Goal: Task Accomplishment & Management: Use online tool/utility

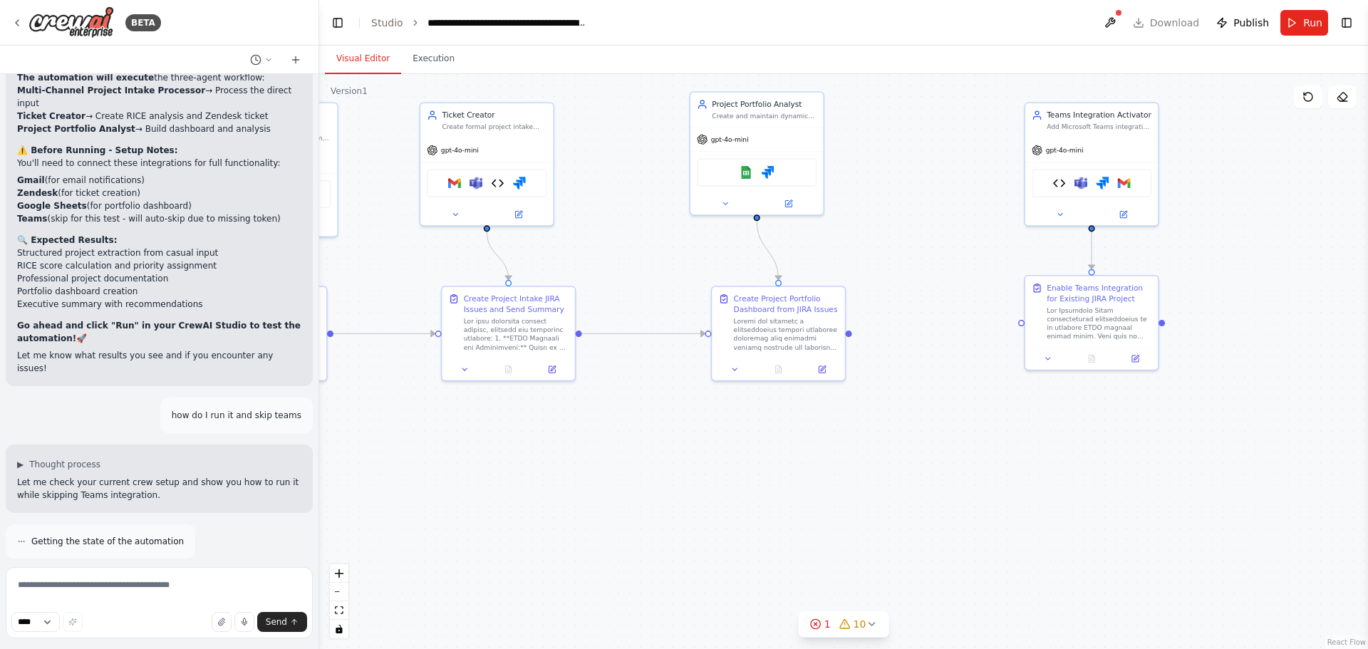
scroll to position [15624, 0]
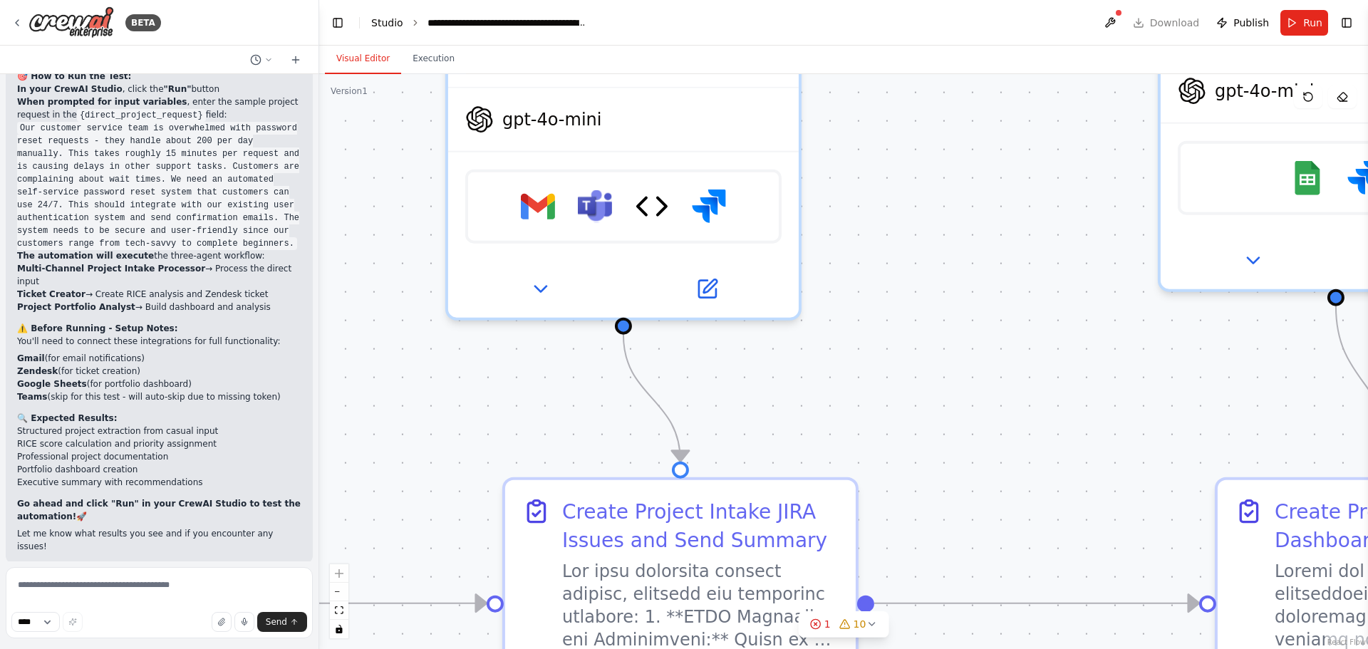
click at [382, 25] on link "Studio" at bounding box center [387, 22] width 32 height 11
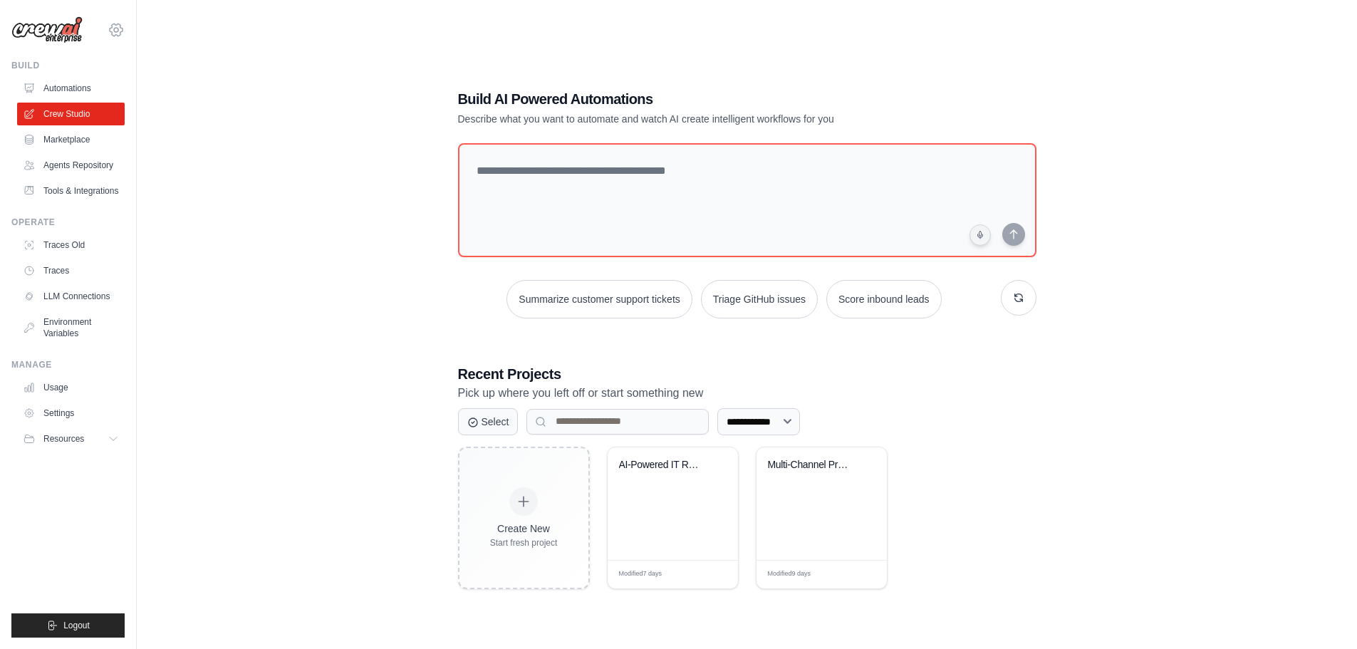
click at [116, 31] on icon at bounding box center [116, 29] width 17 height 17
click at [157, 85] on span "MCL" at bounding box center [178, 88] width 113 height 14
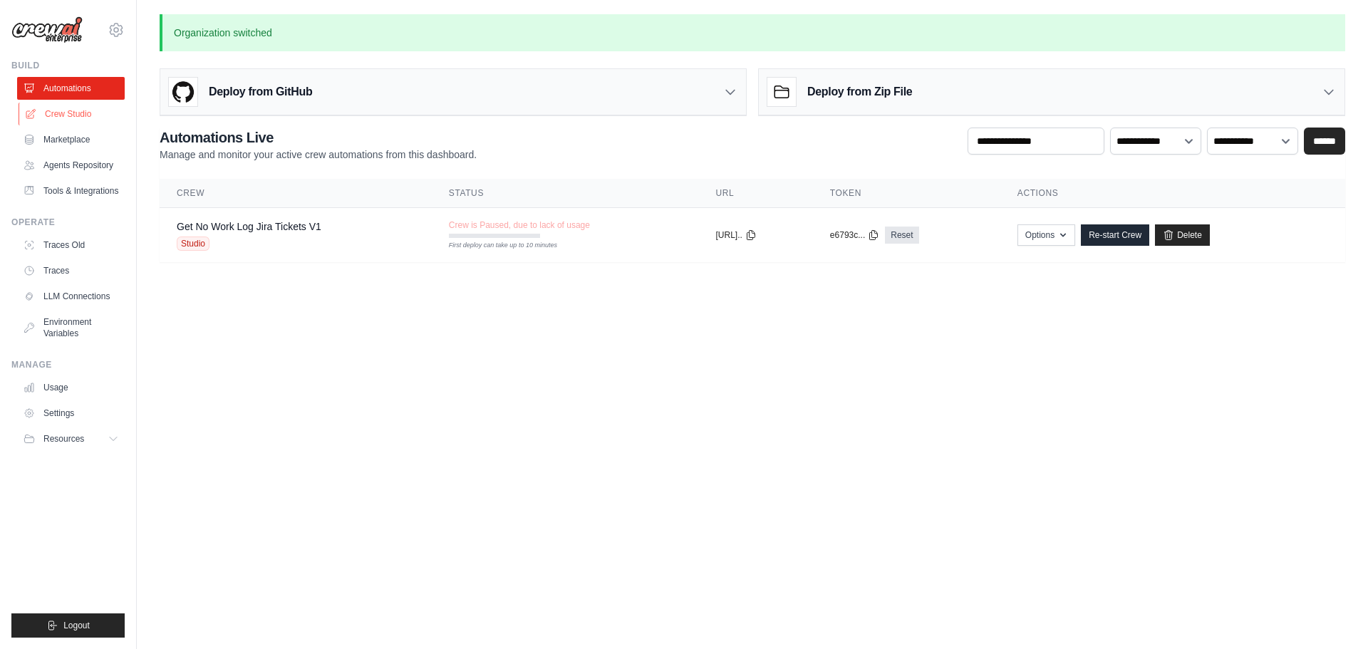
click at [68, 116] on link "Crew Studio" at bounding box center [73, 114] width 108 height 23
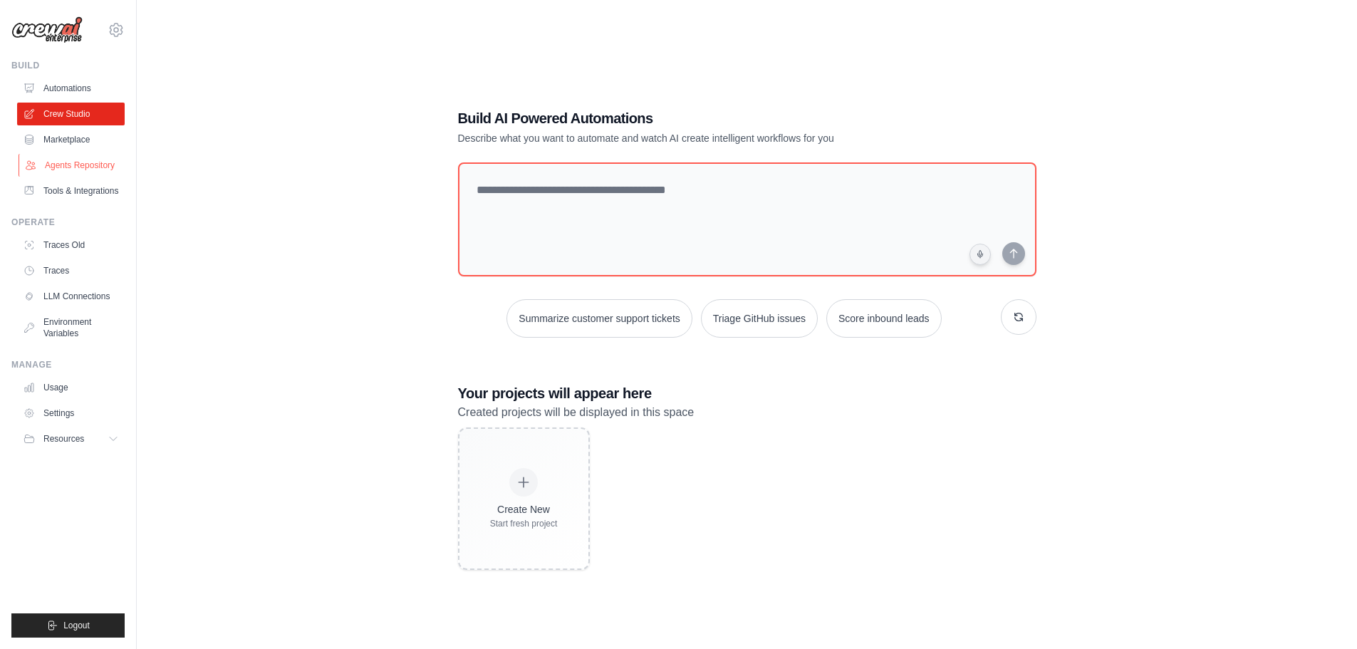
click at [65, 165] on link "Agents Repository" at bounding box center [73, 165] width 108 height 23
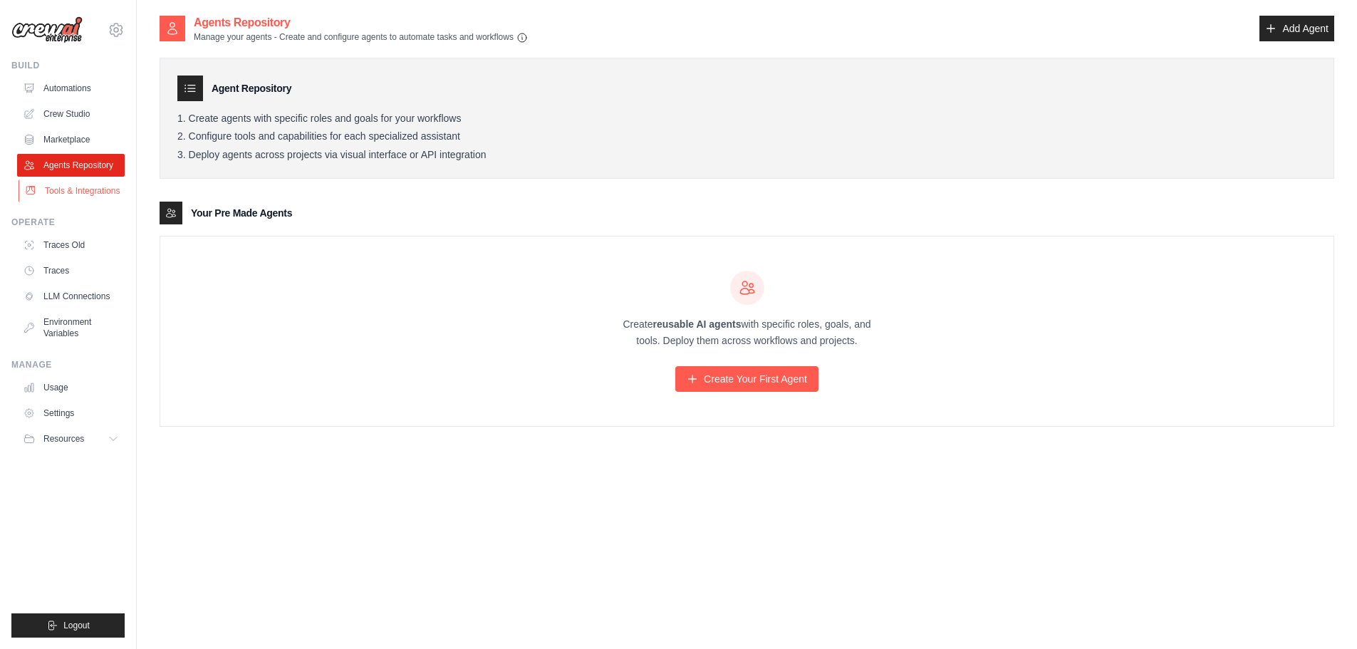
click at [79, 194] on link "Tools & Integrations" at bounding box center [73, 191] width 108 height 23
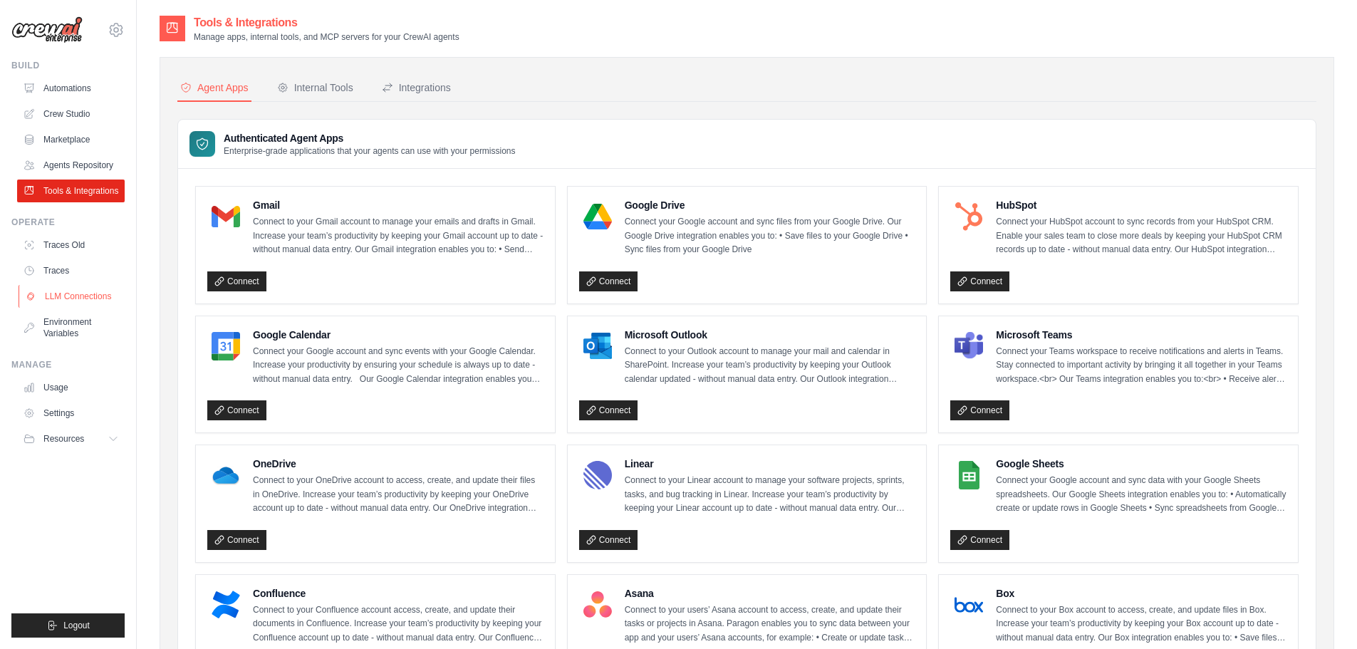
click at [71, 296] on link "LLM Connections" at bounding box center [73, 296] width 108 height 23
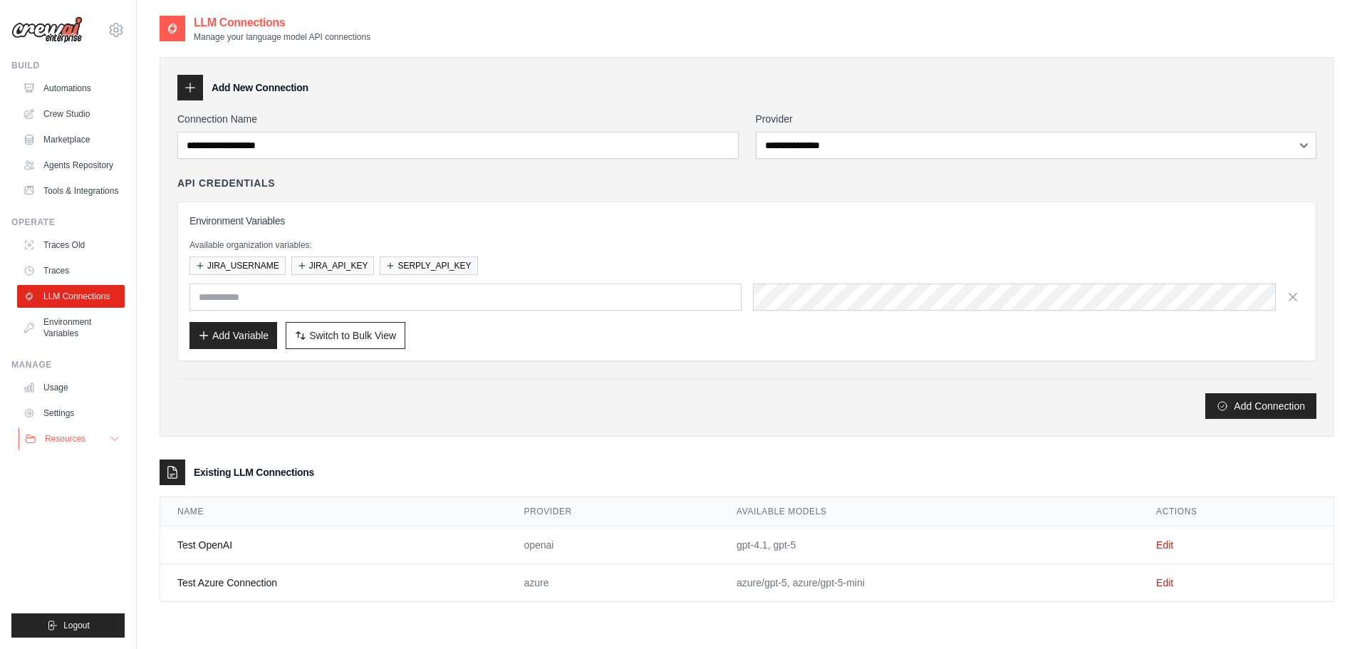
click at [76, 437] on span "Resources" at bounding box center [65, 438] width 41 height 11
click at [64, 393] on link "Usage" at bounding box center [73, 387] width 108 height 23
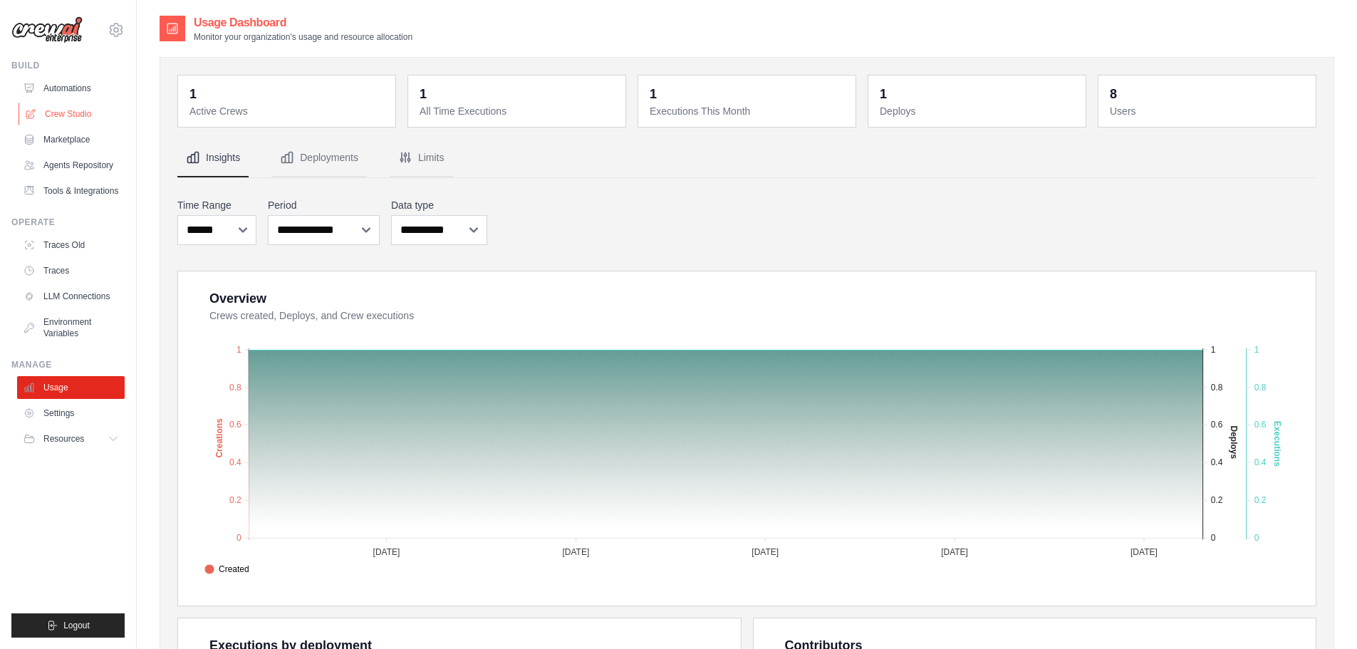
click at [51, 105] on link "Crew Studio" at bounding box center [73, 114] width 108 height 23
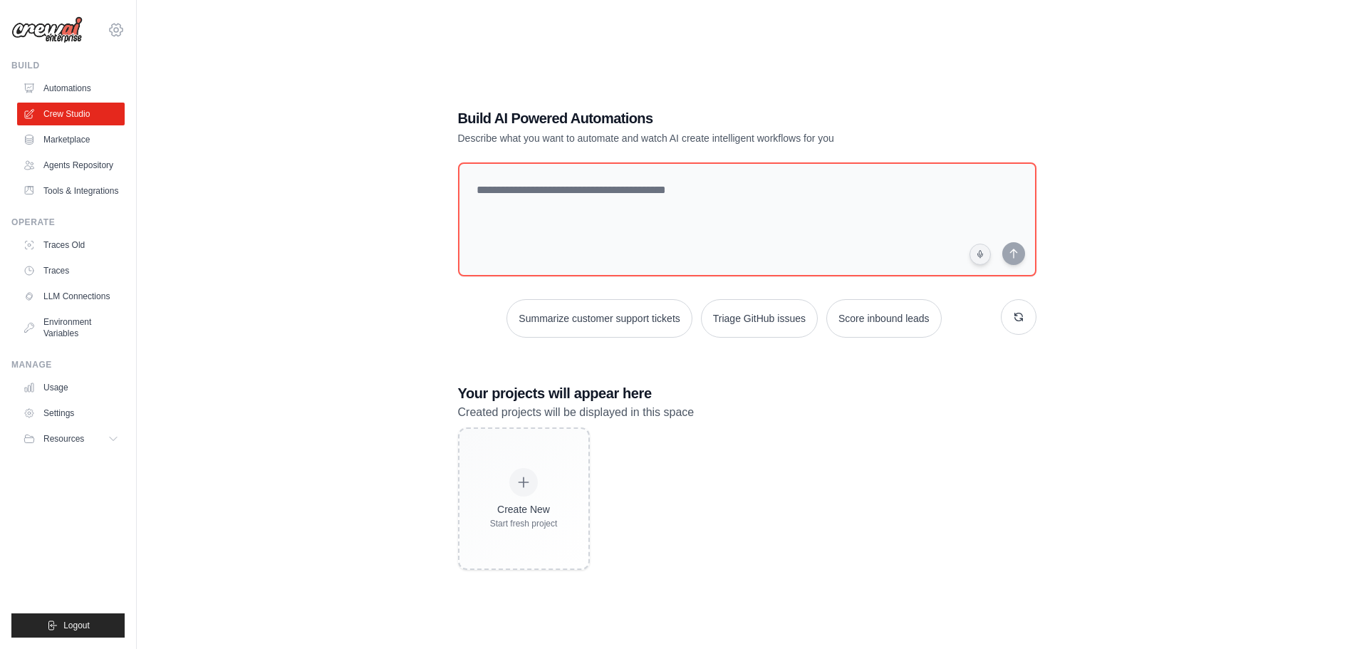
click at [116, 28] on icon at bounding box center [116, 30] width 4 height 4
click at [139, 110] on span "Your organization" at bounding box center [178, 117] width 113 height 14
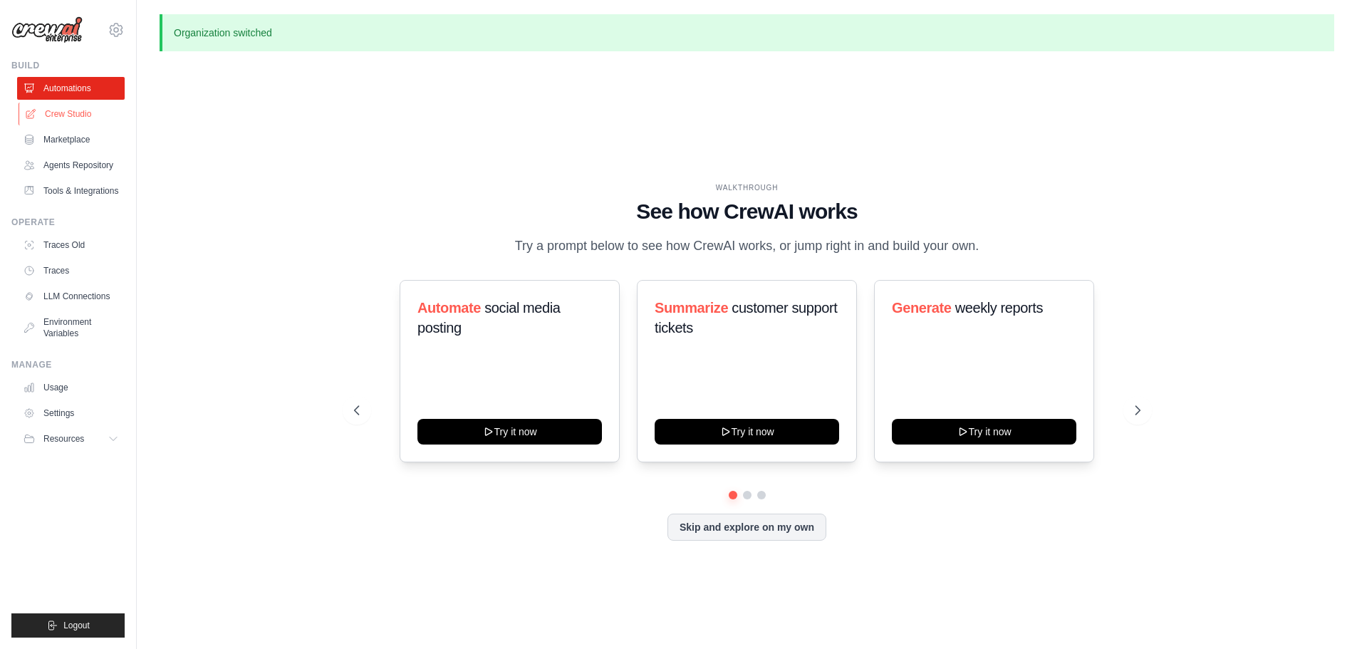
click at [78, 115] on link "Crew Studio" at bounding box center [73, 114] width 108 height 23
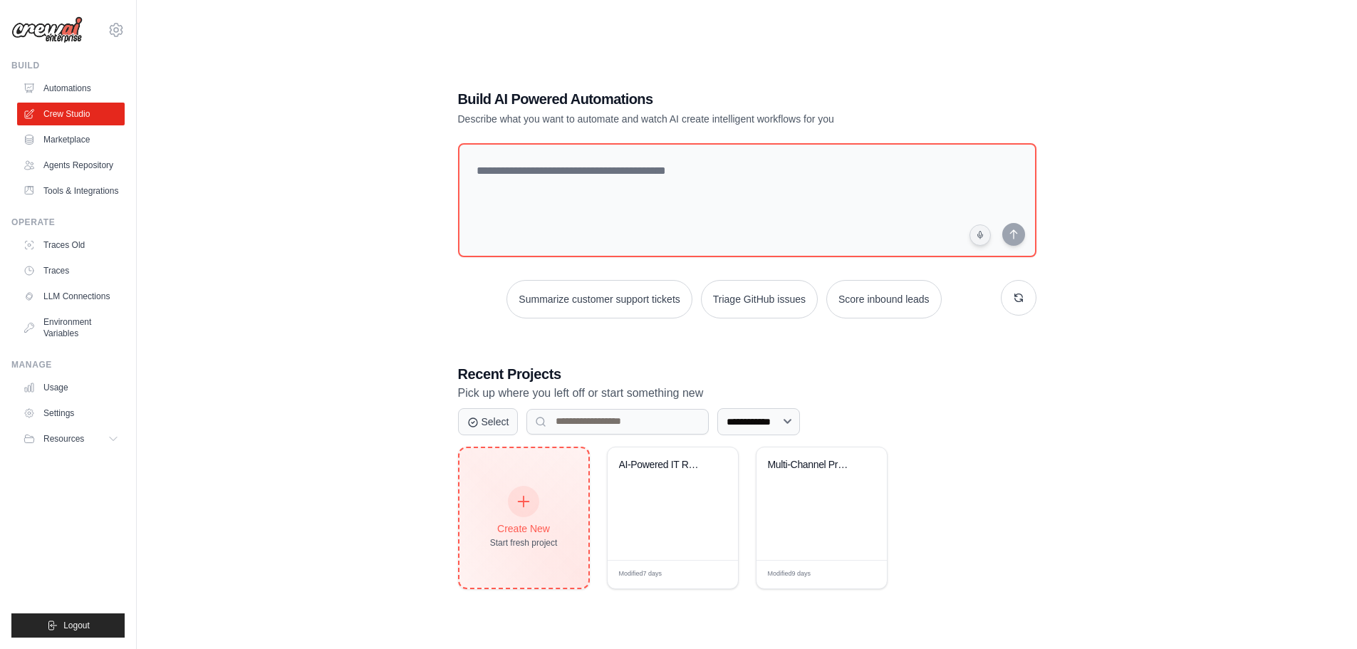
click at [522, 501] on icon at bounding box center [524, 502] width 16 height 16
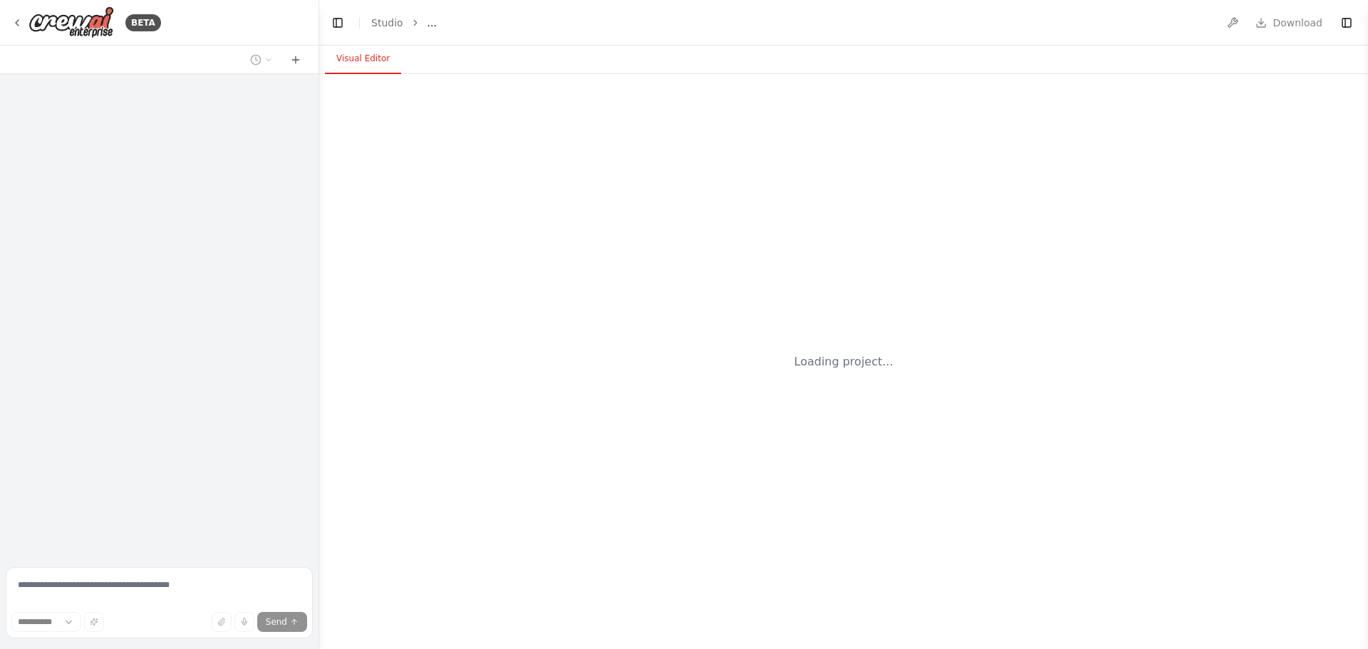
select select "****"
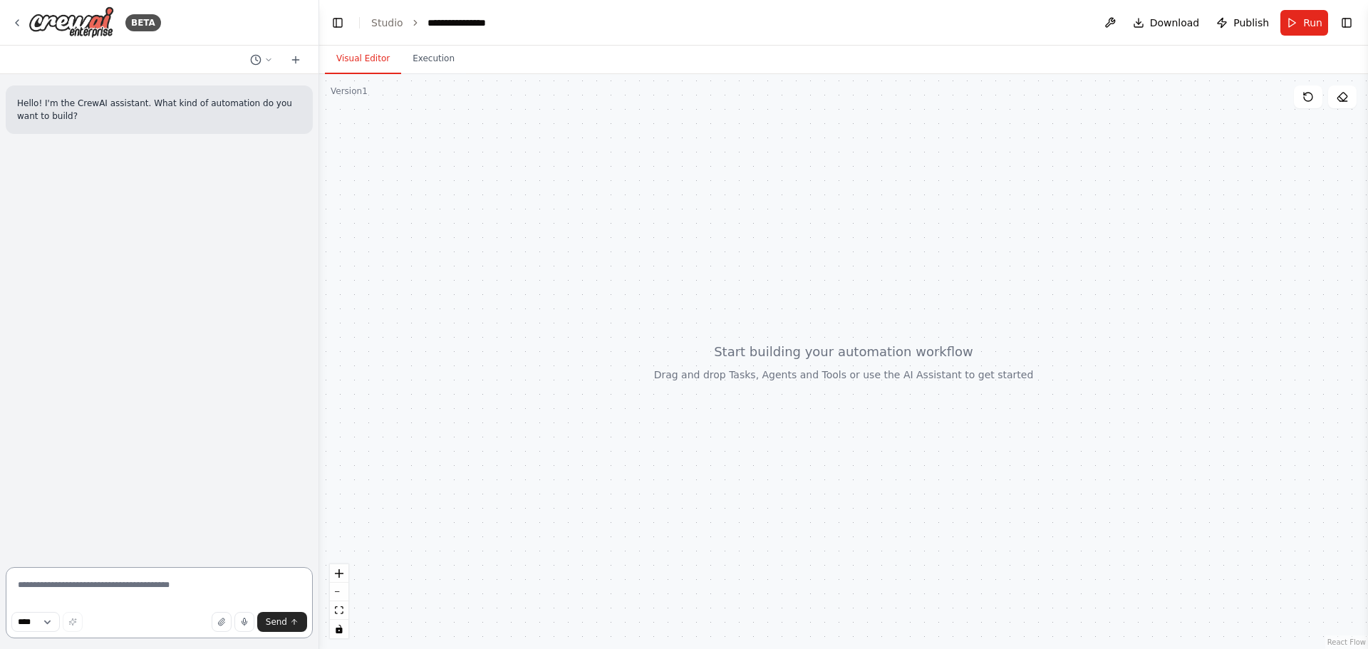
click at [149, 582] on textarea at bounding box center [159, 602] width 307 height 71
paste textarea "**********"
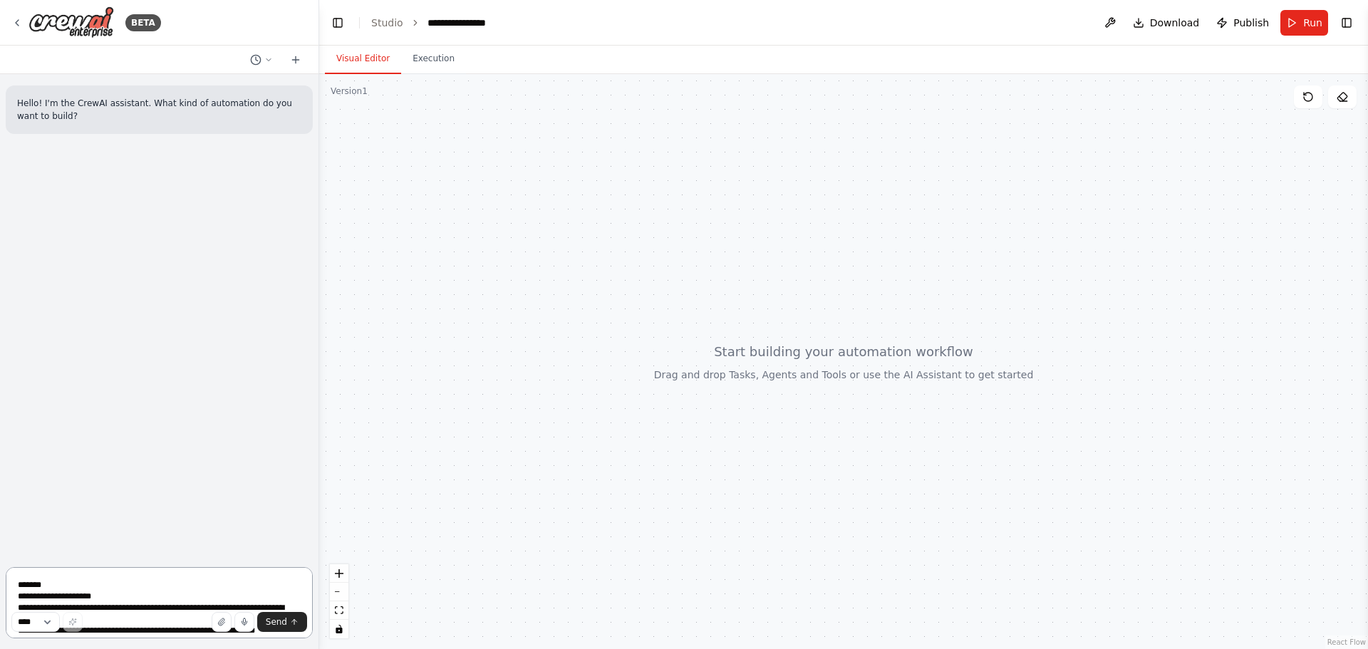
scroll to position [463, 0]
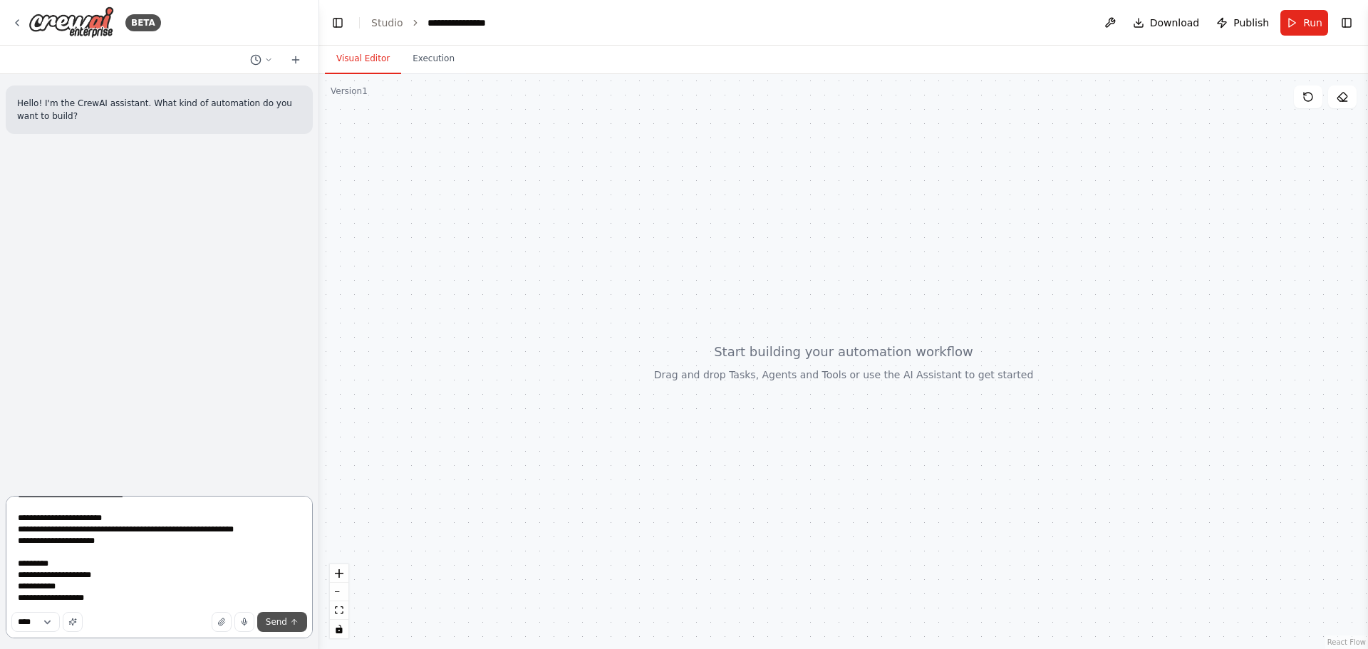
type textarea "**********"
click at [290, 623] on icon "submit" at bounding box center [294, 622] width 9 height 9
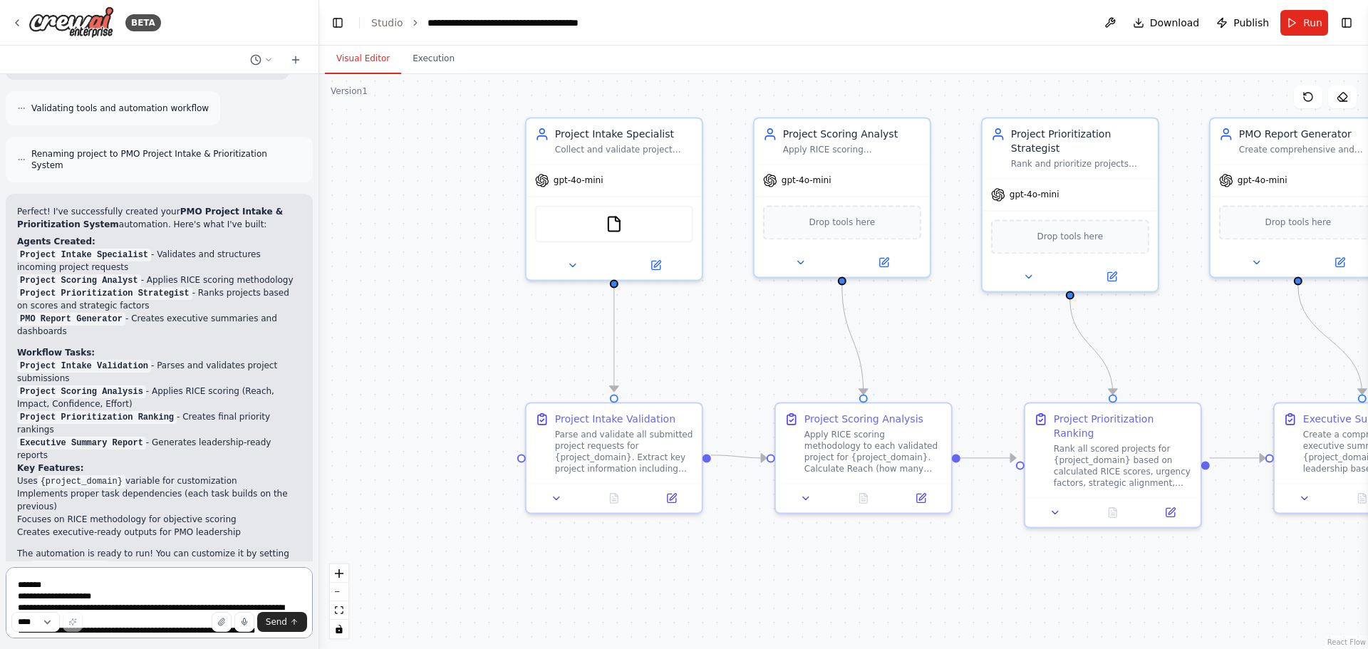
scroll to position [1587, 0]
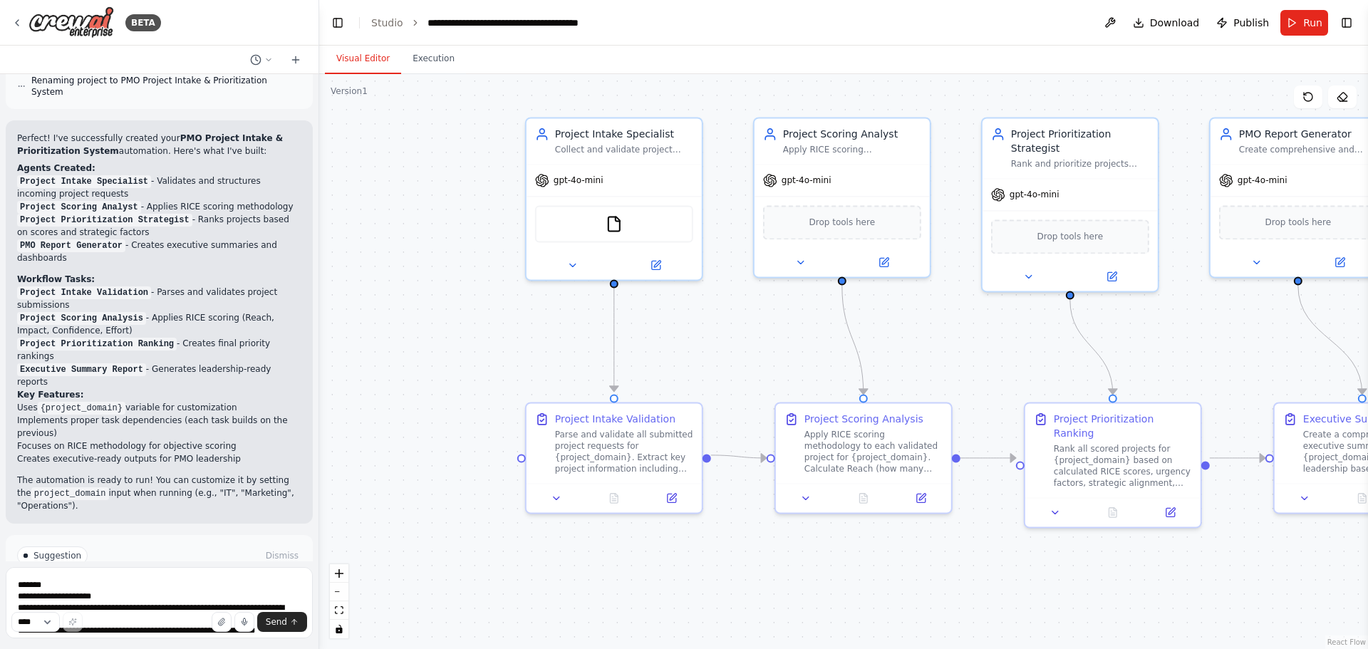
click at [156, 611] on span "Run Automation" at bounding box center [165, 616] width 69 height 11
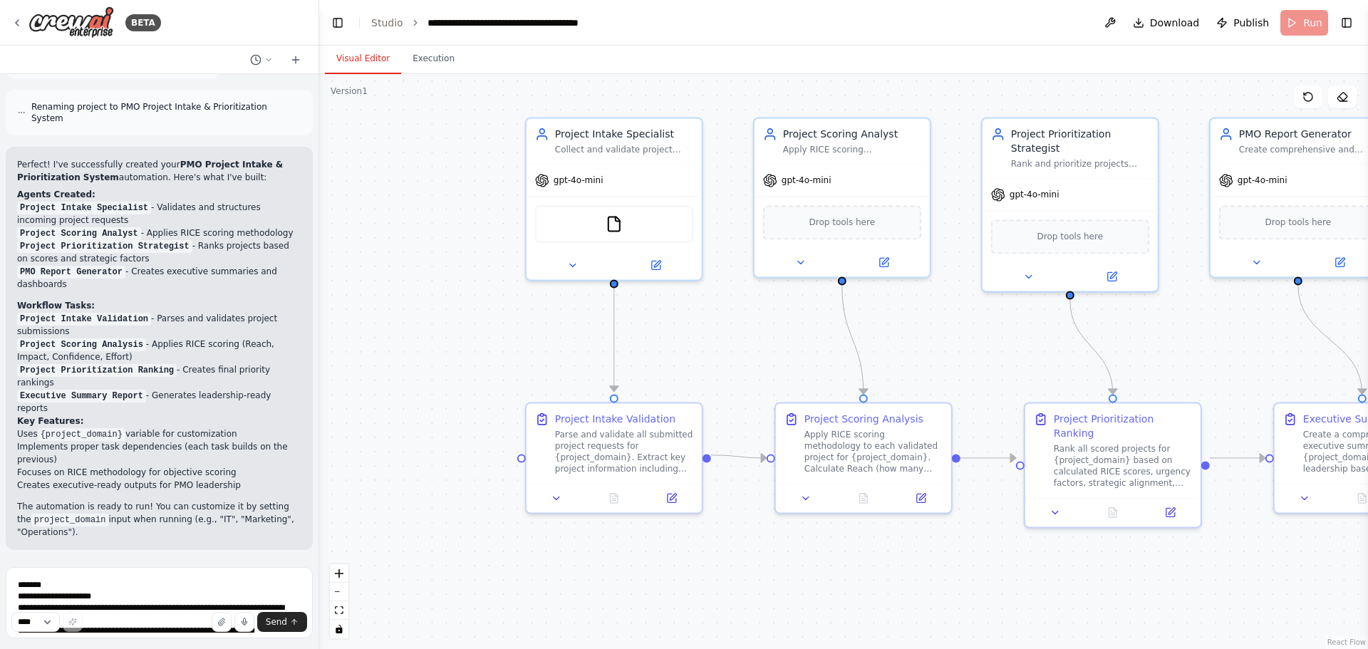
scroll to position [1471, 0]
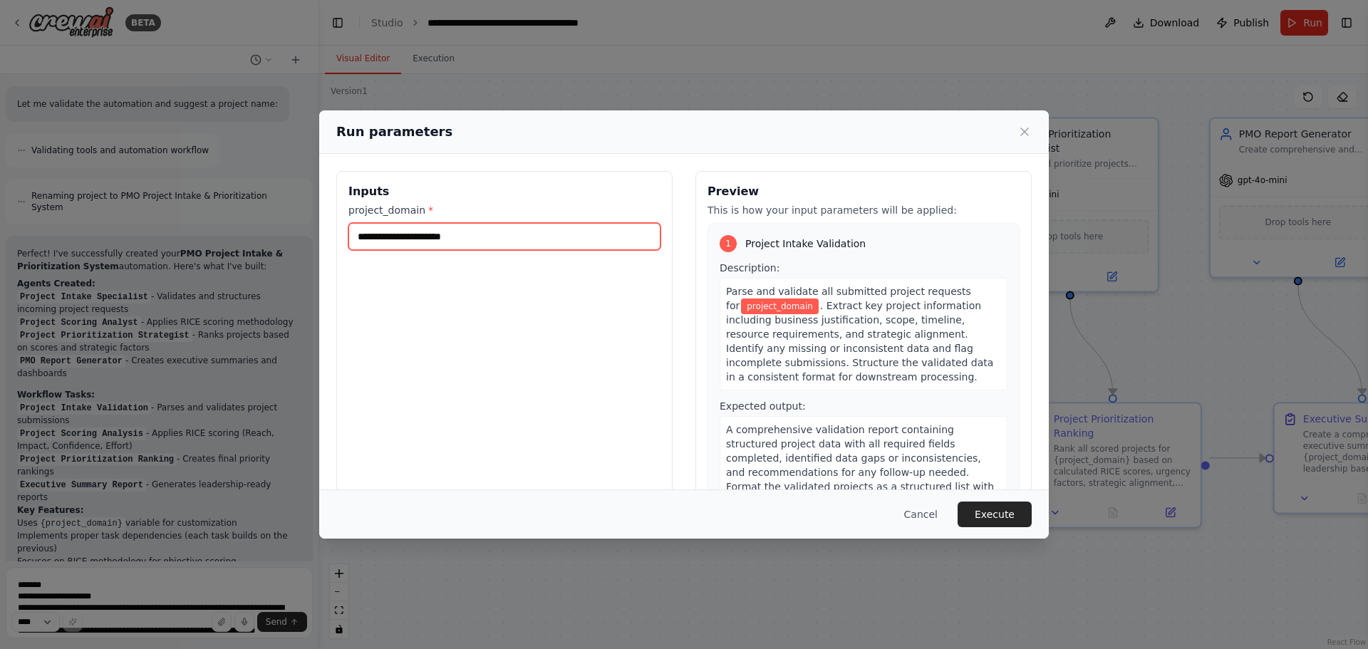
click at [477, 244] on input "project_domain *" at bounding box center [504, 236] width 312 height 27
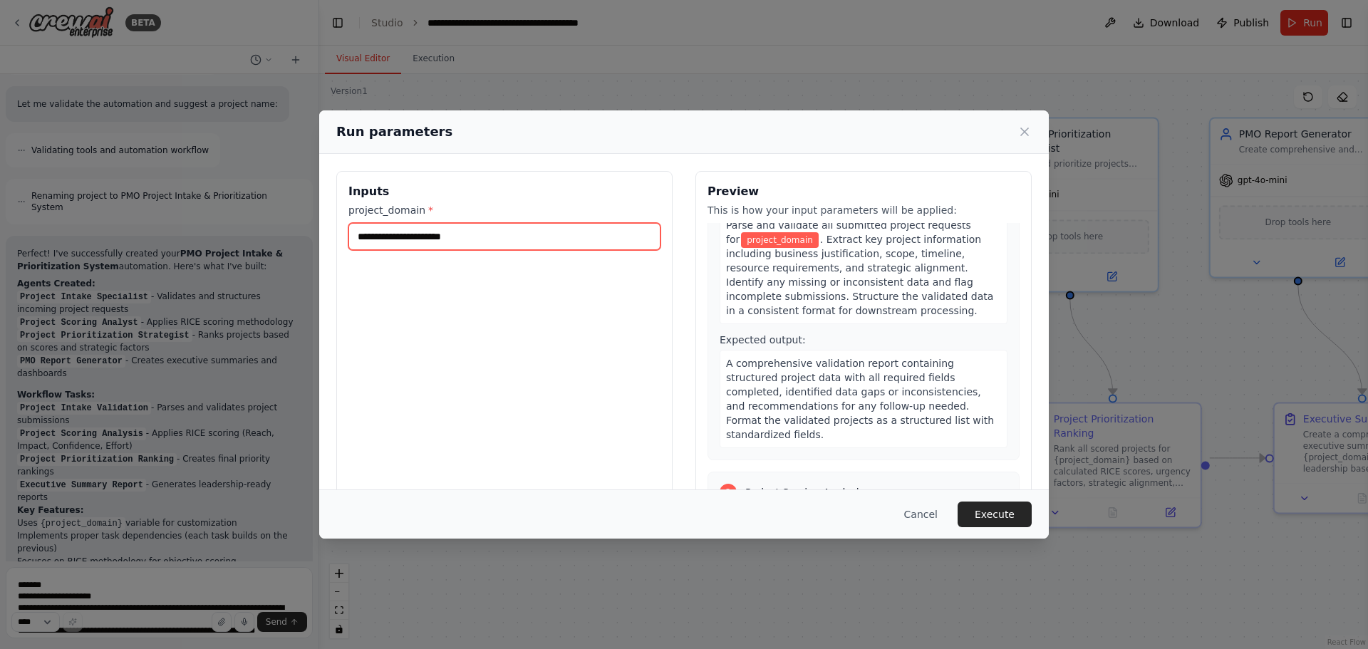
scroll to position [0, 0]
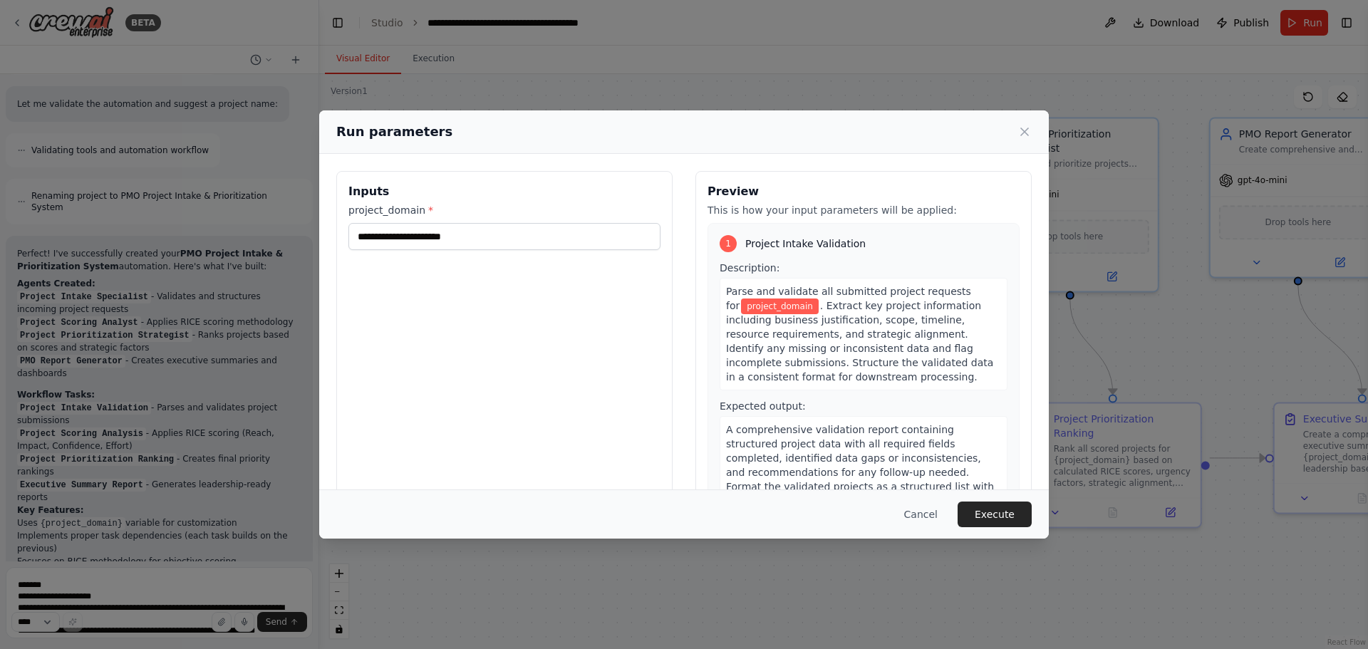
click at [492, 252] on div "Inputs project_domain *" at bounding box center [504, 340] width 336 height 338
click at [492, 244] on input "project_domain *" at bounding box center [504, 236] width 312 height 27
paste input "**********"
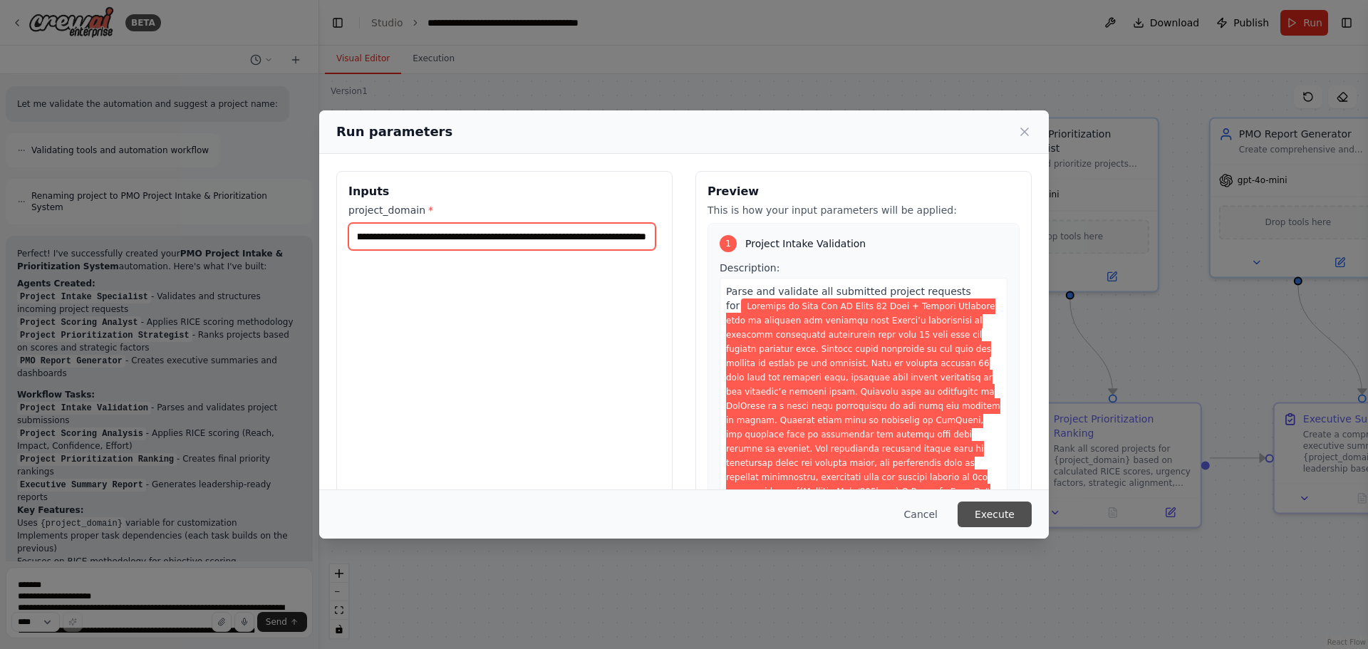
type input "**********"
click at [977, 513] on button "Execute" at bounding box center [995, 515] width 74 height 26
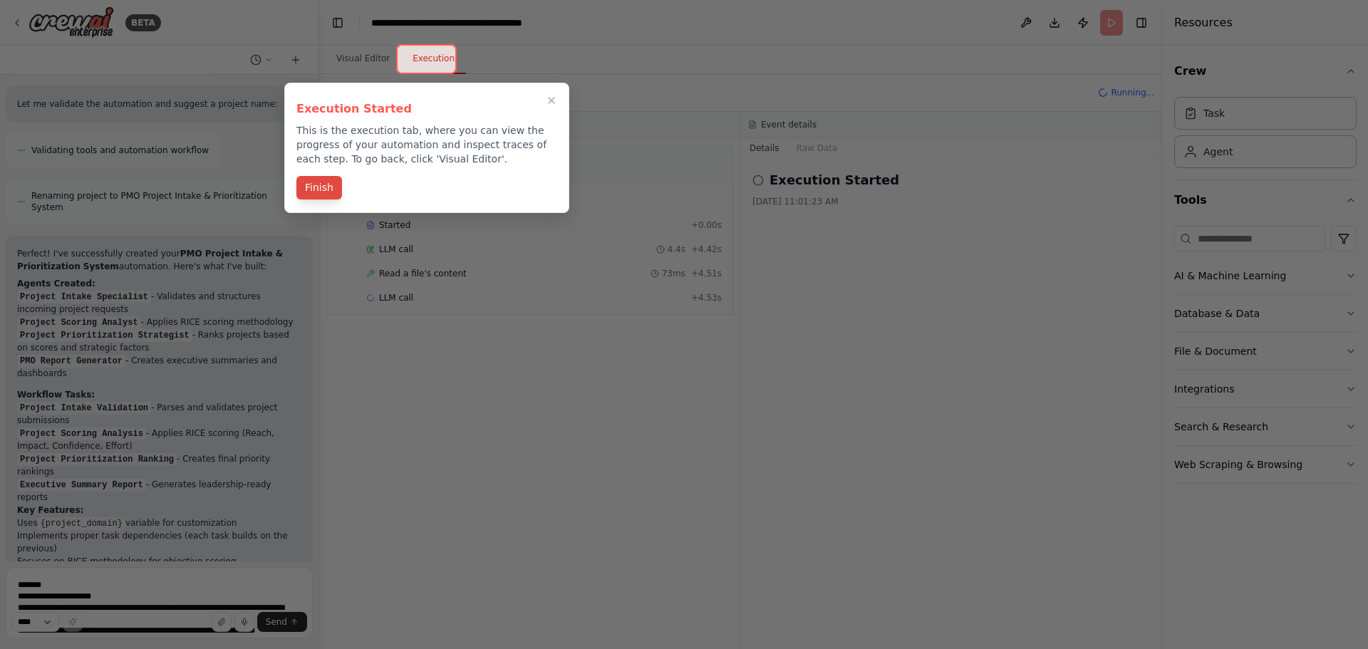
click at [320, 187] on button "Finish" at bounding box center [319, 188] width 46 height 24
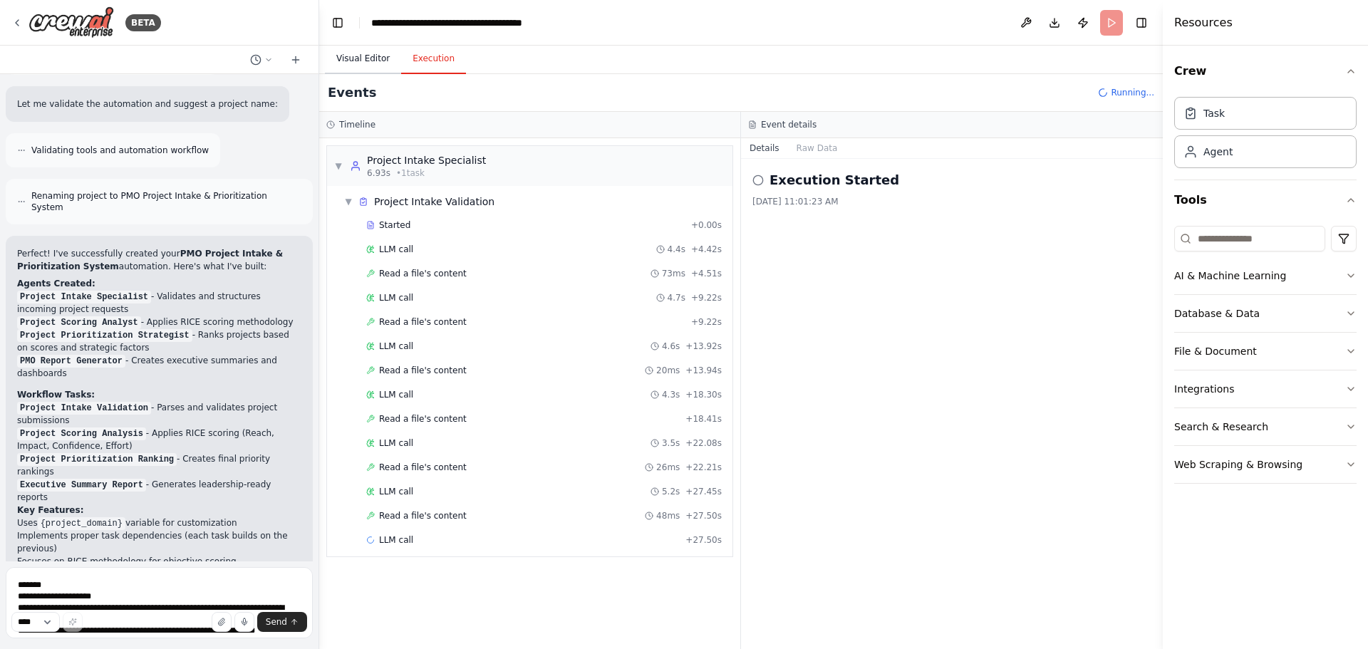
click at [360, 61] on button "Visual Editor" at bounding box center [363, 59] width 76 height 30
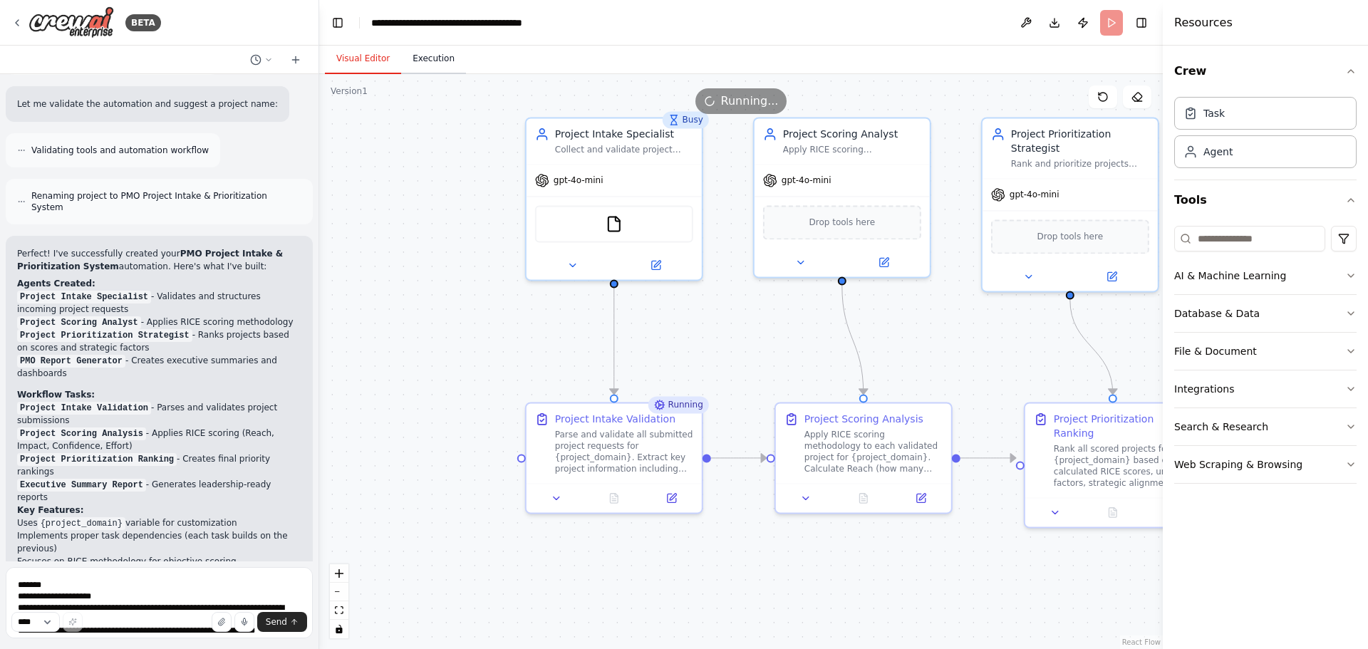
click at [427, 58] on button "Execution" at bounding box center [433, 59] width 65 height 30
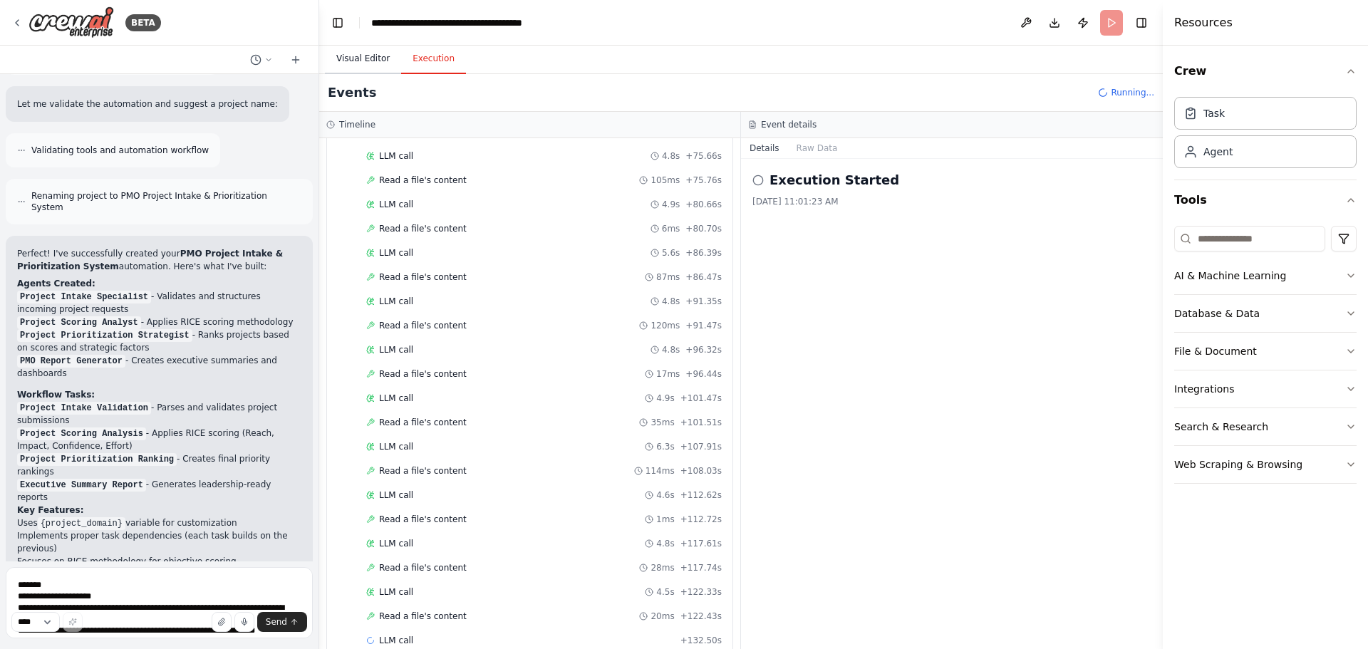
scroll to position [755, 0]
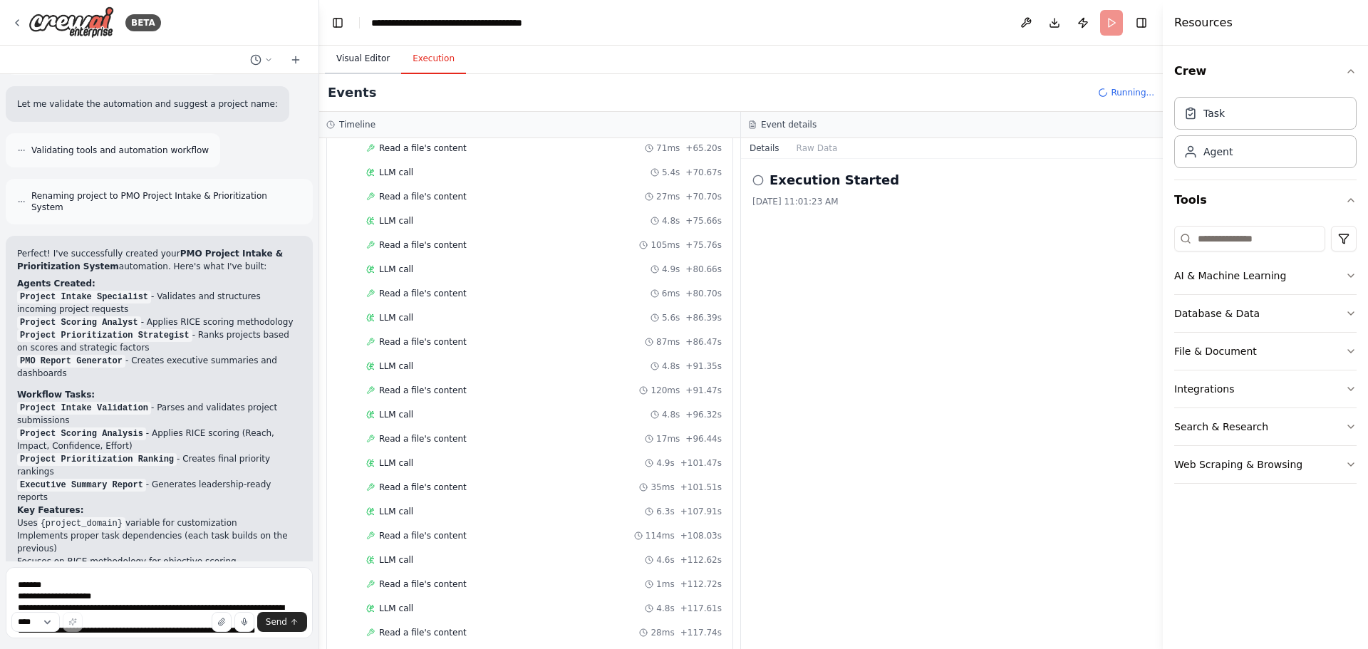
click at [367, 66] on button "Visual Editor" at bounding box center [363, 59] width 76 height 30
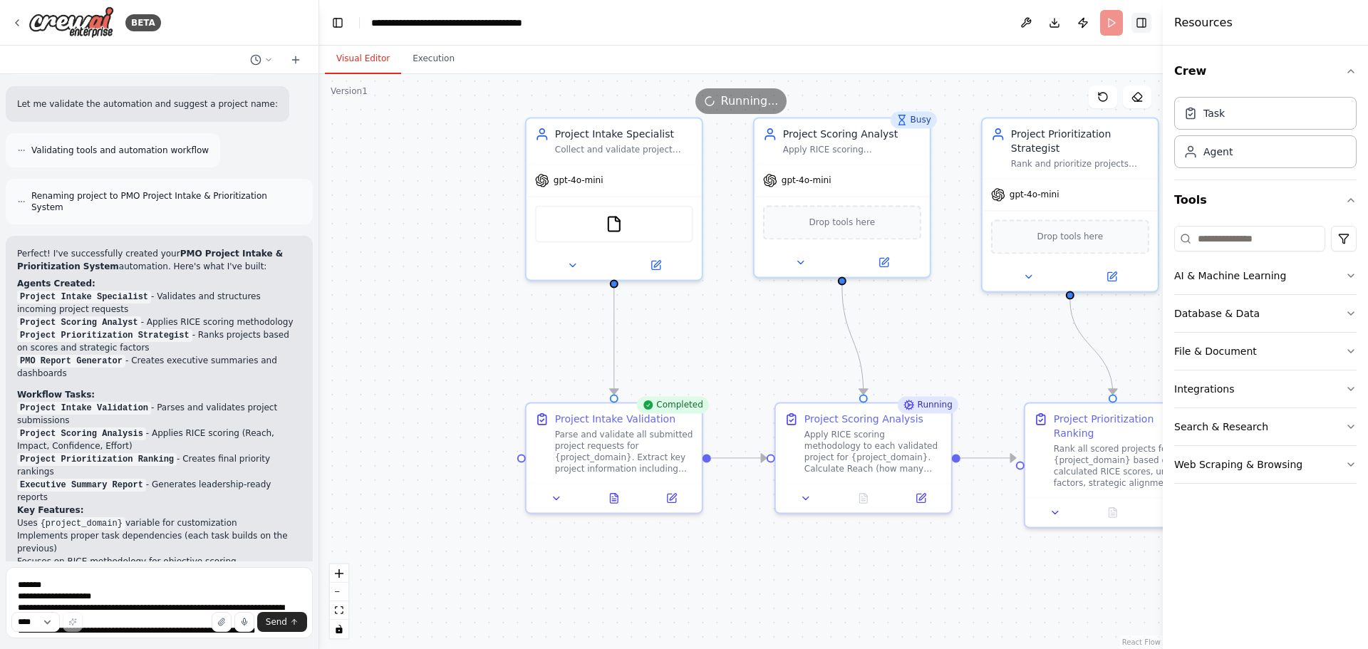
click at [1137, 25] on button "Toggle Right Sidebar" at bounding box center [1141, 23] width 20 height 20
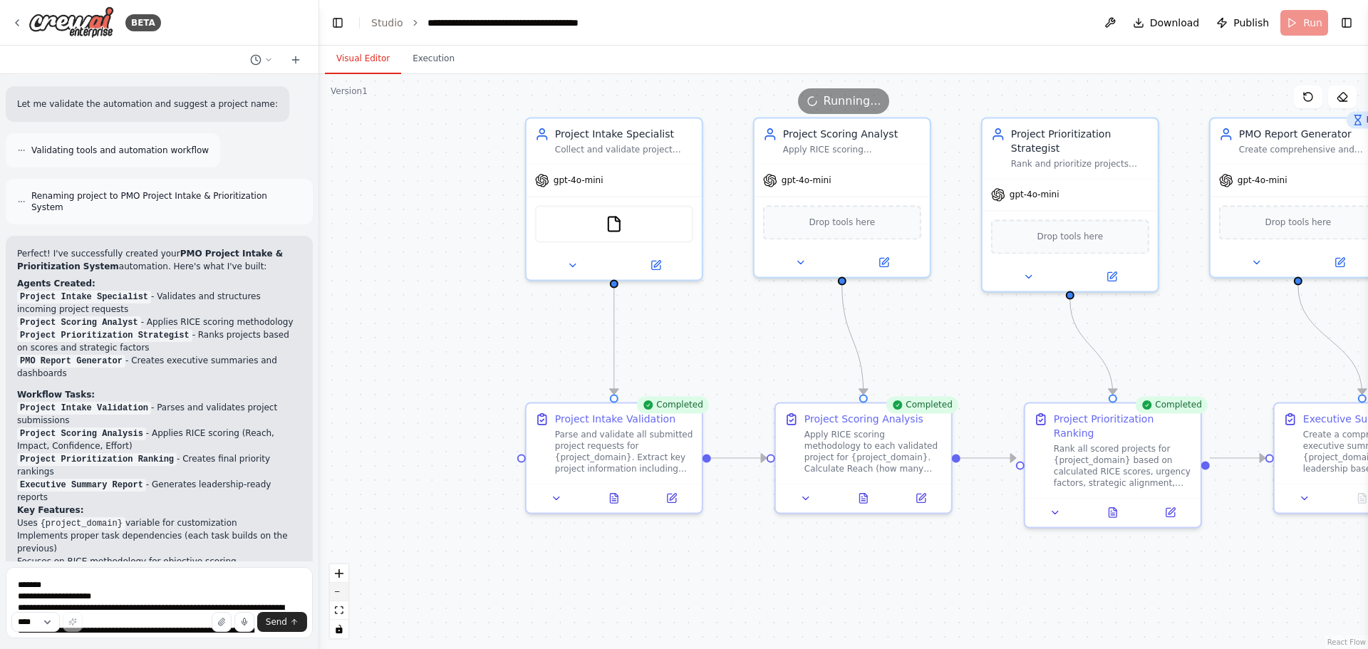
click at [336, 594] on button "zoom out" at bounding box center [339, 592] width 19 height 19
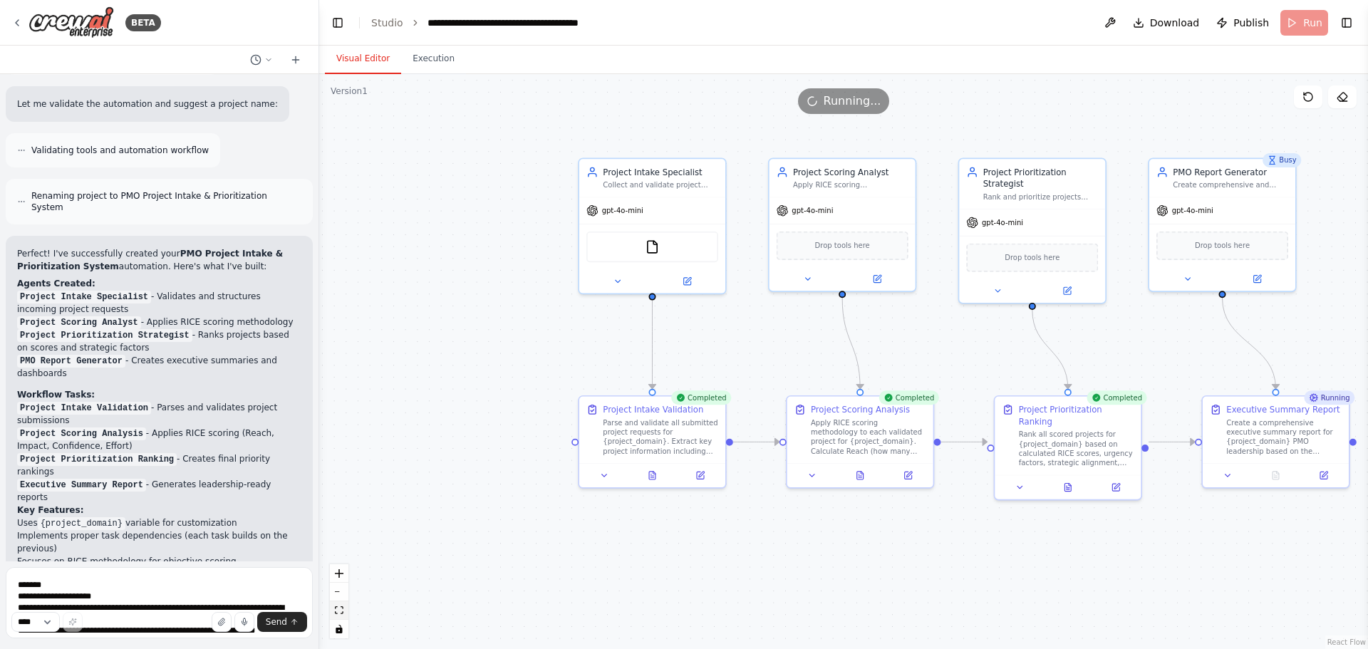
click at [333, 610] on button "fit view" at bounding box center [339, 610] width 19 height 19
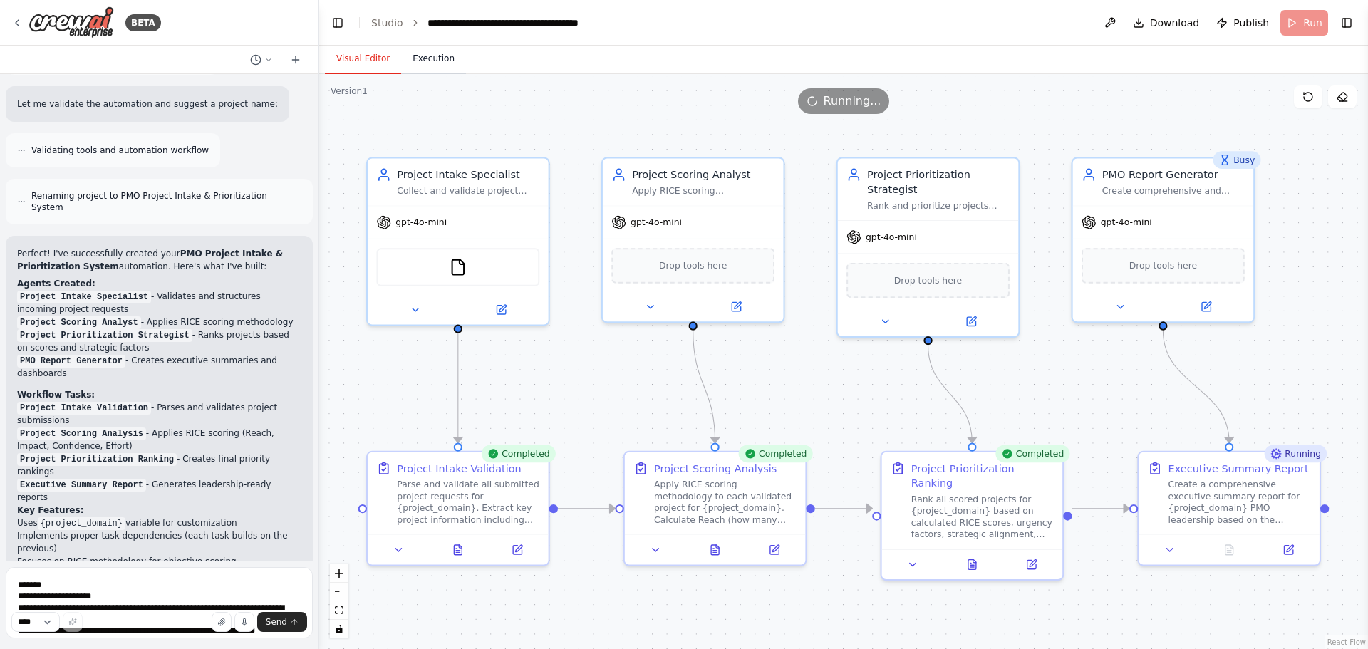
click at [436, 58] on button "Execution" at bounding box center [433, 59] width 65 height 30
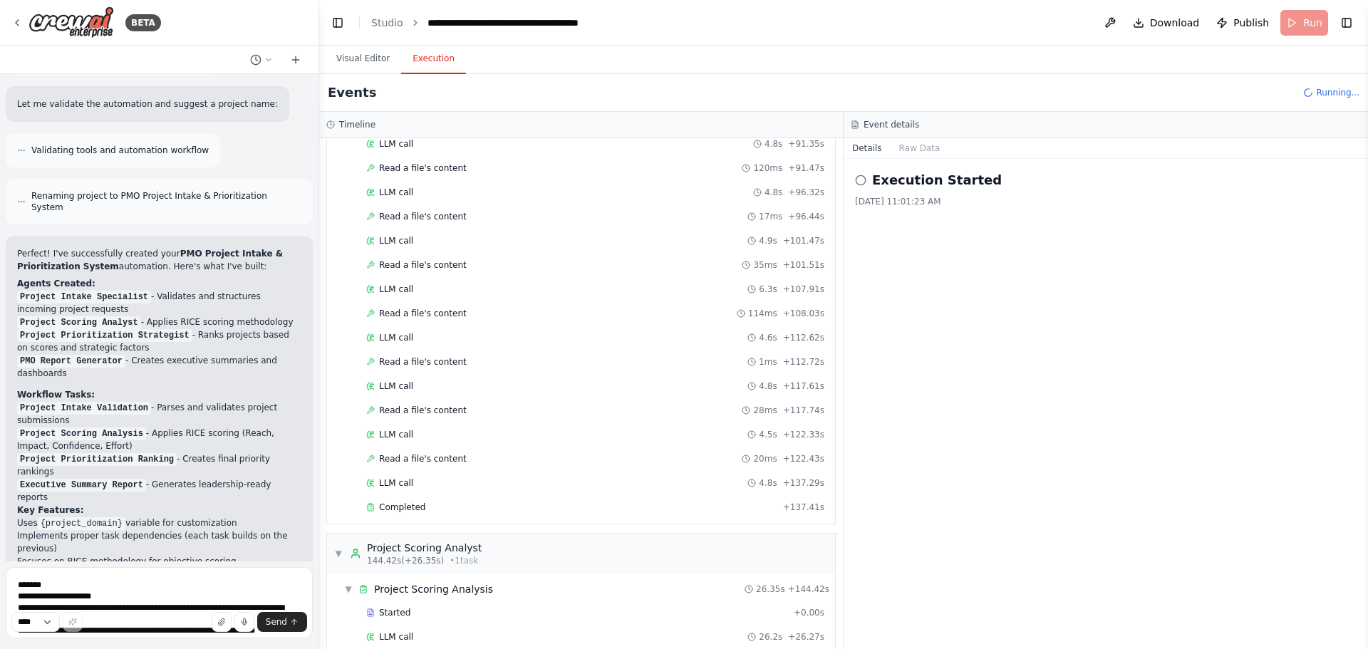
scroll to position [1306, 0]
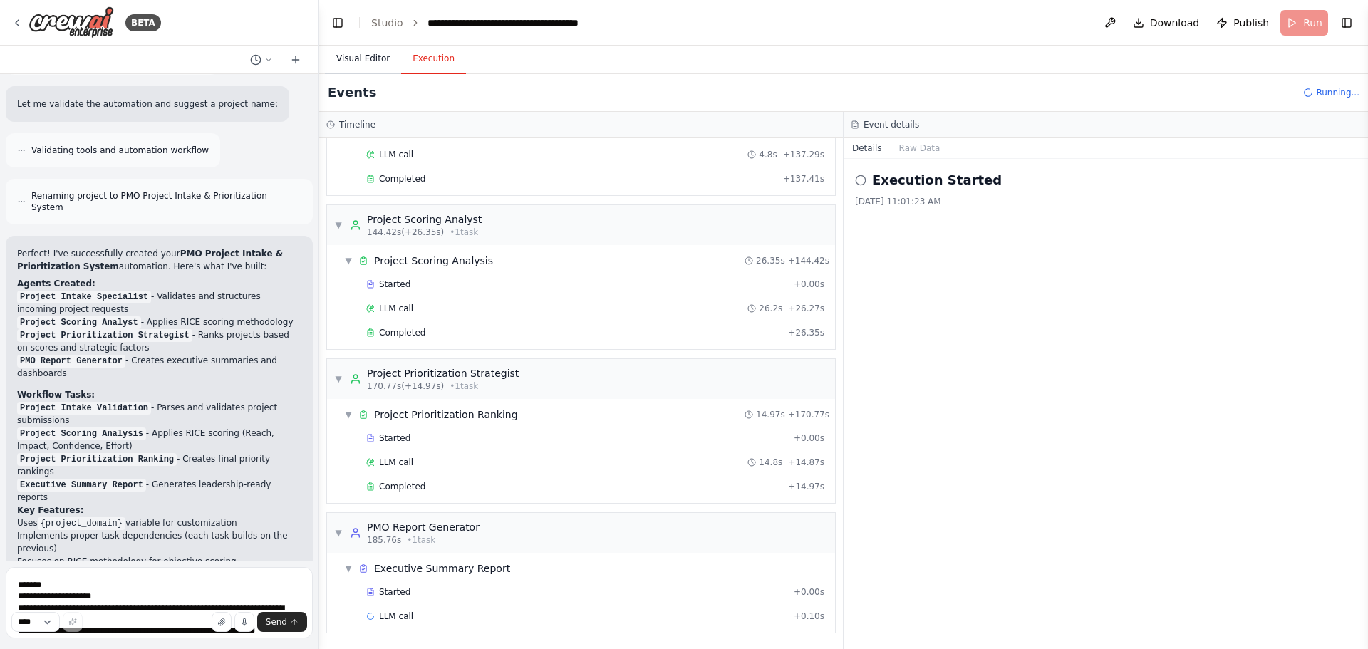
click at [368, 55] on button "Visual Editor" at bounding box center [363, 59] width 76 height 30
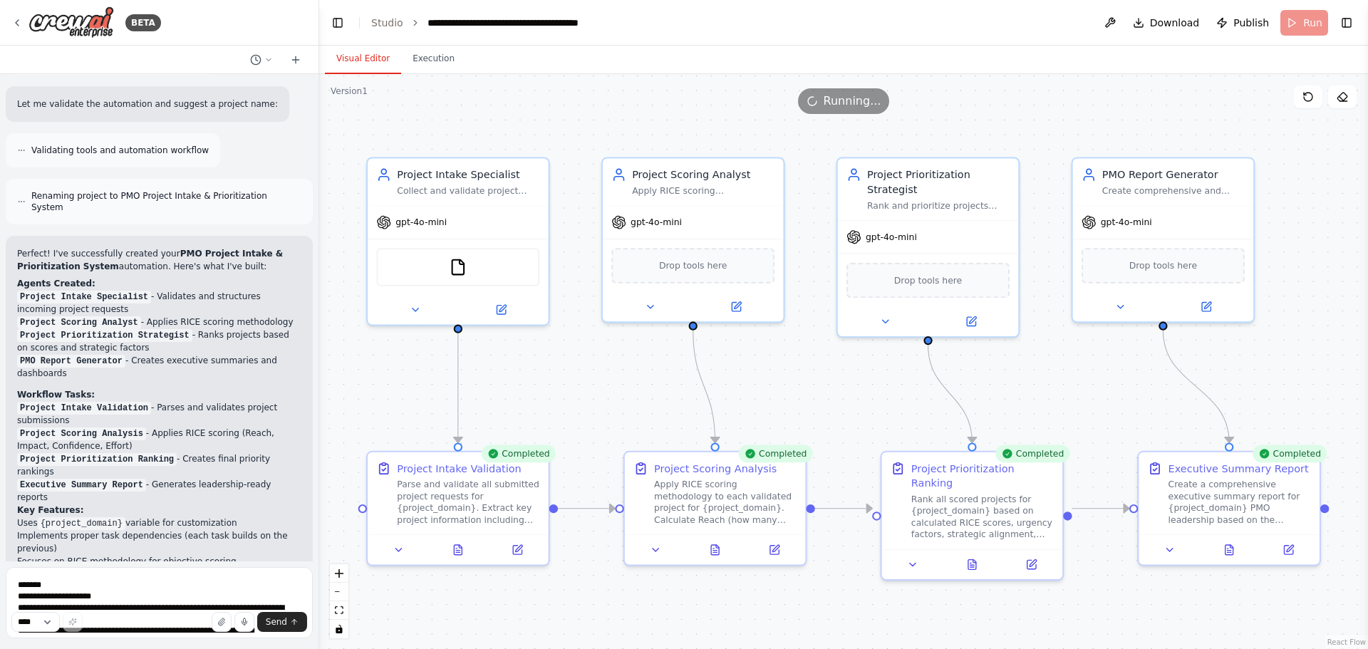
scroll to position [1587, 0]
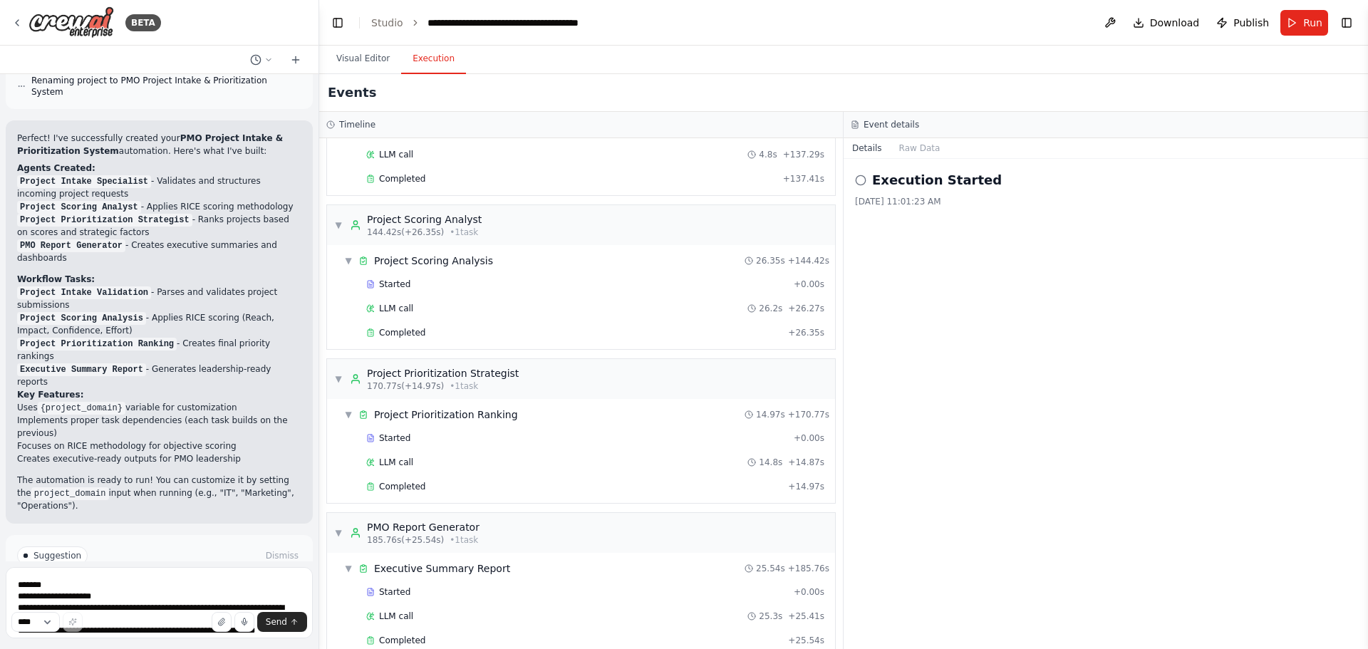
click at [415, 60] on button "Execution" at bounding box center [433, 59] width 65 height 30
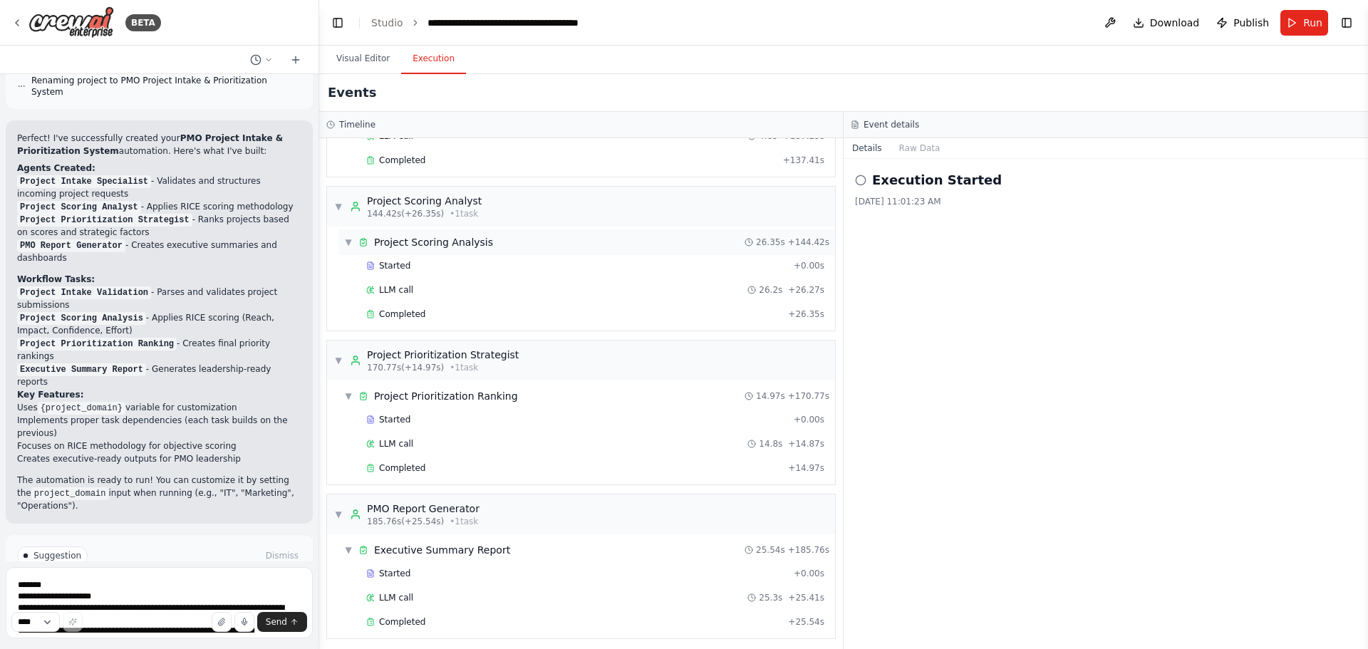
scroll to position [1330, 0]
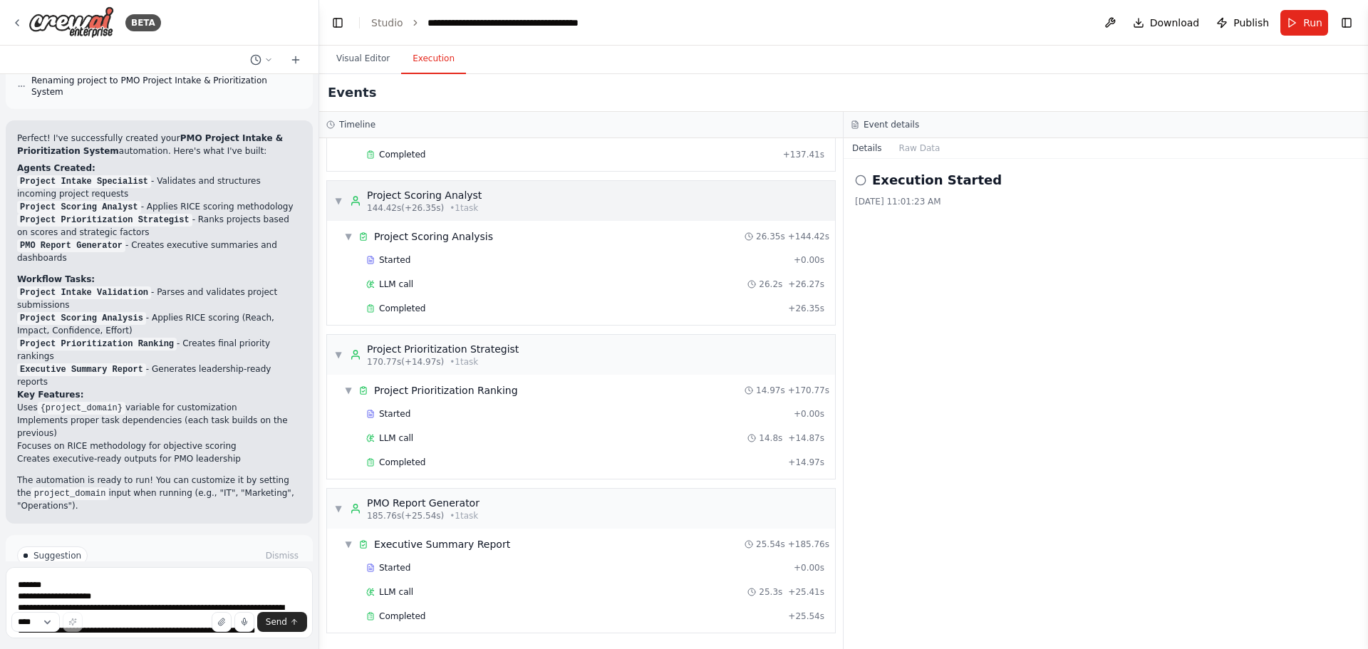
click at [527, 203] on div "▼ Project Scoring Analyst 144.42s (+26.35s) • 1 task" at bounding box center [581, 201] width 508 height 40
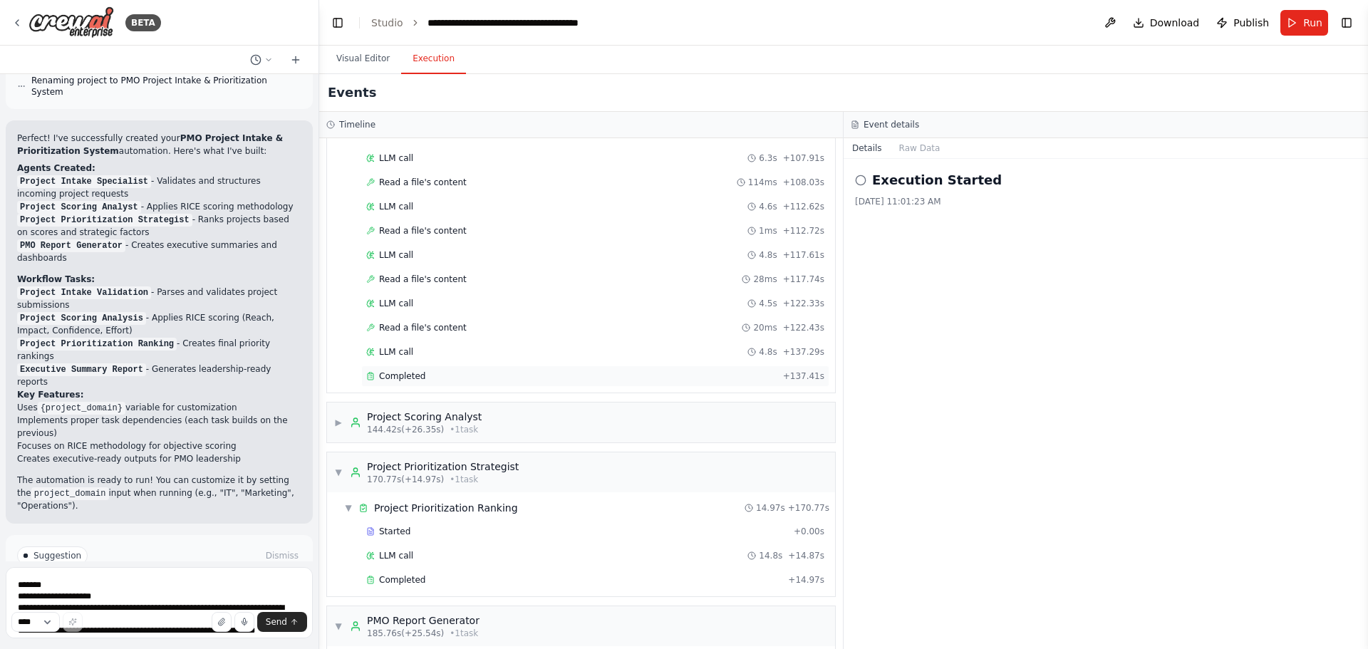
scroll to position [1084, 0]
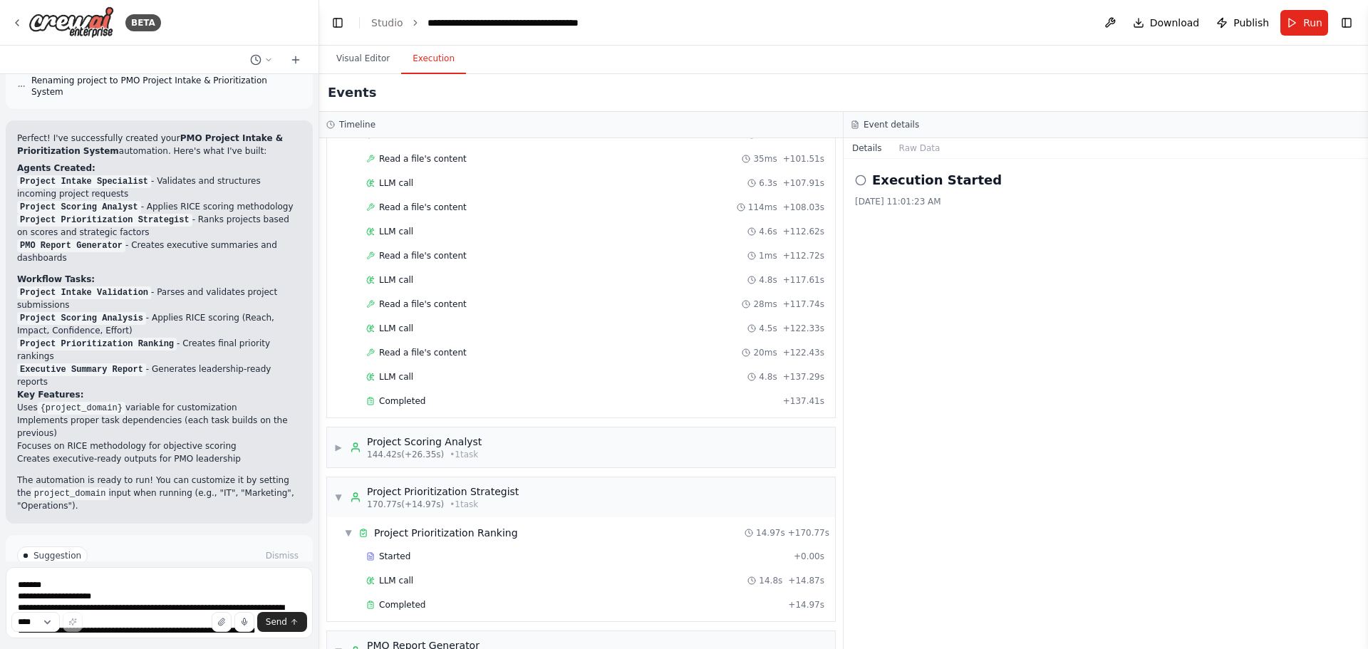
click at [461, 469] on div "▼ Project Intake Specialist 6.93s (+137.41s) • 1 task ▼ Project Intake Validati…" at bounding box center [581, 393] width 524 height 511
click at [464, 445] on div "Project Scoring Analyst" at bounding box center [424, 442] width 115 height 14
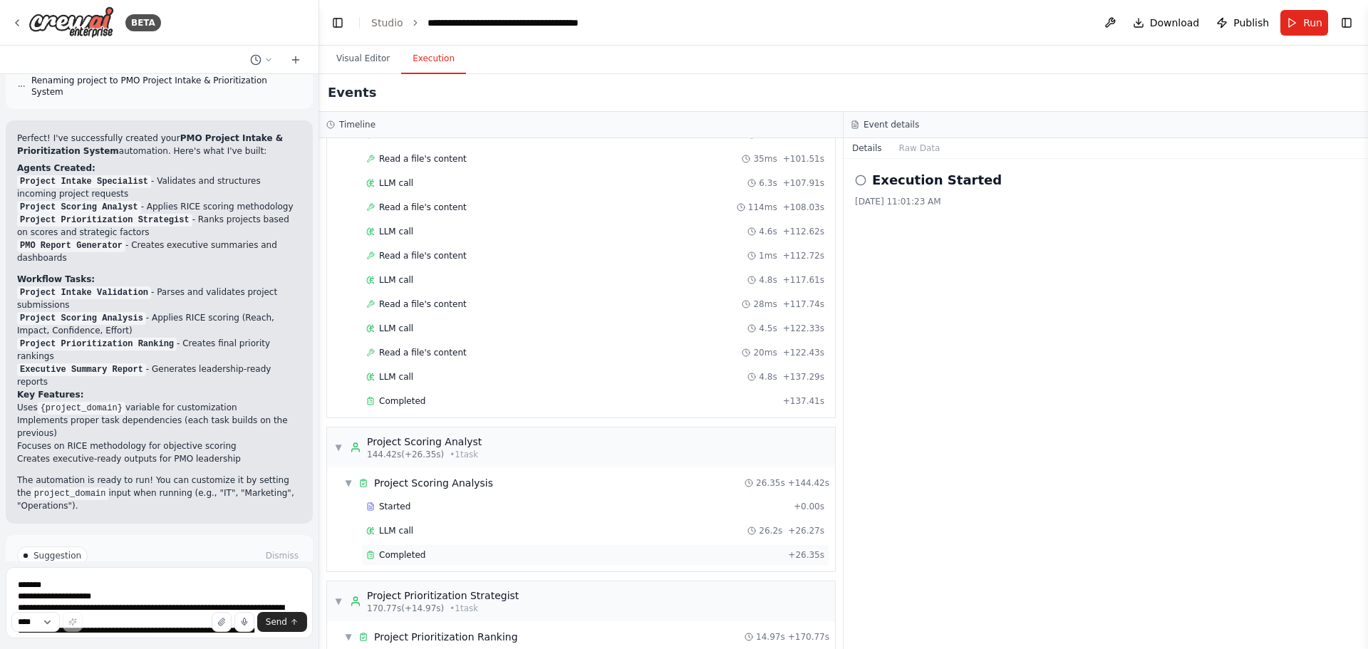
click at [408, 549] on div "Completed + 26.35s" at bounding box center [595, 554] width 468 height 21
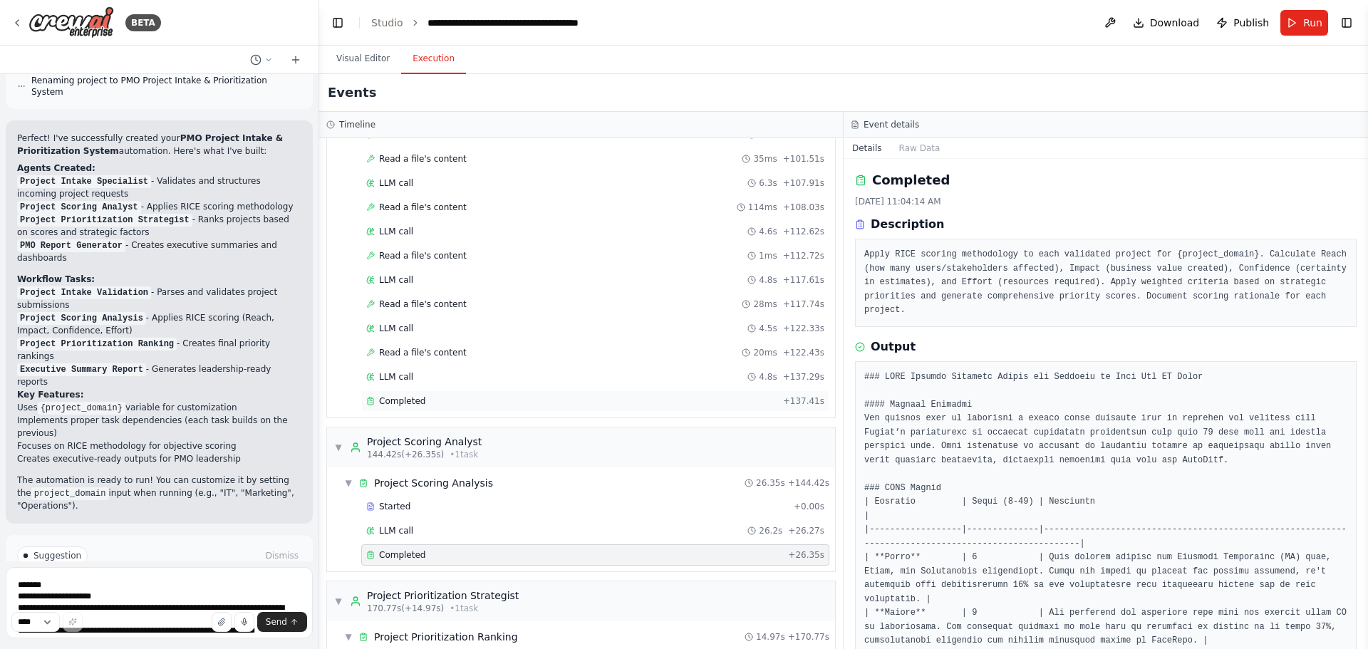
click at [419, 405] on span "Completed" at bounding box center [402, 400] width 46 height 11
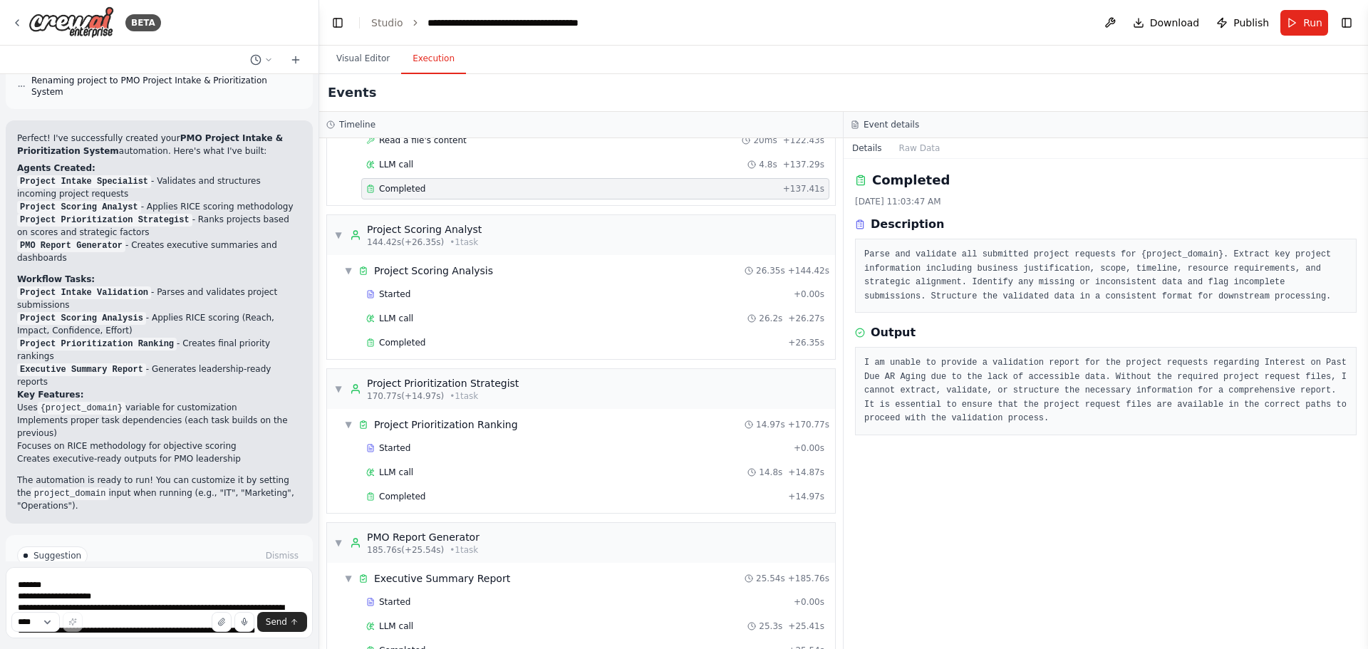
scroll to position [1330, 0]
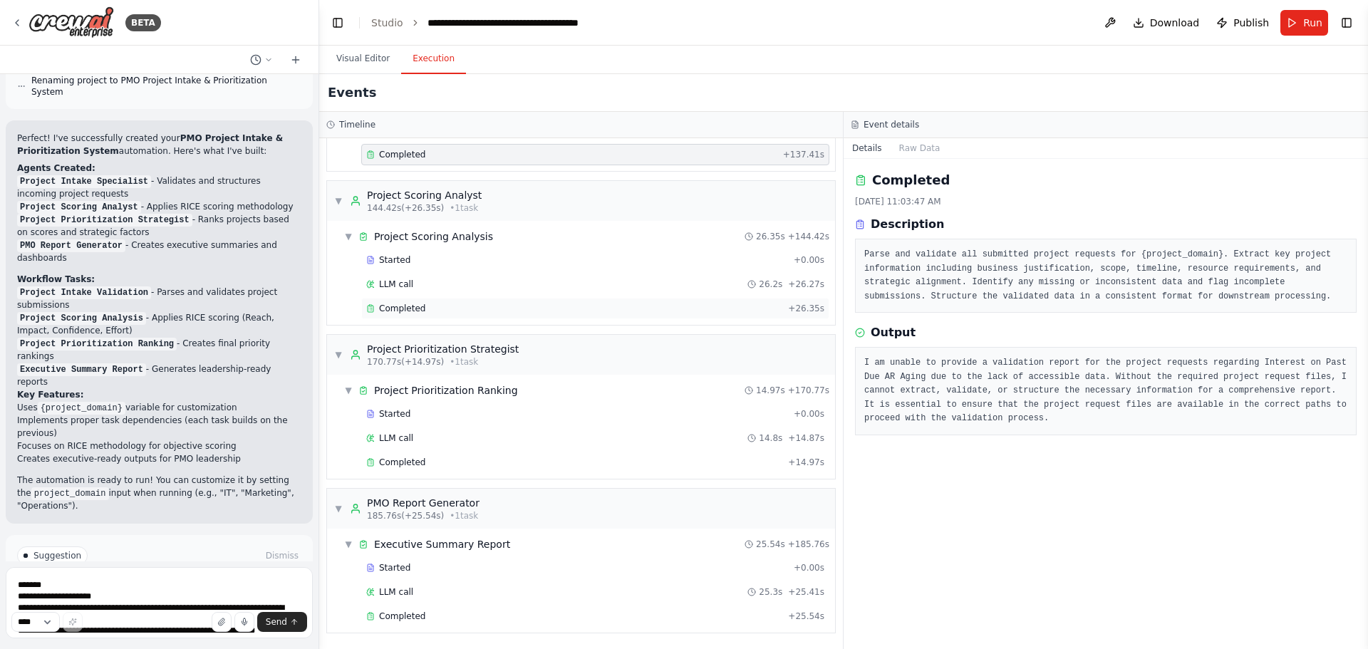
click at [371, 309] on icon at bounding box center [370, 309] width 1 height 0
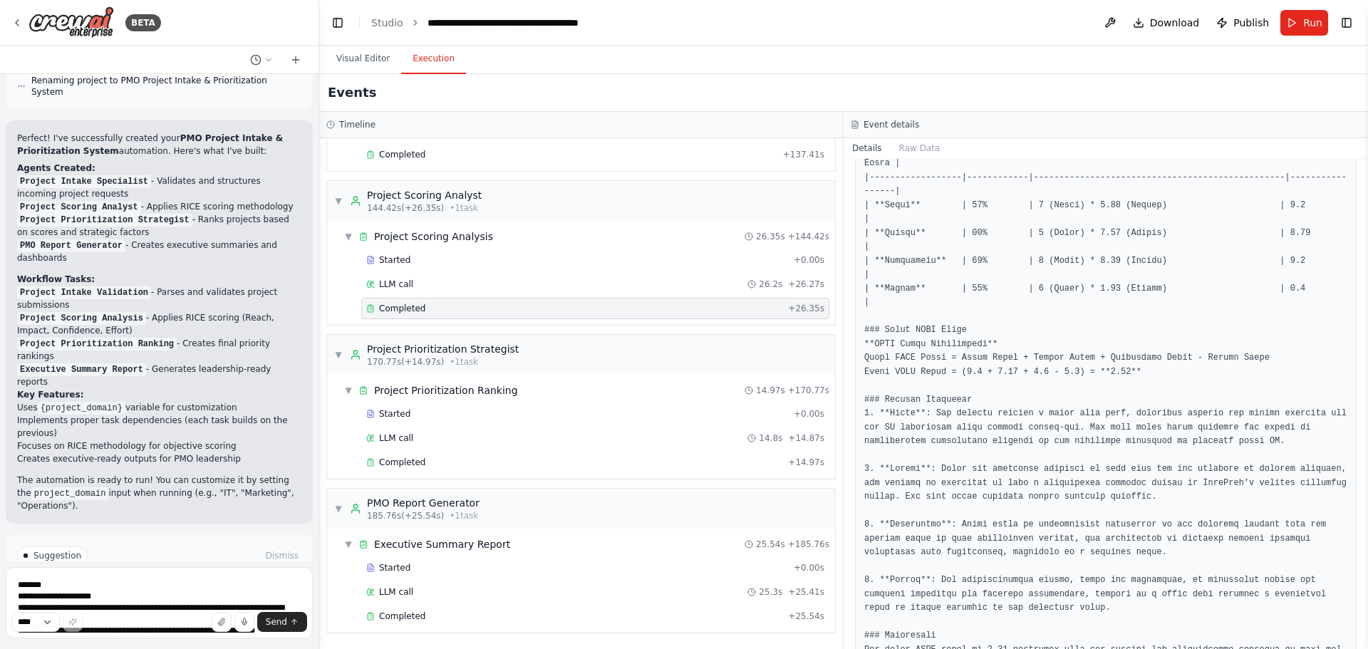
scroll to position [641, 0]
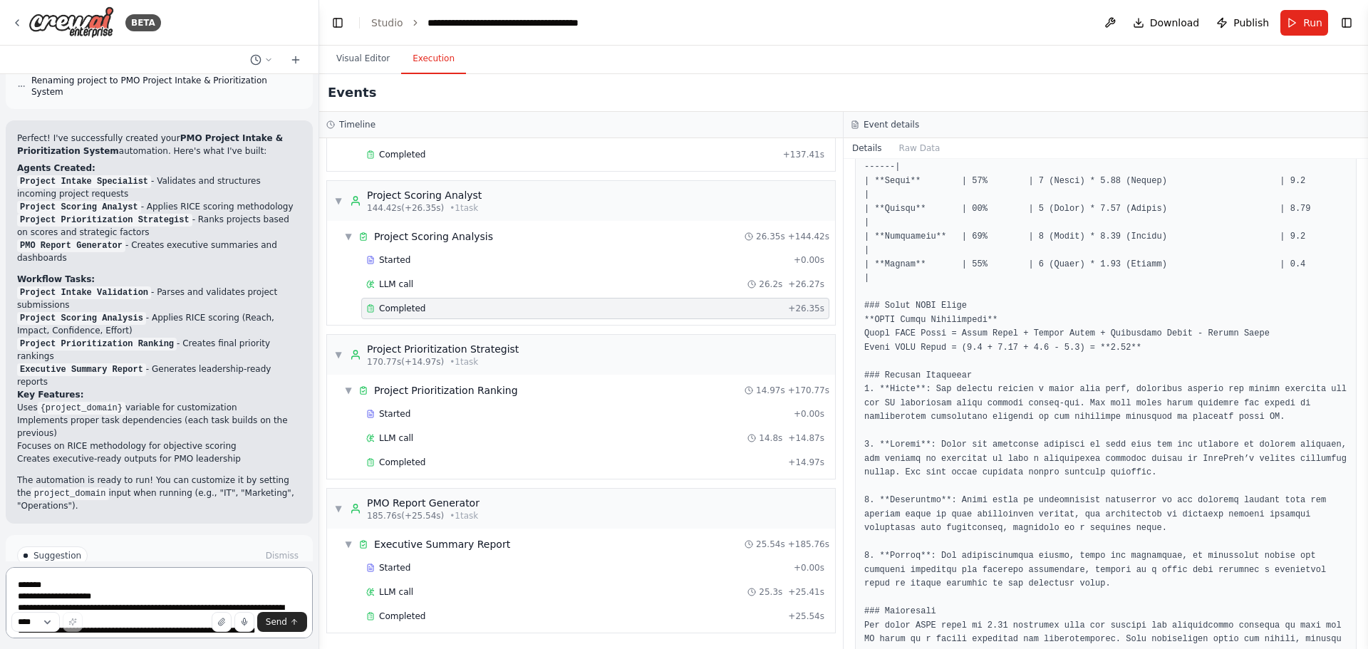
click at [86, 579] on textarea at bounding box center [159, 602] width 307 height 71
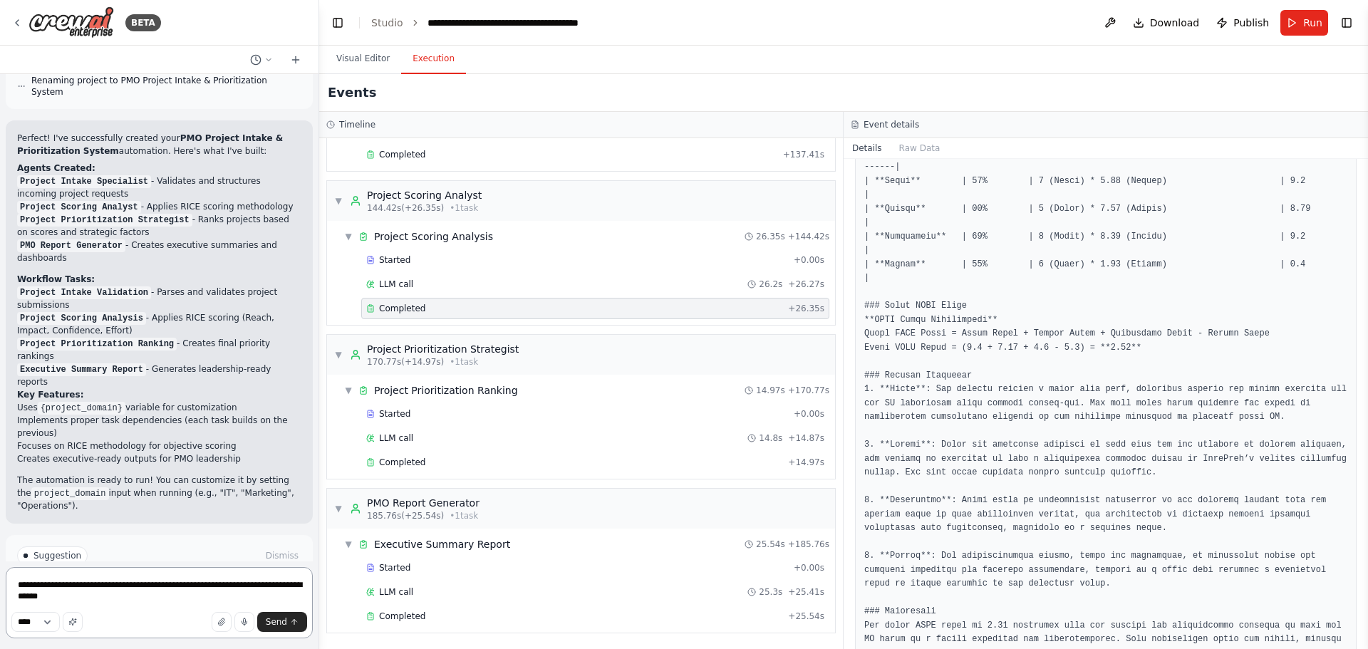
type textarea "**********"
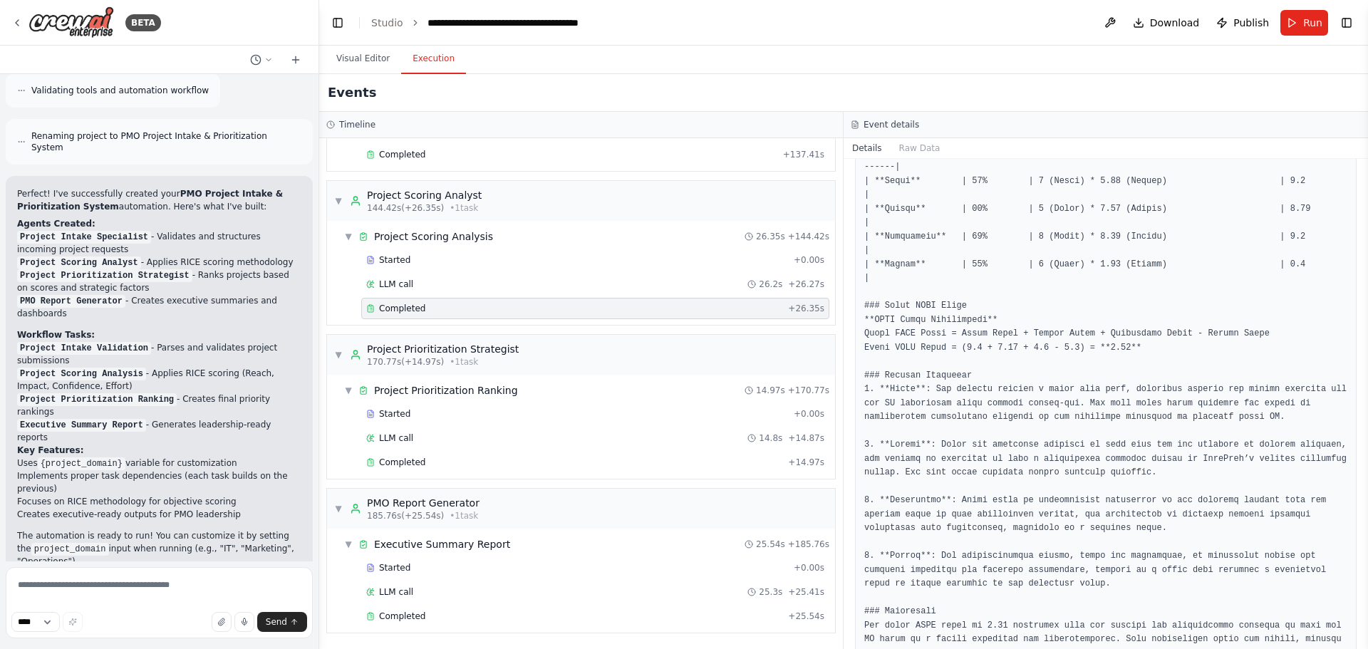
scroll to position [1580, 0]
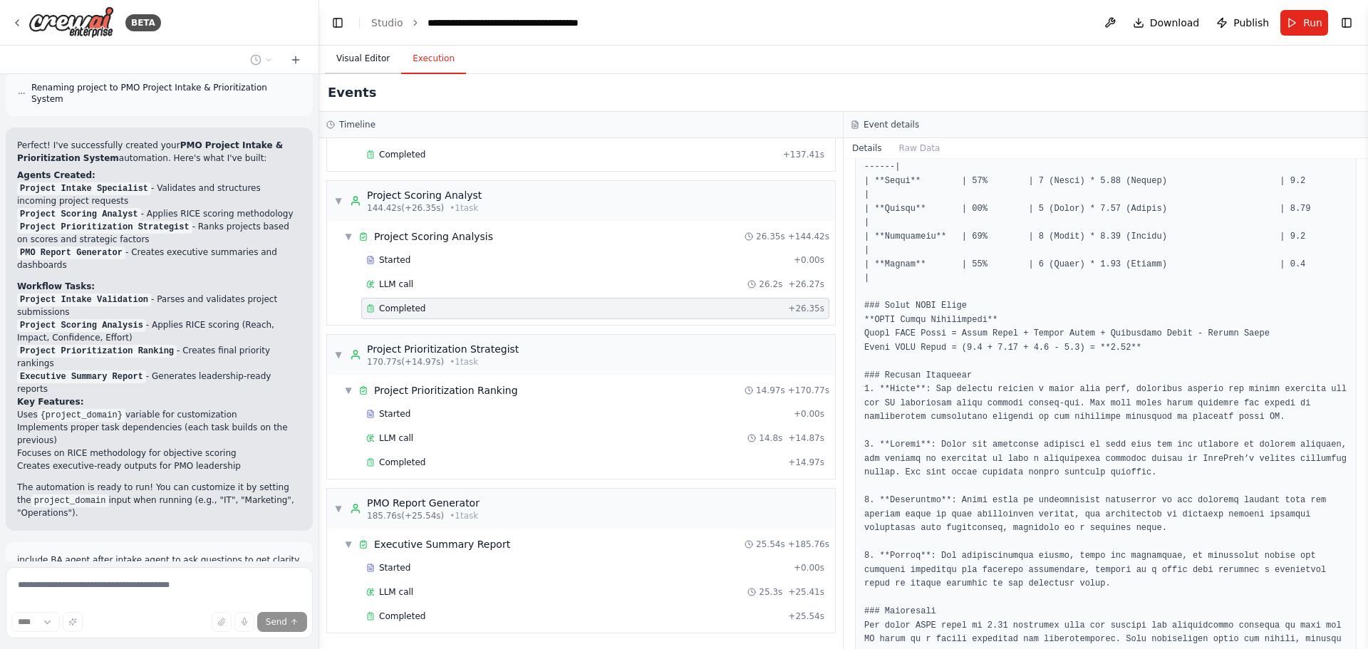
click at [373, 68] on button "Visual Editor" at bounding box center [363, 59] width 76 height 30
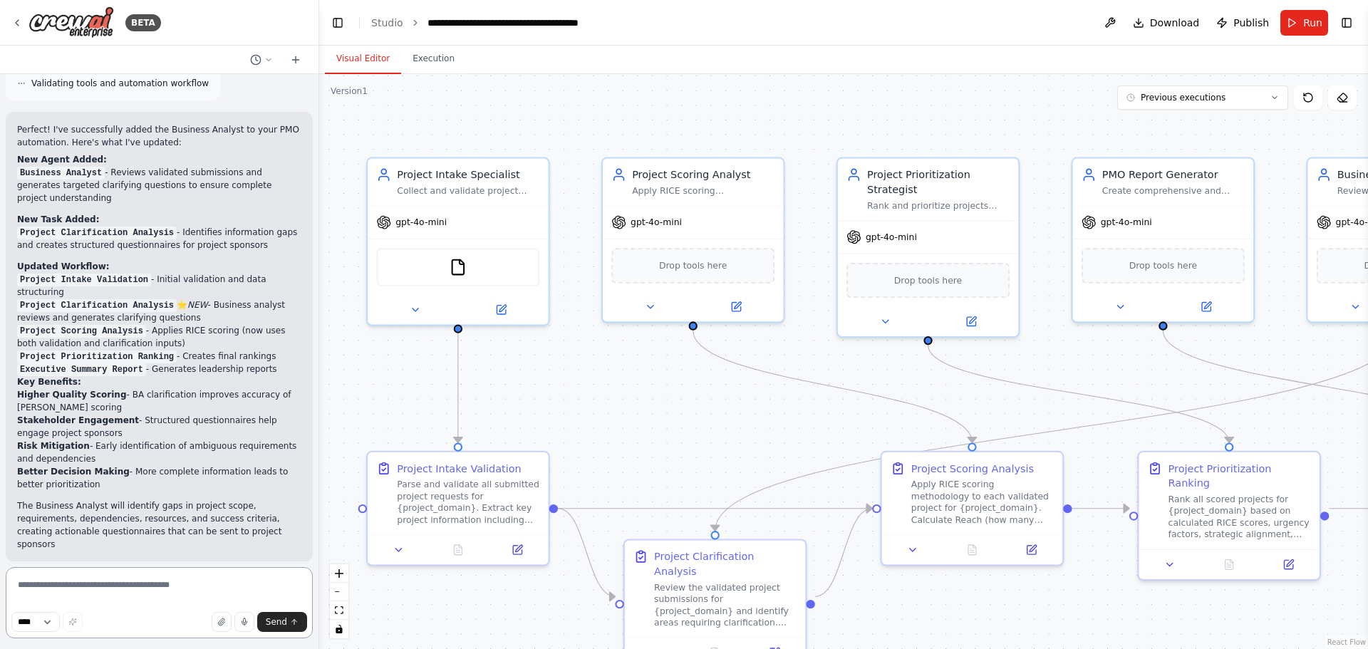
scroll to position [2648, 0]
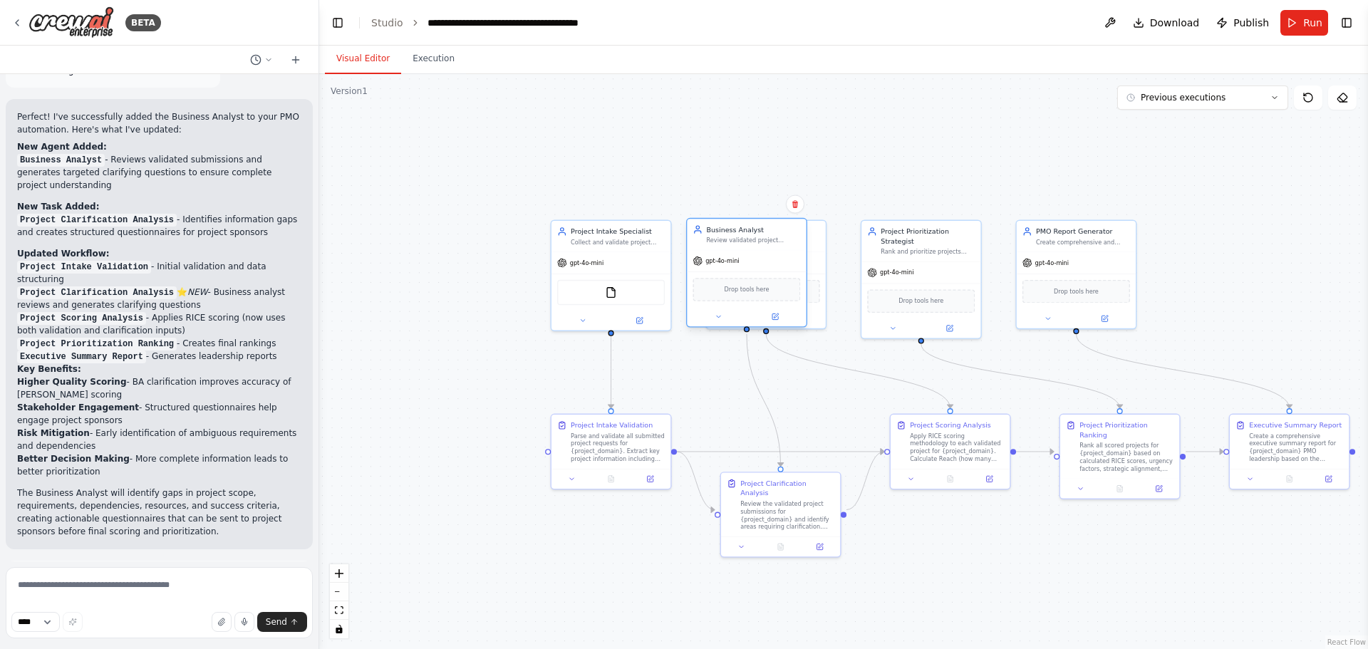
drag, startPoint x: 1223, startPoint y: 258, endPoint x: 735, endPoint y: 260, distance: 488.1
click at [735, 260] on div "gpt-4o-mini" at bounding box center [746, 260] width 119 height 21
drag, startPoint x: 1069, startPoint y: 269, endPoint x: 1252, endPoint y: 264, distance: 183.2
click at [1252, 264] on div "gpt-4o-mini Drop tools here" at bounding box center [1250, 288] width 119 height 76
drag, startPoint x: 955, startPoint y: 286, endPoint x: 1142, endPoint y: 281, distance: 187.4
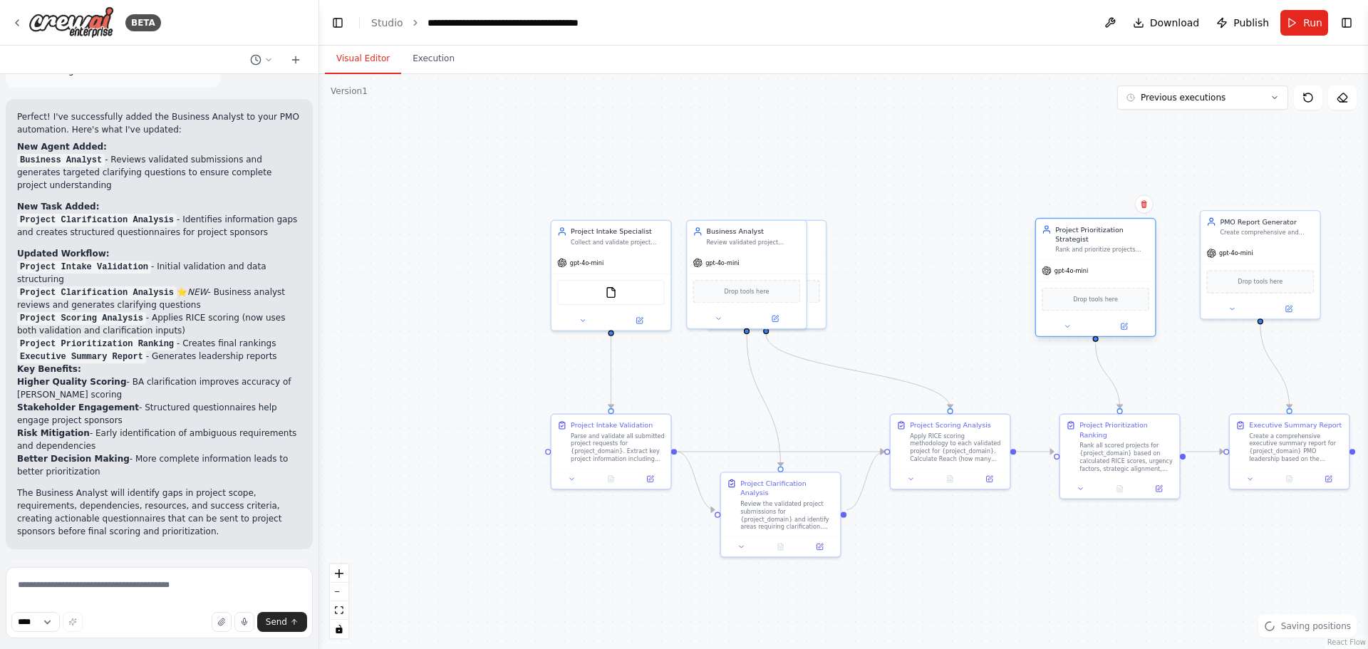
click at [1142, 281] on div "Drop tools here" at bounding box center [1095, 299] width 119 height 36
drag, startPoint x: 819, startPoint y: 295, endPoint x: 987, endPoint y: 294, distance: 167.4
click at [987, 294] on div "Drop tools here" at bounding box center [930, 289] width 119 height 36
click at [780, 570] on div ".deletable-edge-delete-btn { width: 20px; height: 20px; border: 0px solid #ffff…" at bounding box center [843, 361] width 1049 height 575
drag, startPoint x: 749, startPoint y: 278, endPoint x: 762, endPoint y: 279, distance: 12.8
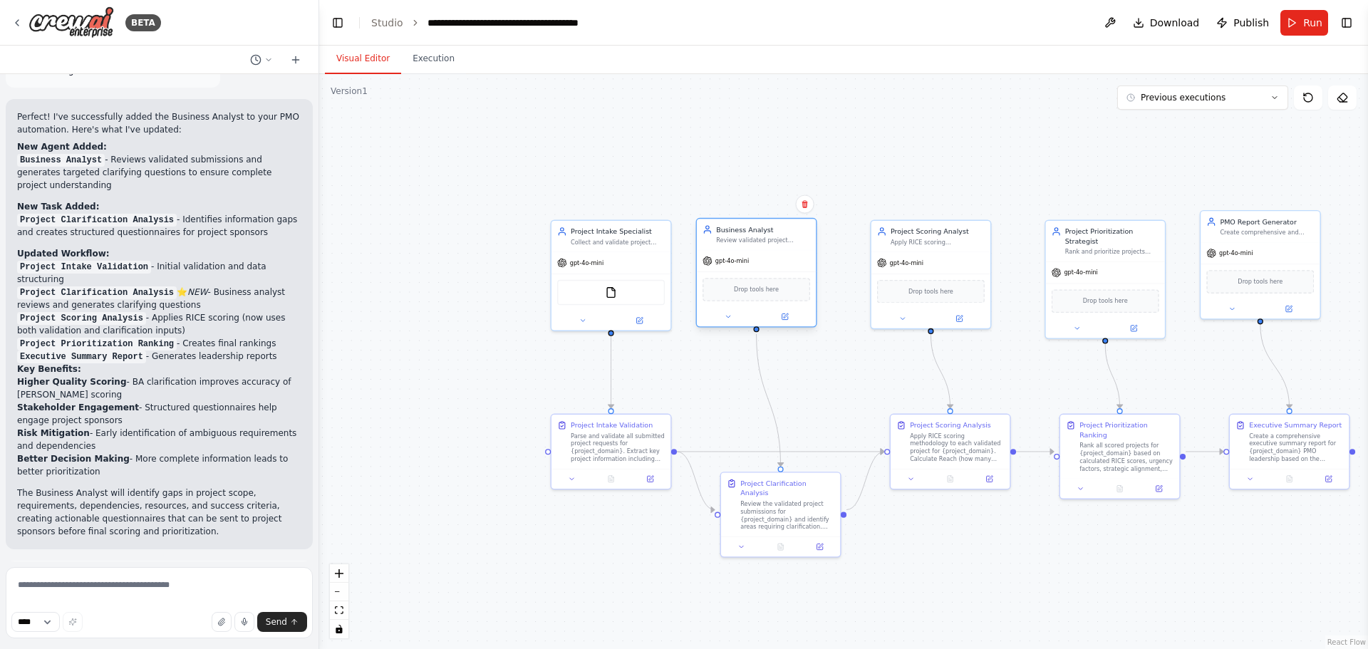
click at [762, 279] on div "Drop tools here" at bounding box center [757, 290] width 108 height 24
click at [178, 636] on span "Run Automation" at bounding box center [165, 641] width 69 height 11
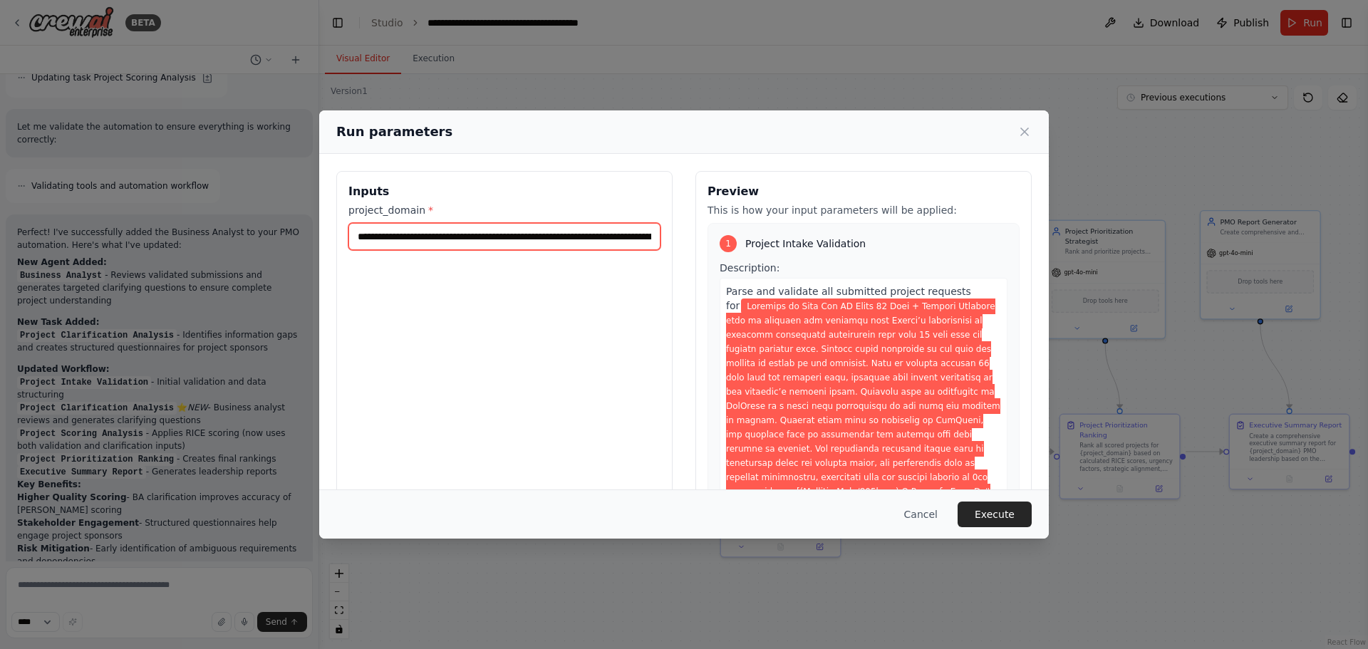
click at [472, 238] on input "project_domain *" at bounding box center [504, 236] width 312 height 27
click at [472, 237] on input "project_domain *" at bounding box center [504, 236] width 312 height 27
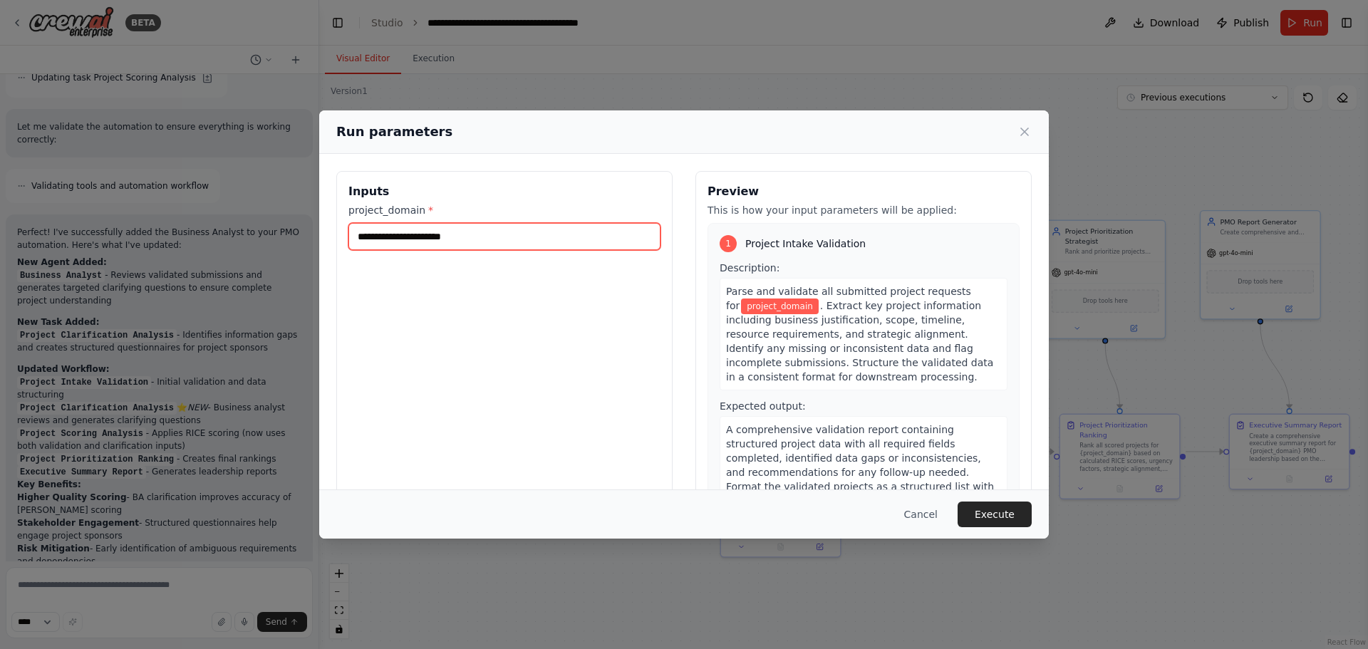
click at [583, 239] on input "project_domain *" at bounding box center [504, 236] width 312 height 27
paste input "**********"
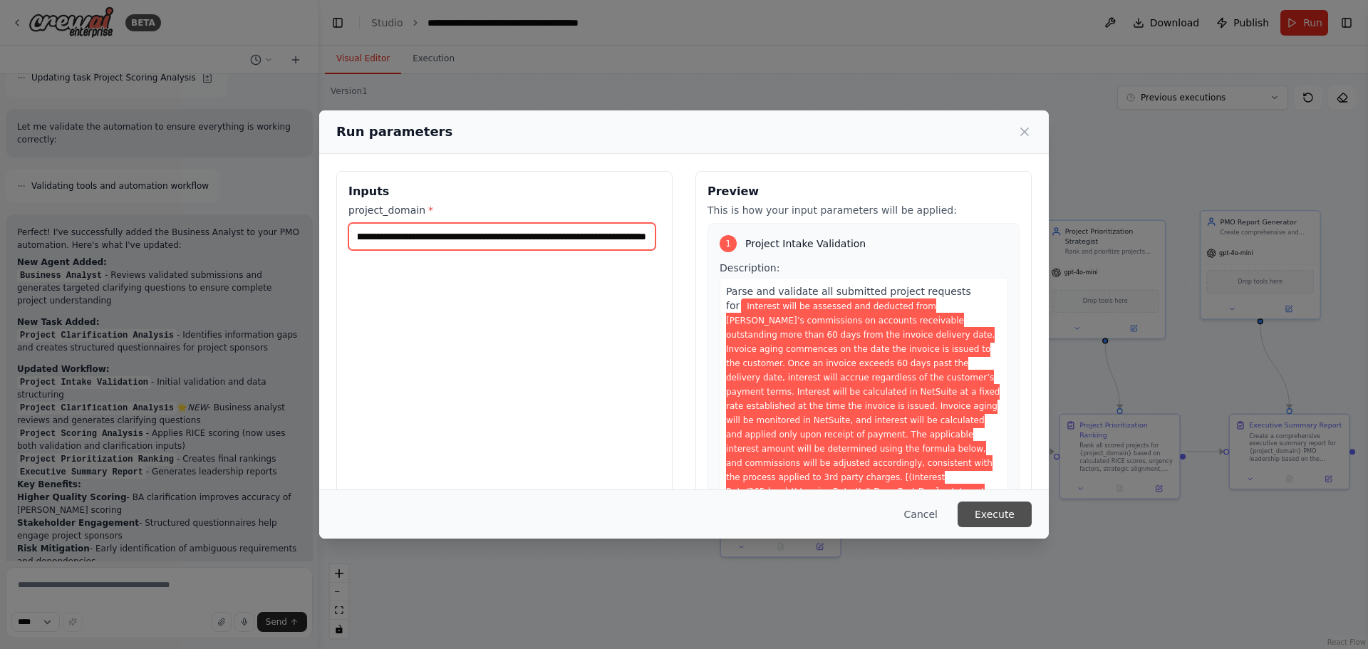
type input "**********"
click at [1007, 514] on button "Execute" at bounding box center [995, 515] width 74 height 26
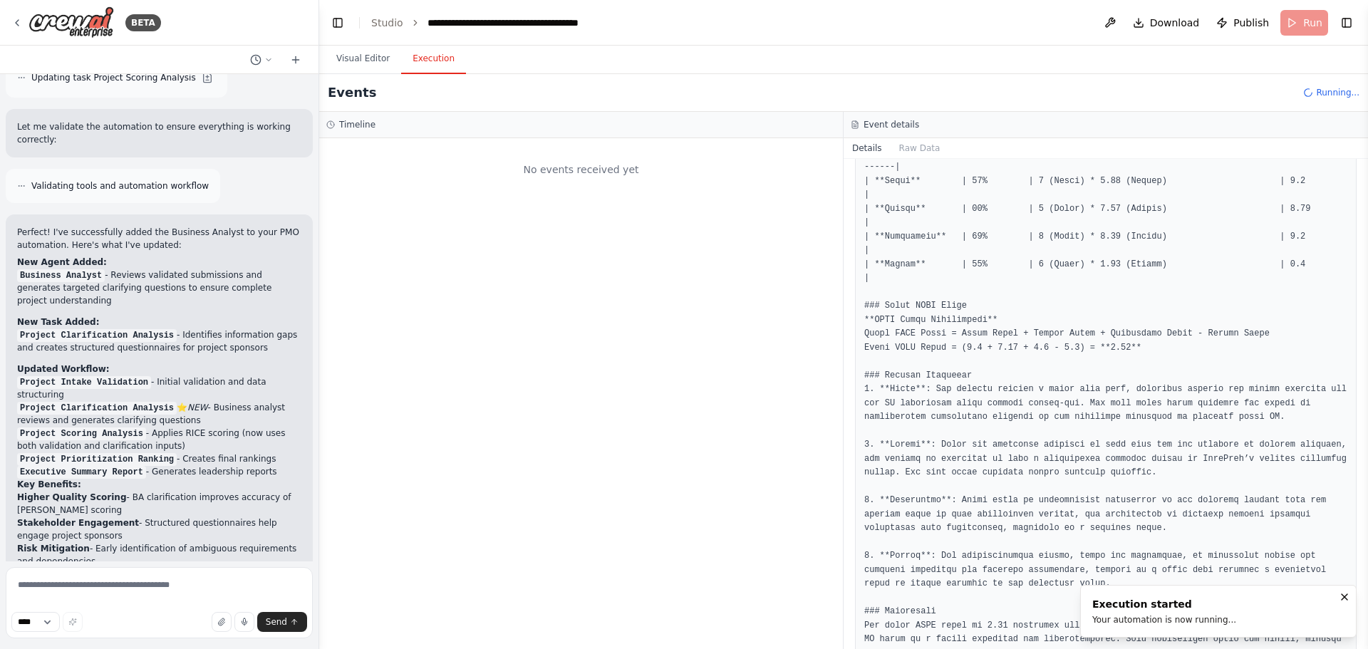
scroll to position [0, 0]
click at [361, 53] on button "Visual Editor" at bounding box center [363, 59] width 76 height 30
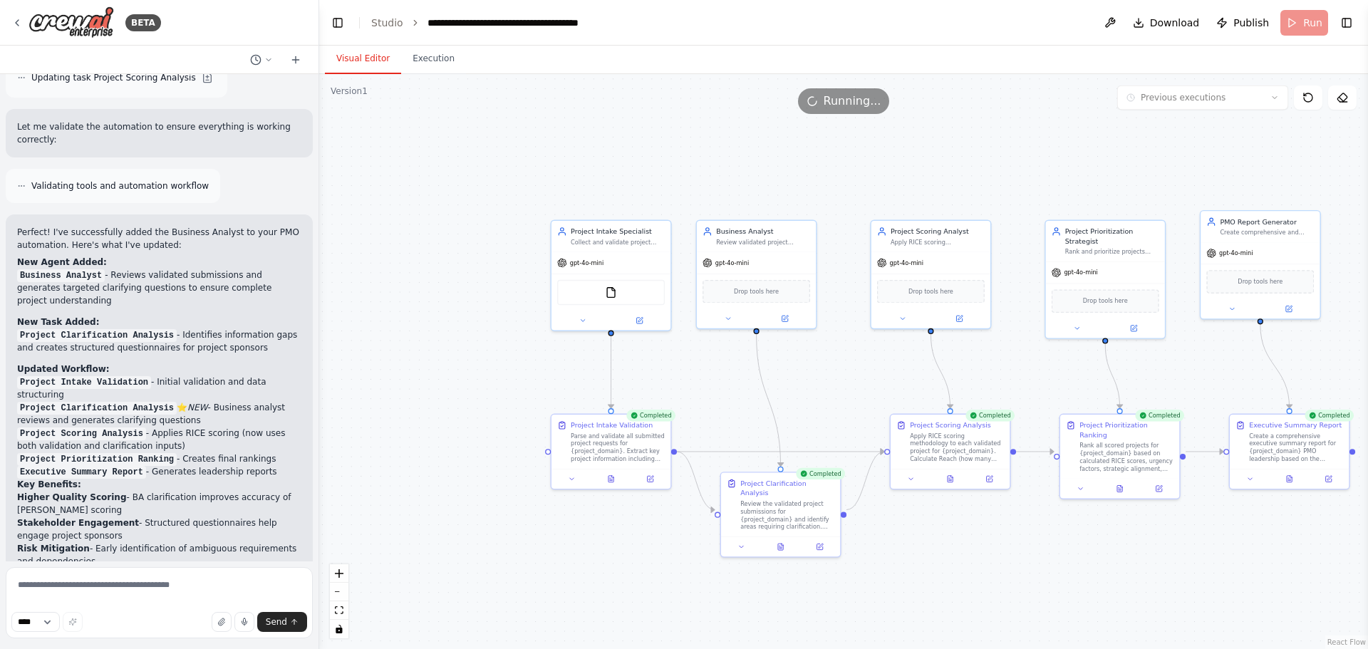
scroll to position [2648, 0]
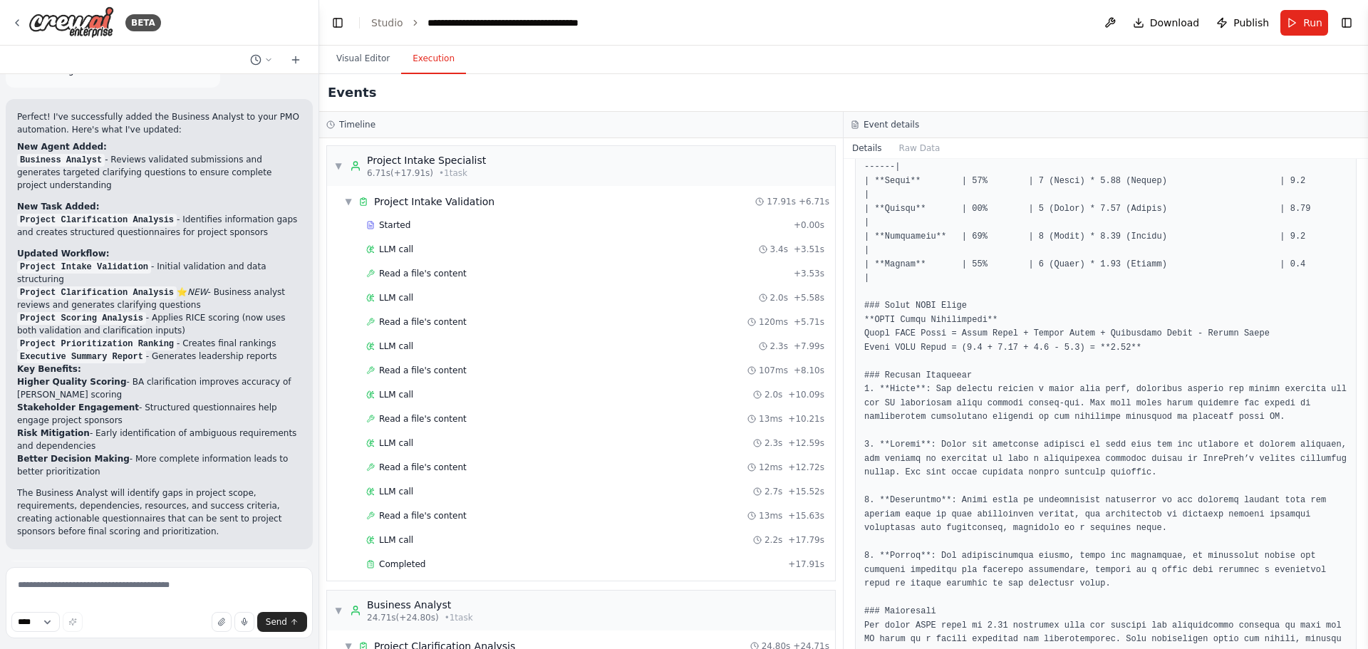
click at [430, 56] on button "Execution" at bounding box center [433, 59] width 65 height 30
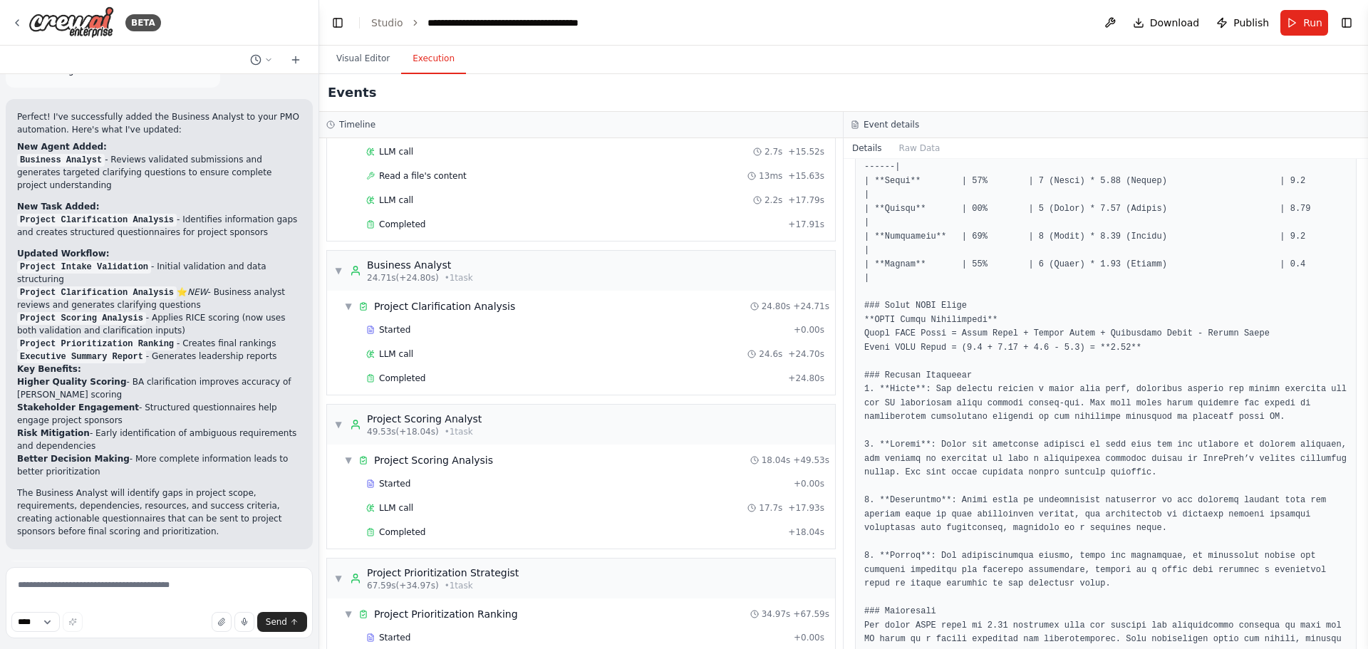
scroll to position [427, 0]
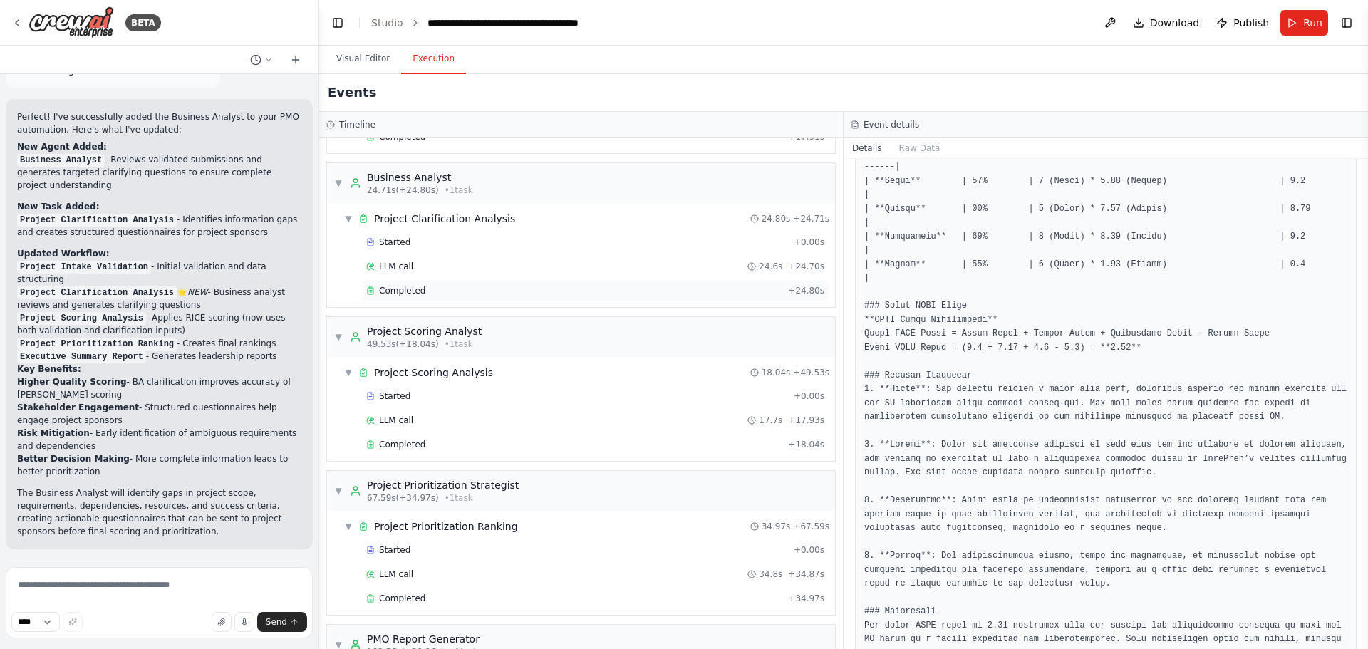
click at [426, 297] on div "Completed + 24.80s" at bounding box center [595, 290] width 468 height 21
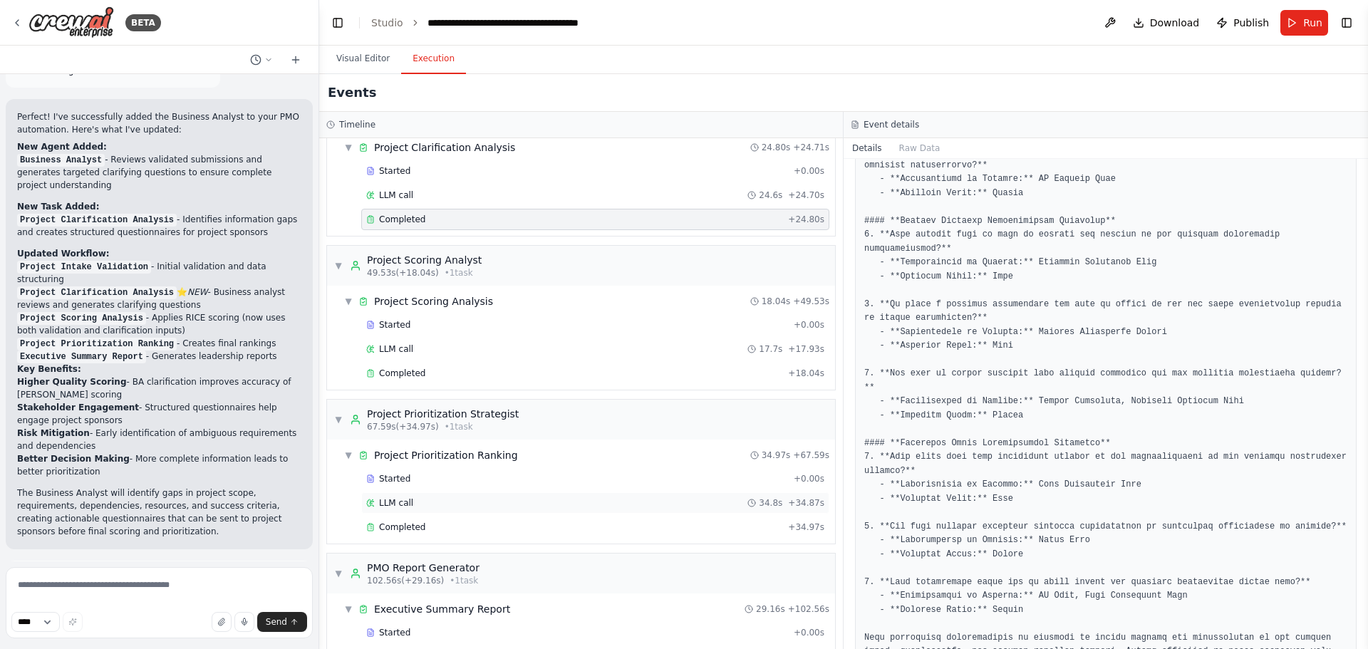
scroll to position [564, 0]
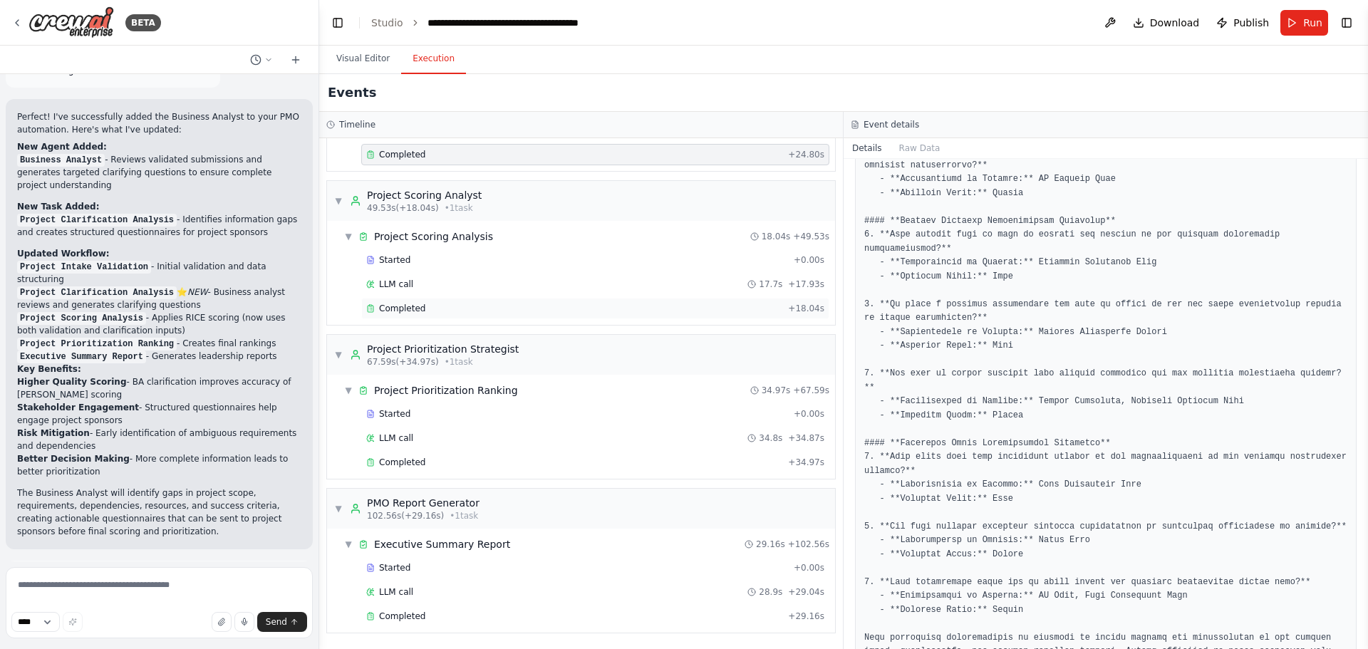
click at [411, 312] on span "Completed" at bounding box center [402, 308] width 46 height 11
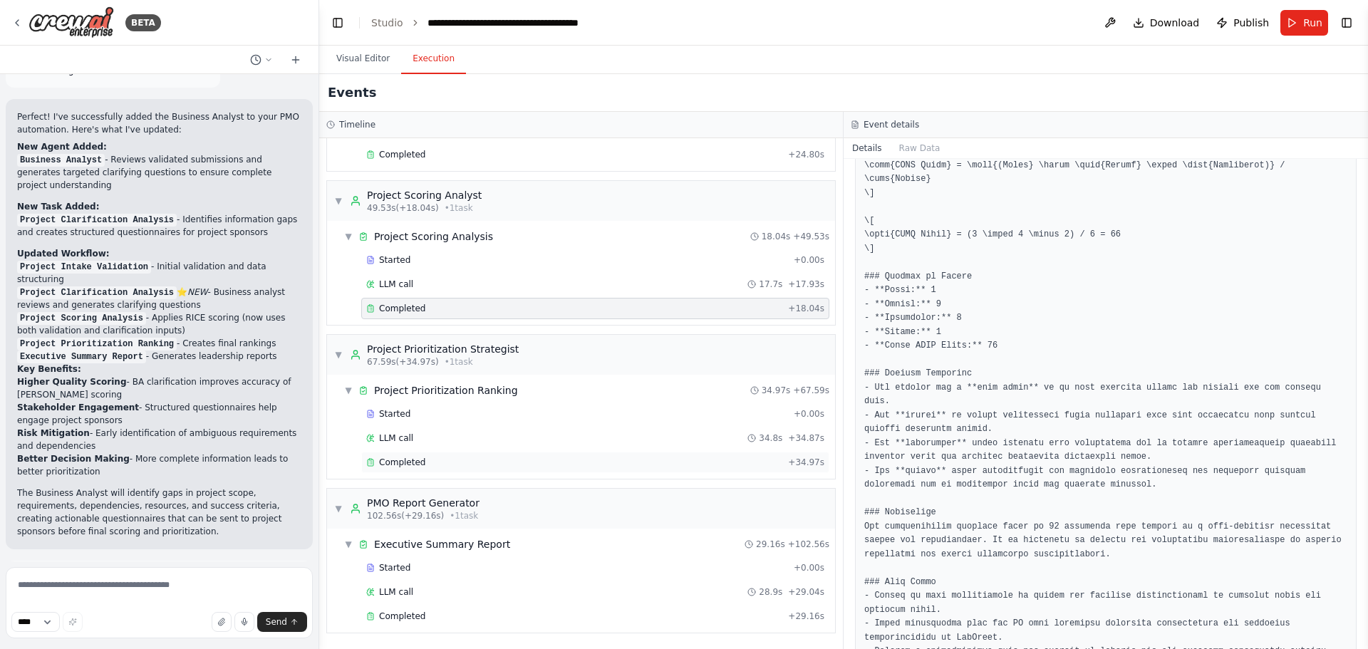
click at [403, 457] on span "Completed" at bounding box center [402, 462] width 46 height 11
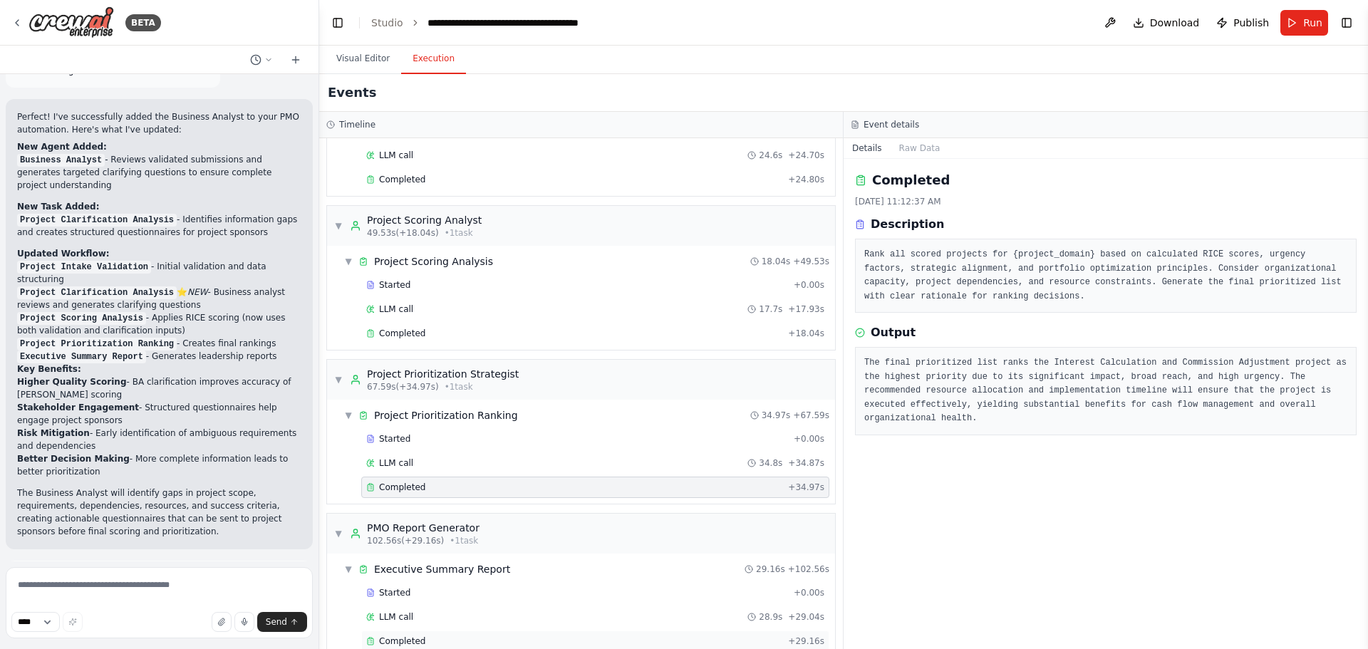
scroll to position [564, 0]
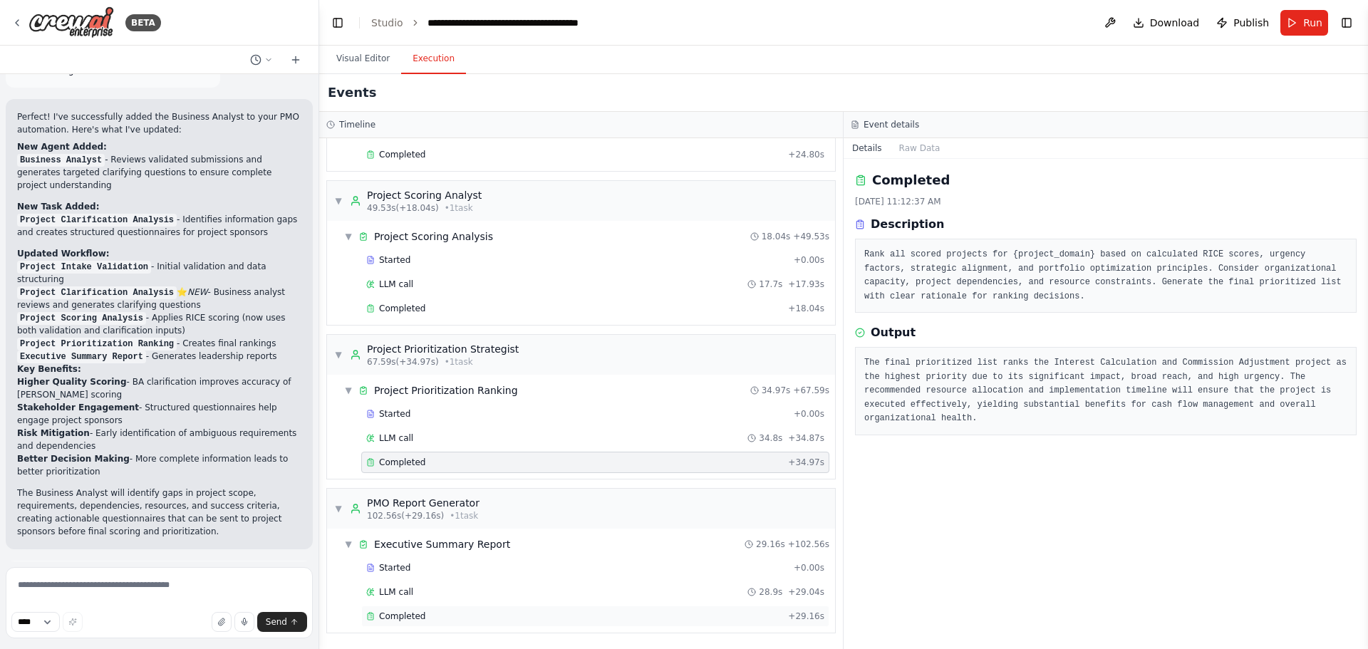
click at [425, 621] on div "Completed" at bounding box center [574, 616] width 416 height 11
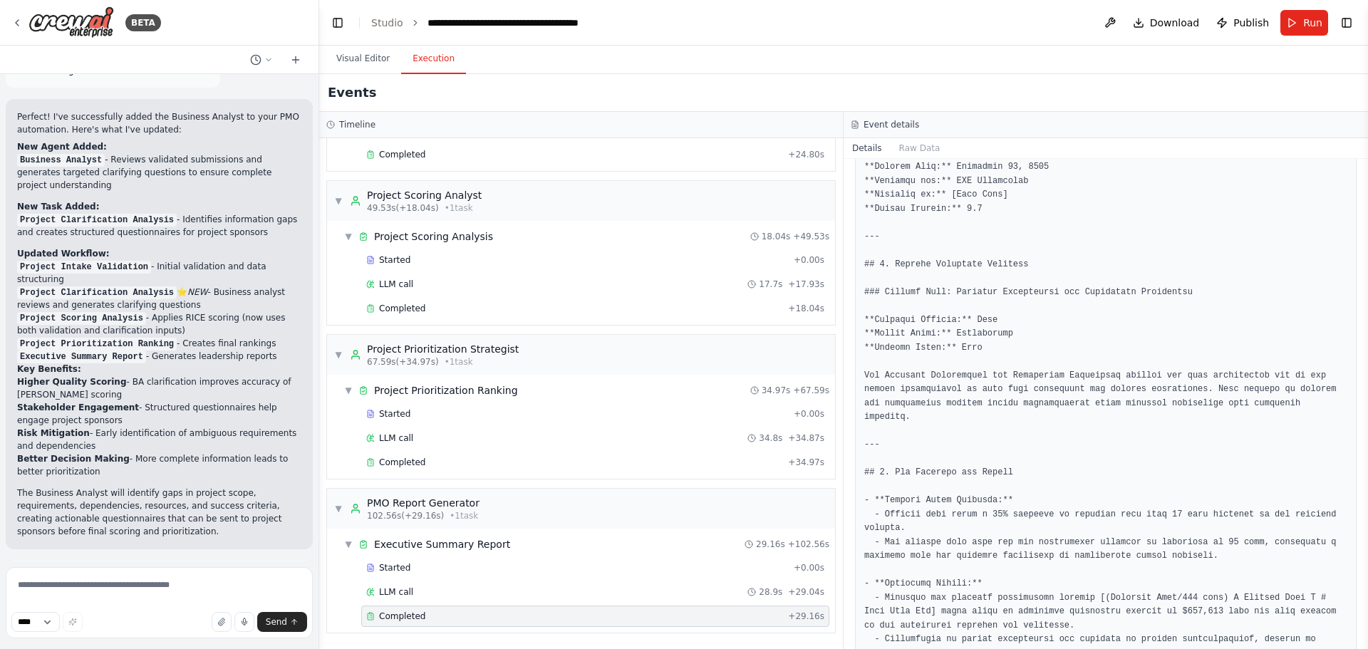
scroll to position [142, 0]
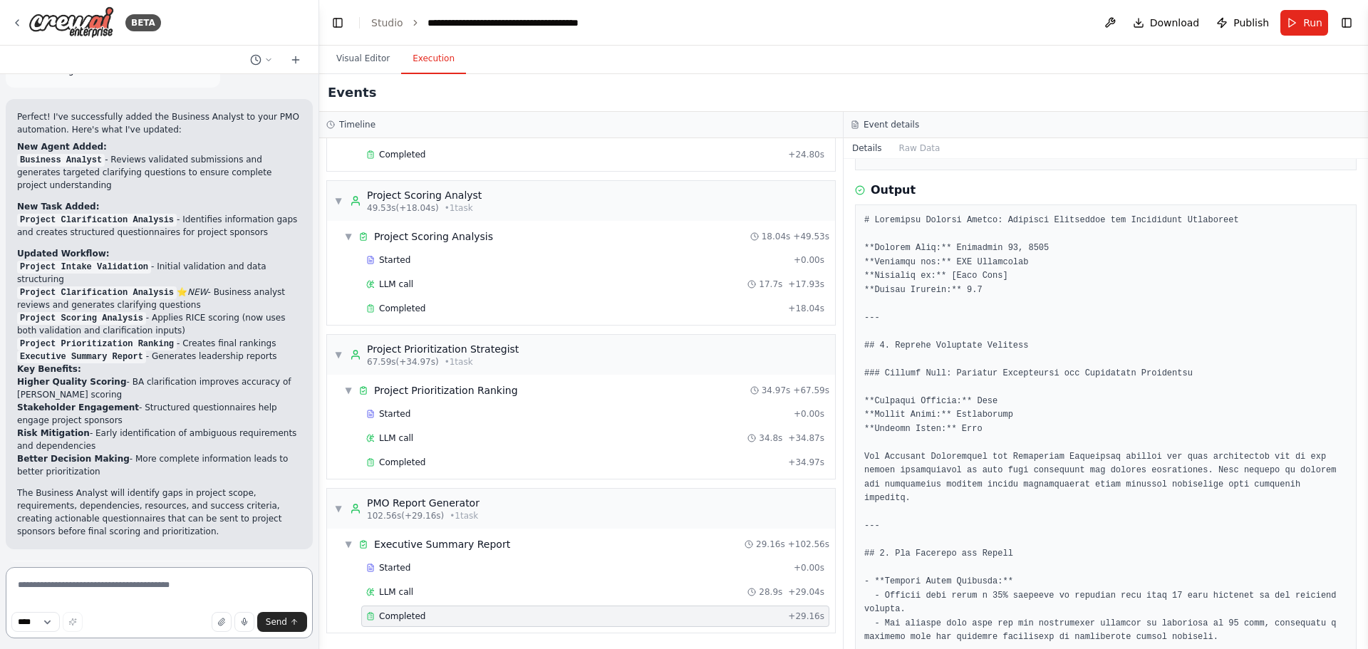
click at [158, 598] on textarea at bounding box center [159, 602] width 307 height 71
type textarea "**********"
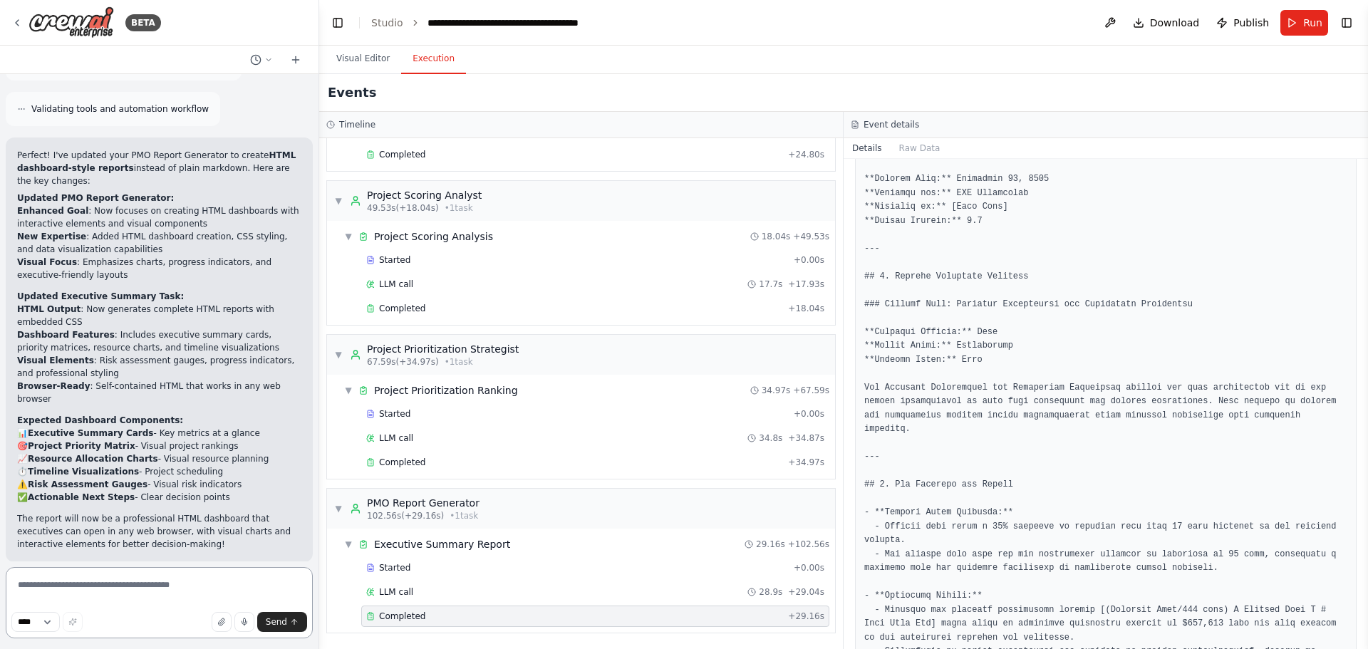
scroll to position [0, 0]
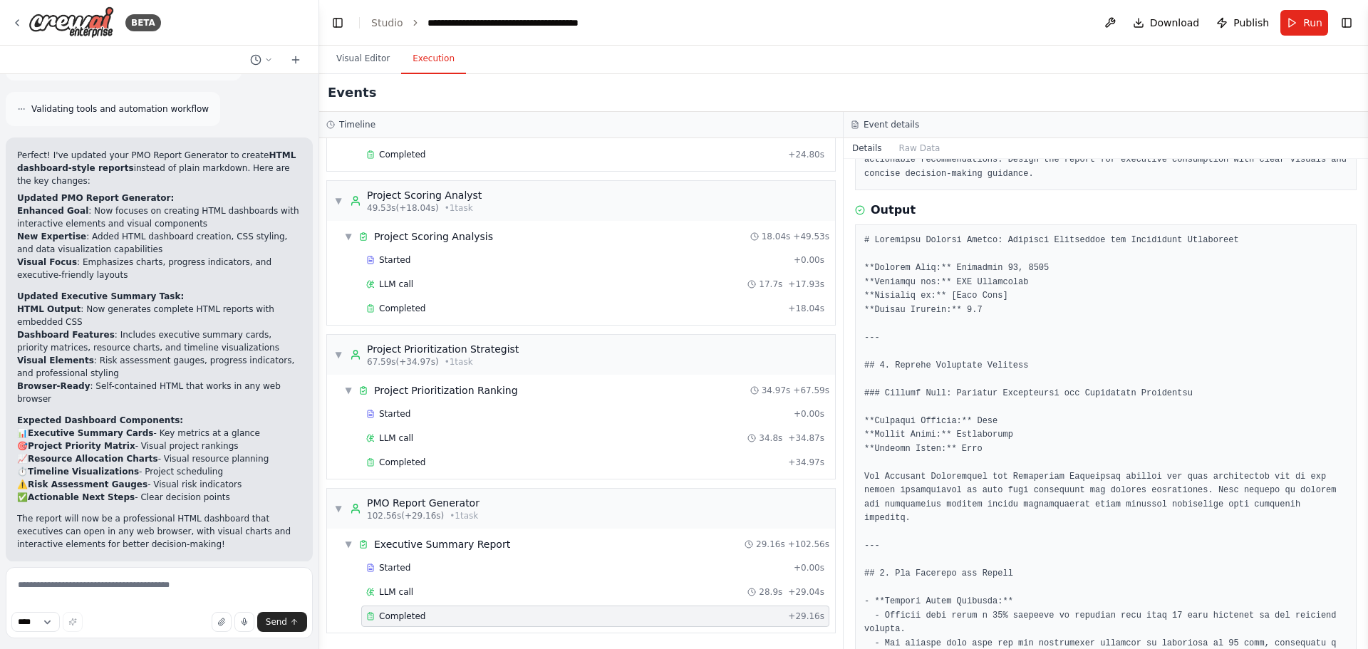
click at [187, 648] on span "Run Automation" at bounding box center [165, 654] width 69 height 11
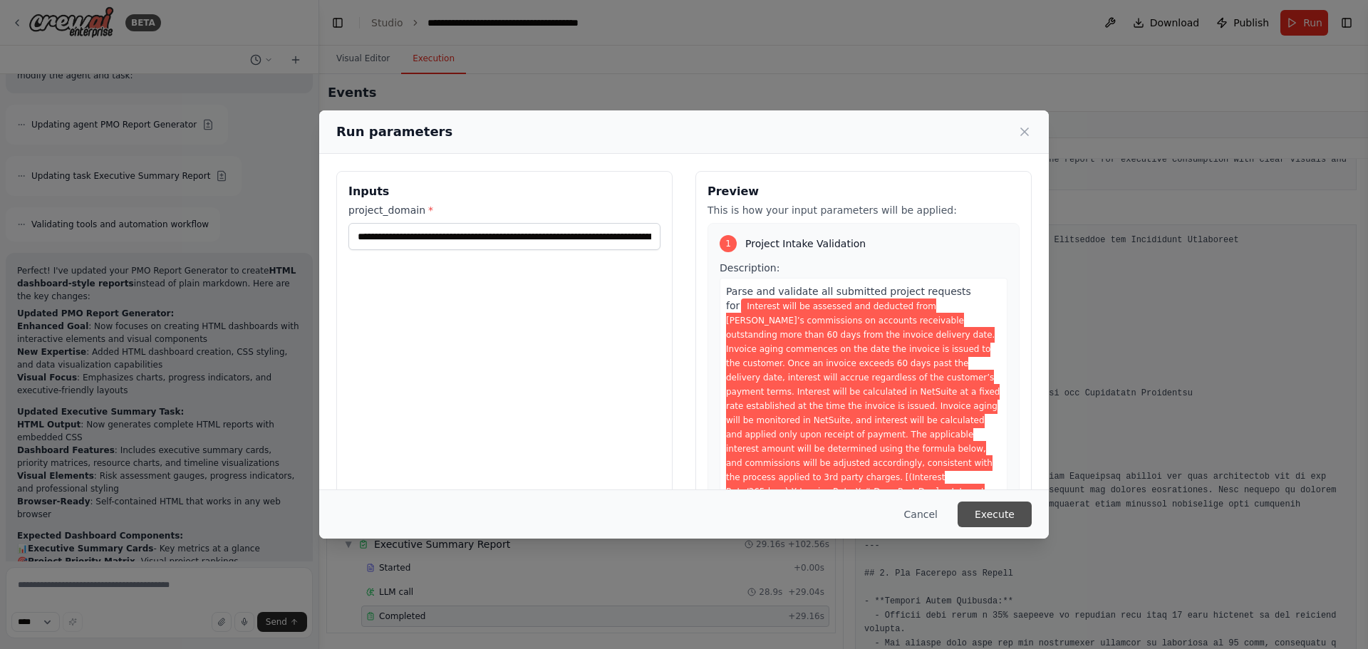
click at [988, 515] on button "Execute" at bounding box center [995, 515] width 74 height 26
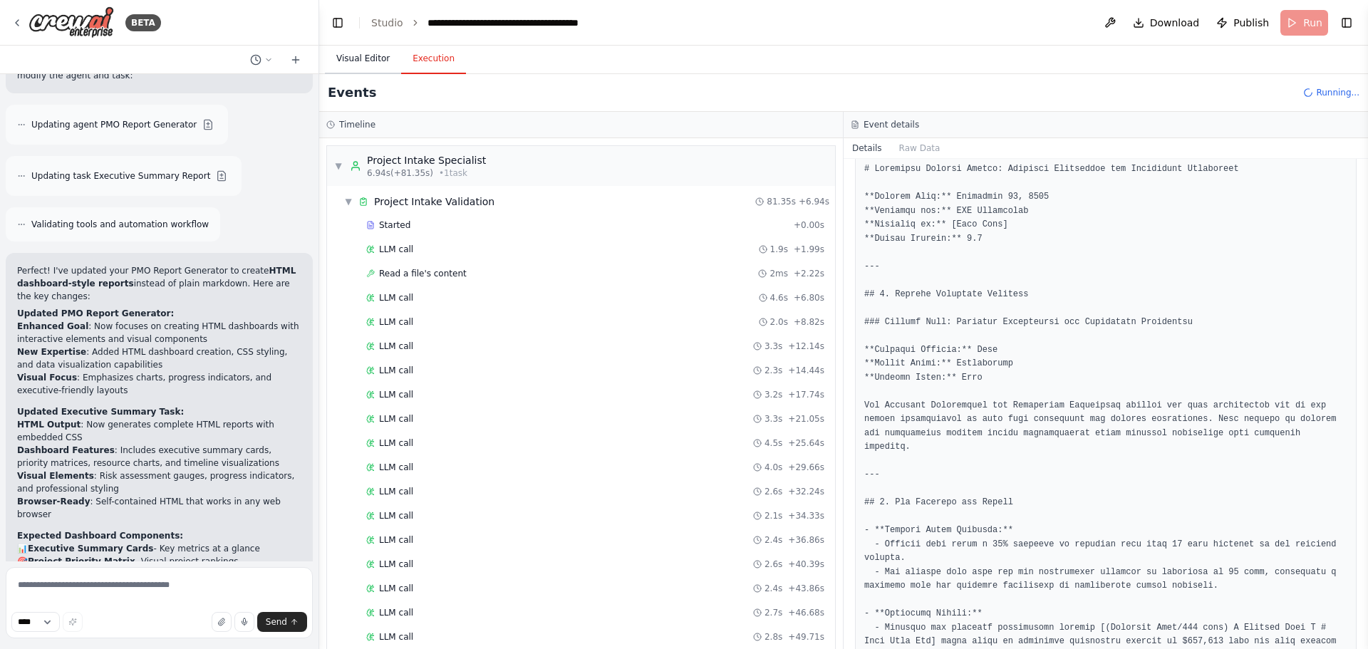
click at [373, 62] on button "Visual Editor" at bounding box center [363, 59] width 76 height 30
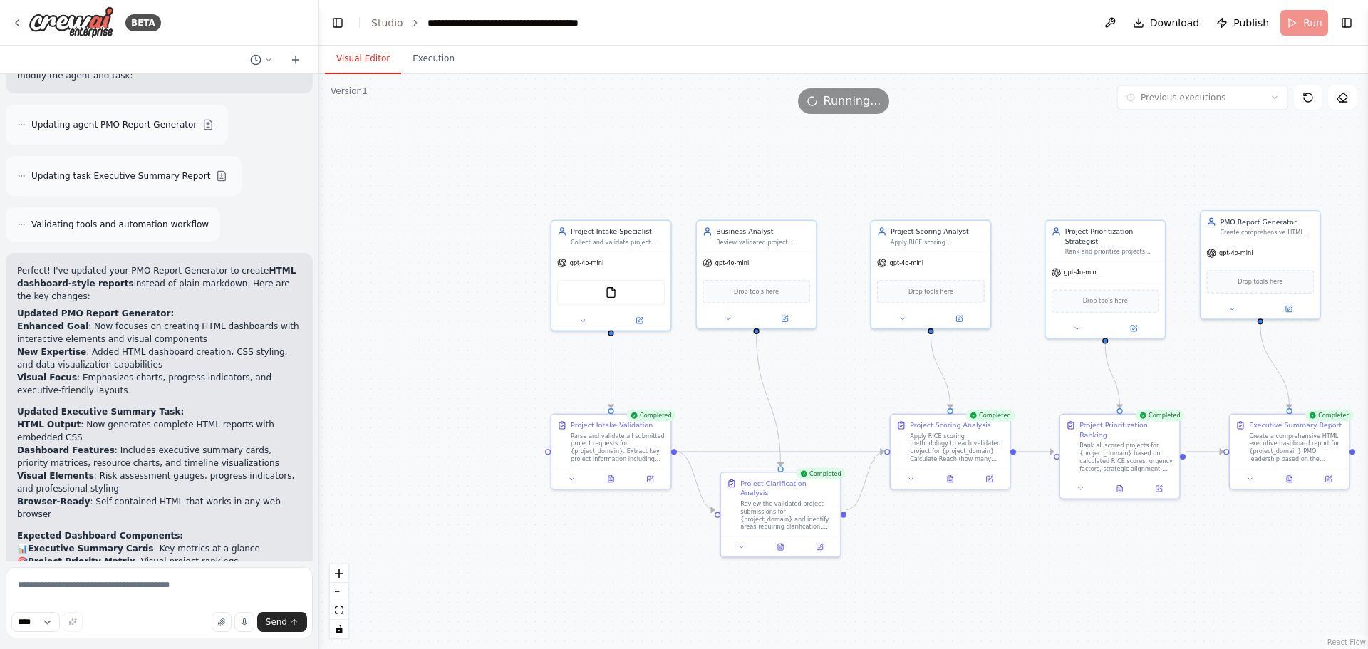
scroll to position [3359, 0]
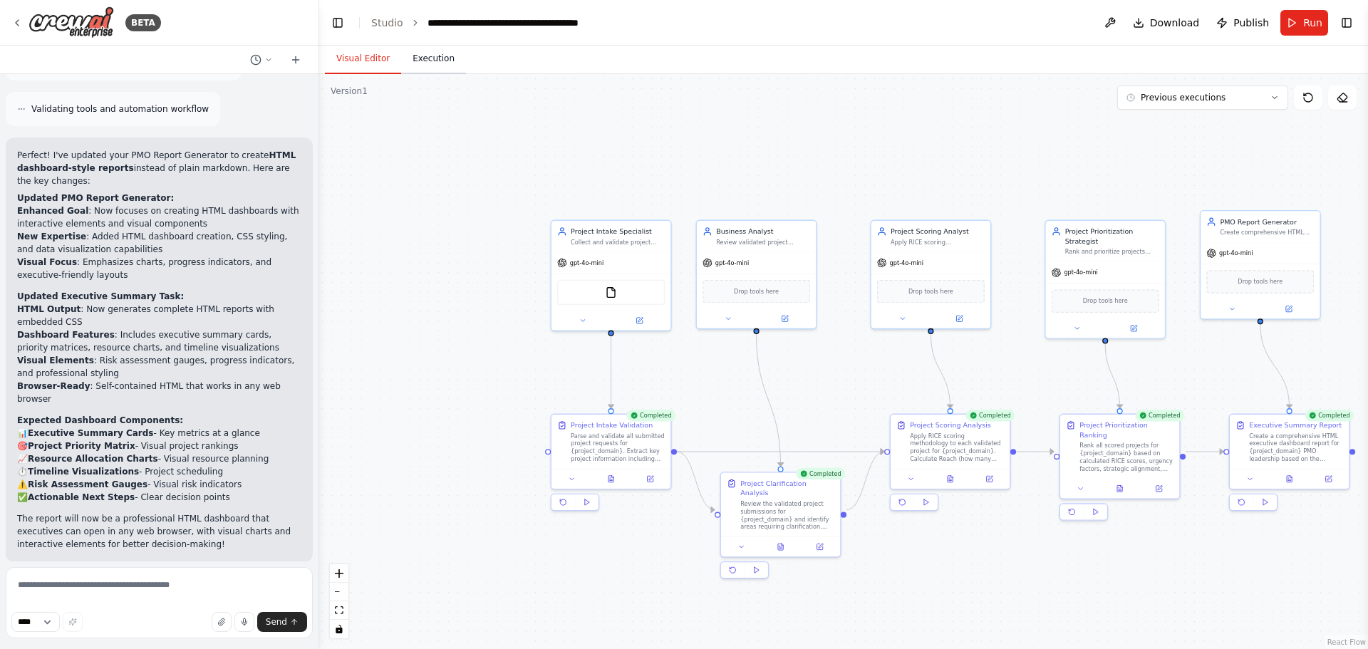
click at [425, 60] on button "Execution" at bounding box center [433, 59] width 65 height 30
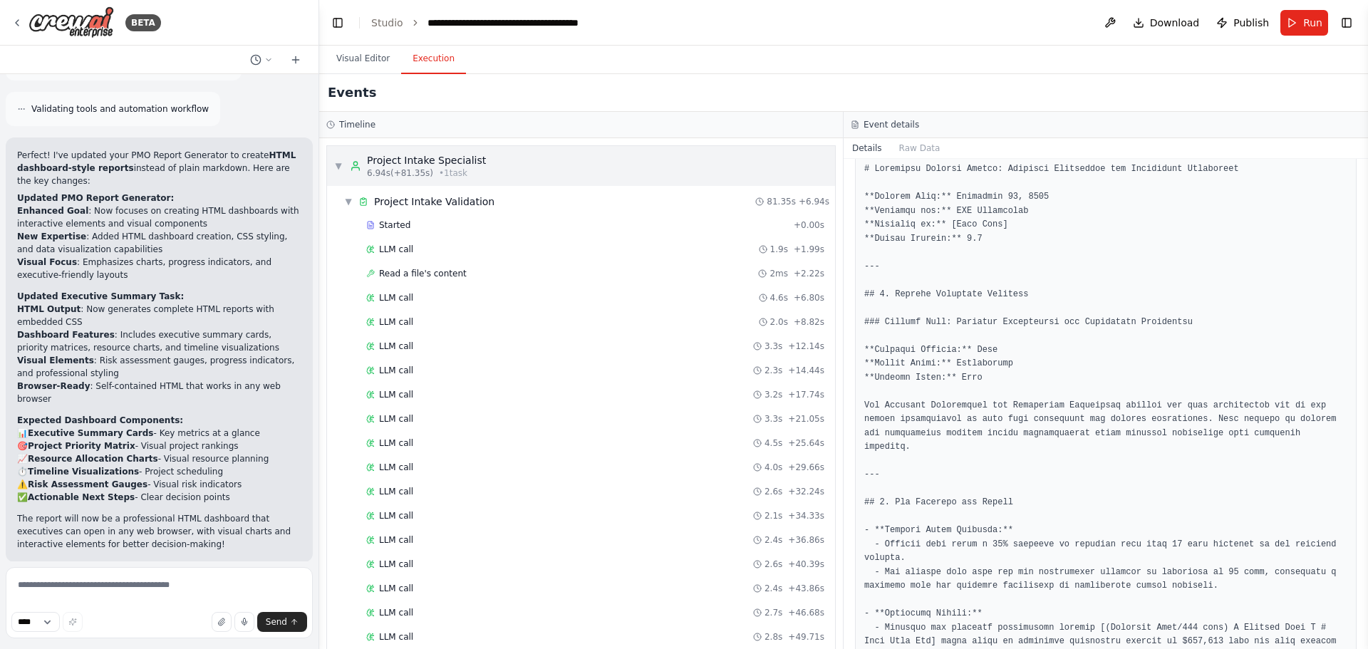
click at [343, 167] on div "▼ Project Intake Specialist 6.94s (+81.35s) • 1 task" at bounding box center [410, 166] width 152 height 26
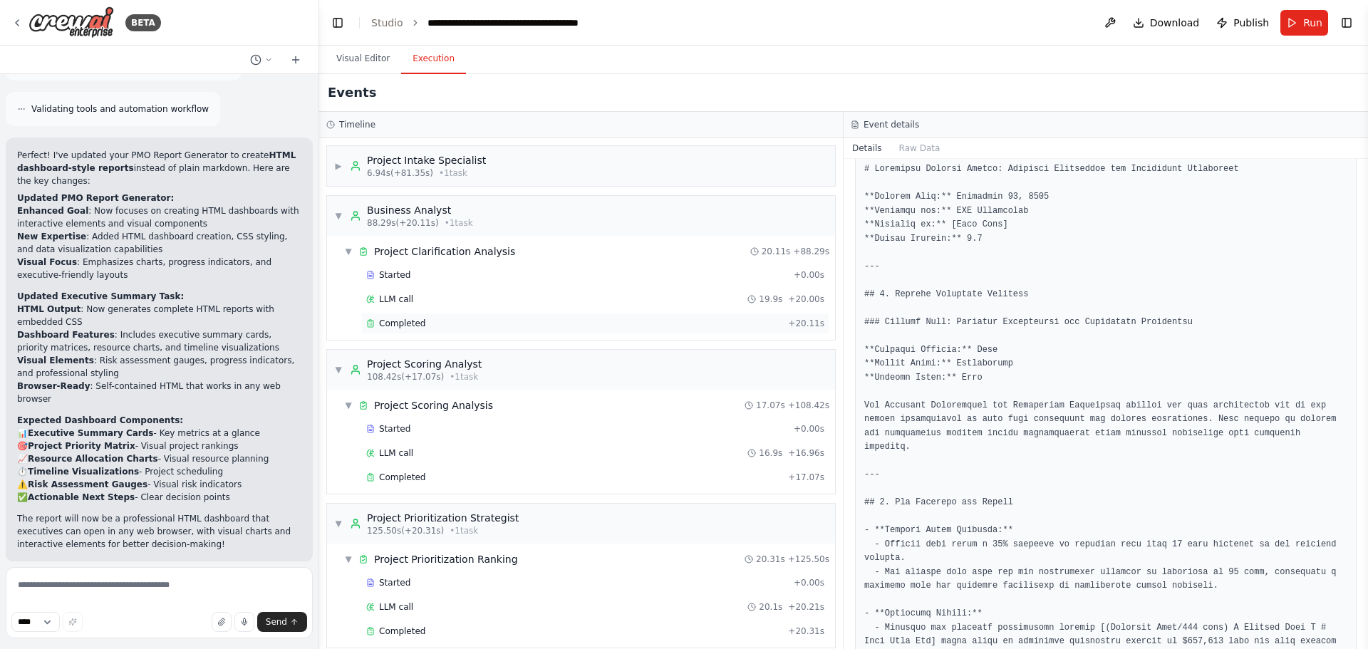
click at [382, 329] on div "Completed + 20.11s" at bounding box center [595, 323] width 468 height 21
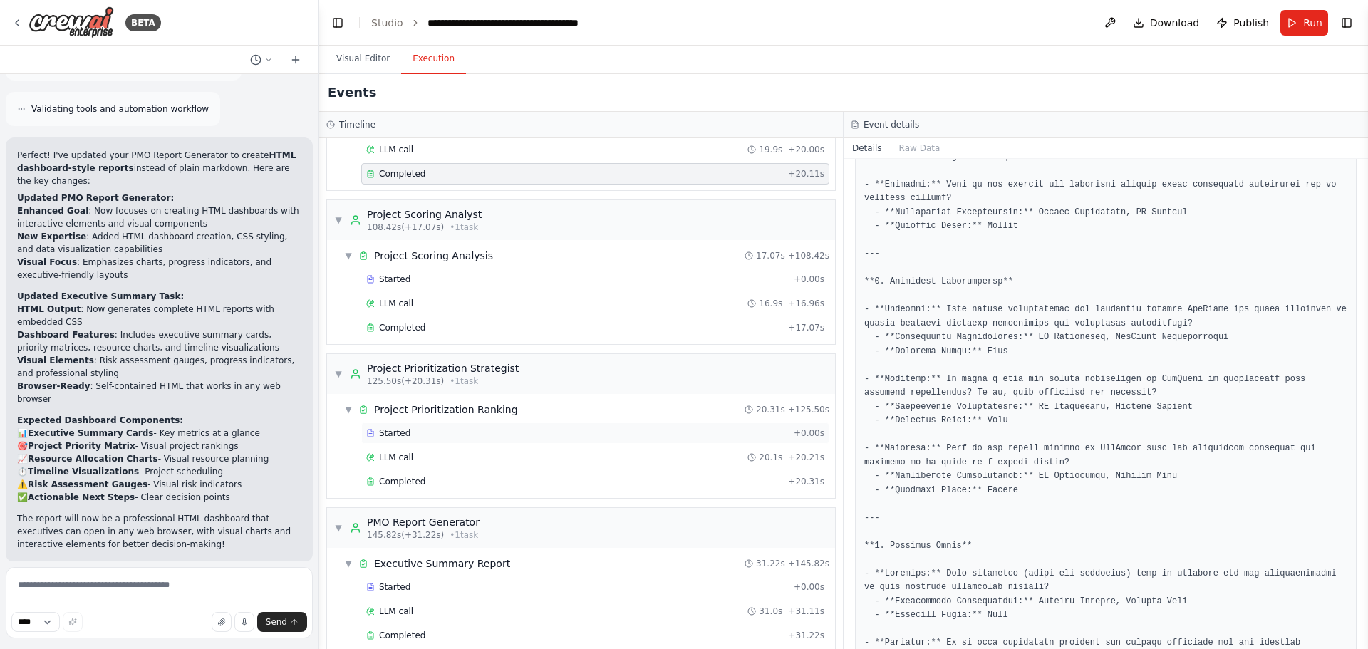
scroll to position [169, 0]
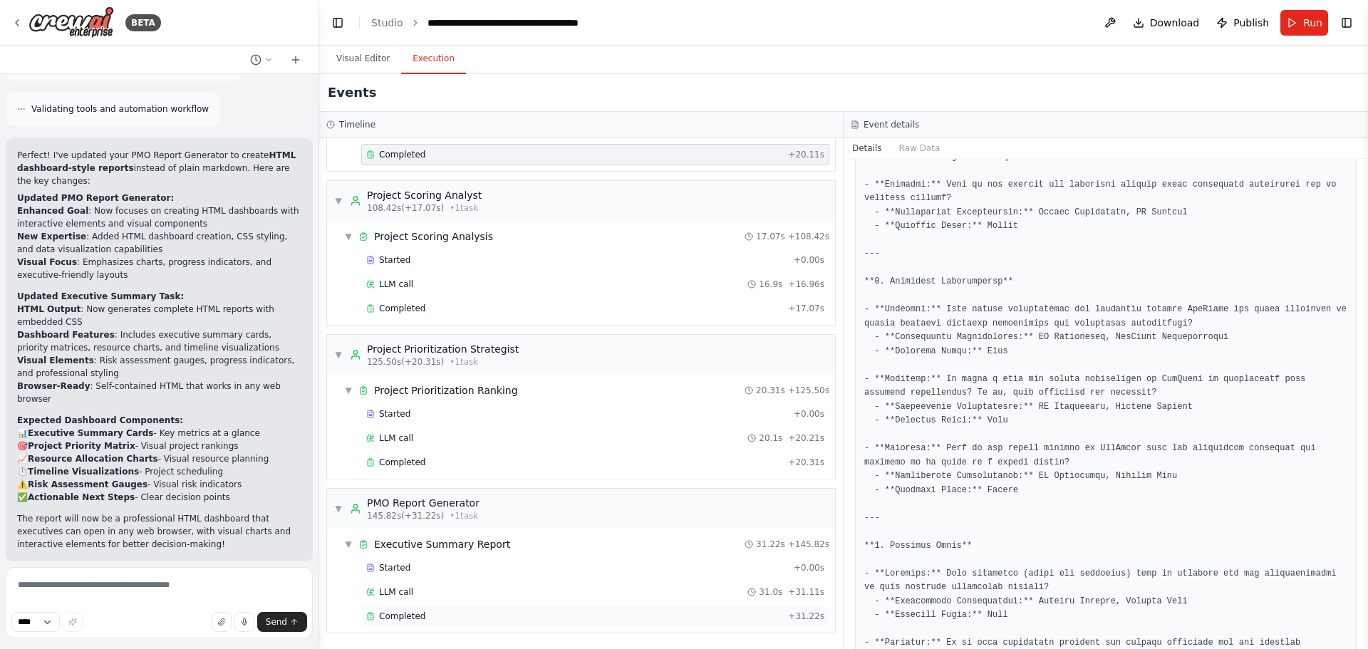
click at [386, 613] on span "Completed" at bounding box center [402, 616] width 46 height 11
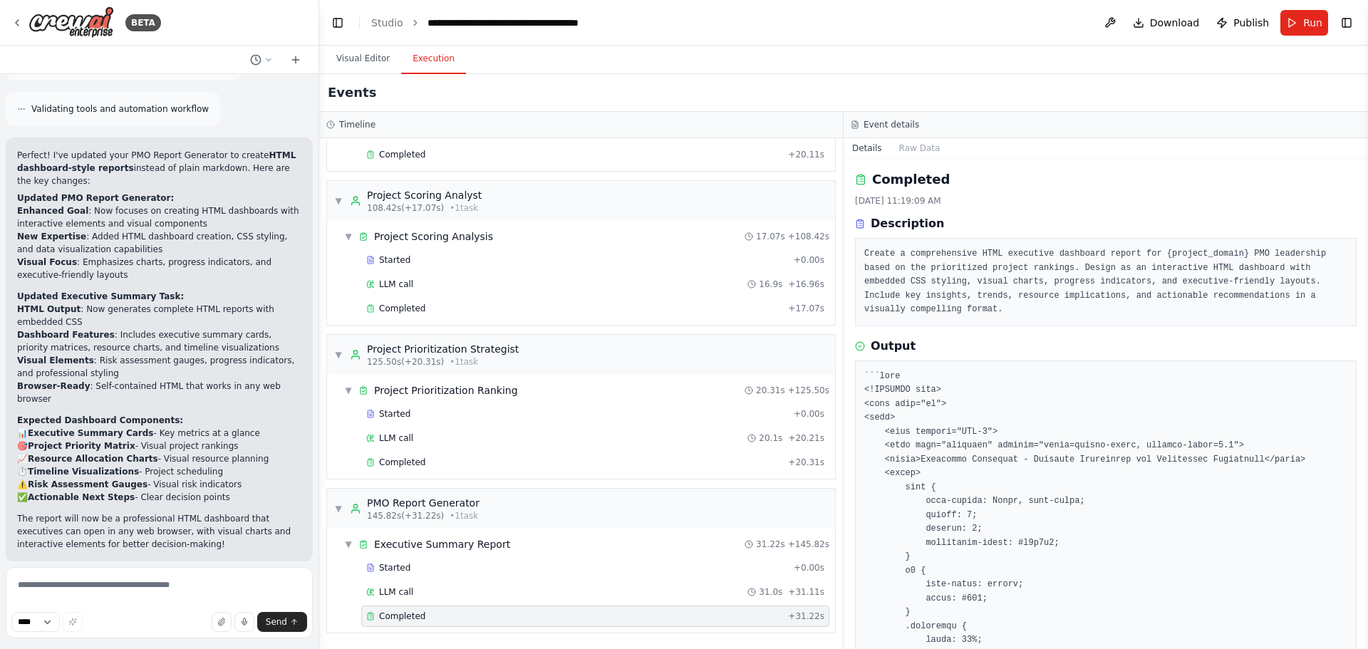
scroll to position [0, 0]
click at [192, 610] on div "**** Send" at bounding box center [159, 605] width 307 height 76
click at [201, 581] on textarea at bounding box center [159, 602] width 307 height 71
type textarea "*********"
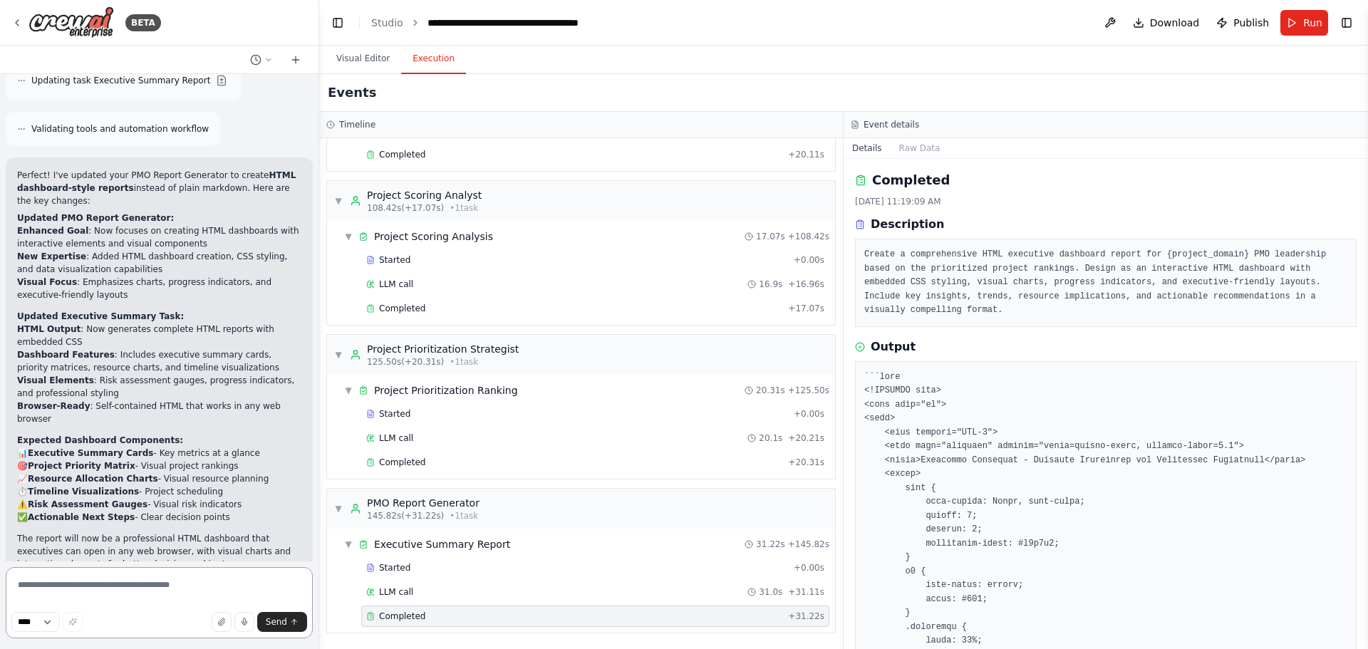
scroll to position [3790, 0]
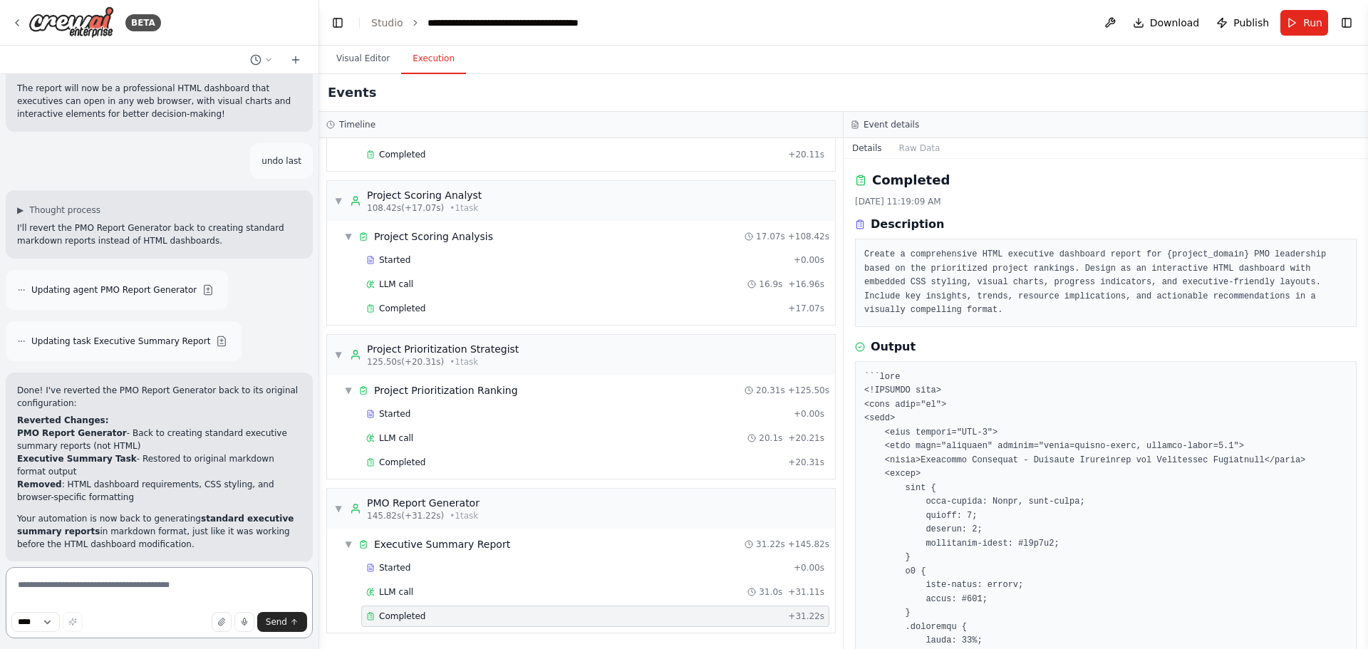
click at [152, 586] on textarea at bounding box center [159, 602] width 307 height 71
type textarea "**********"
click at [276, 626] on span "Send" at bounding box center [276, 621] width 21 height 11
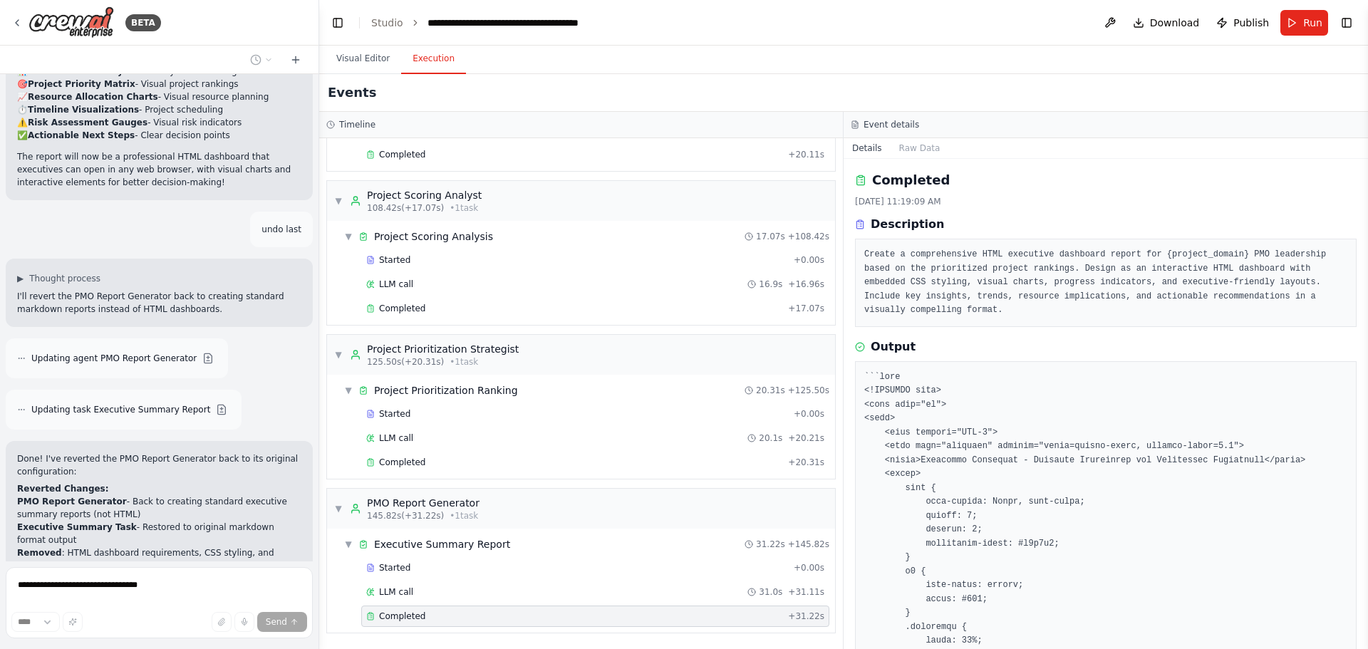
scroll to position [3770, 0]
